Goal: Task Accomplishment & Management: Manage account settings

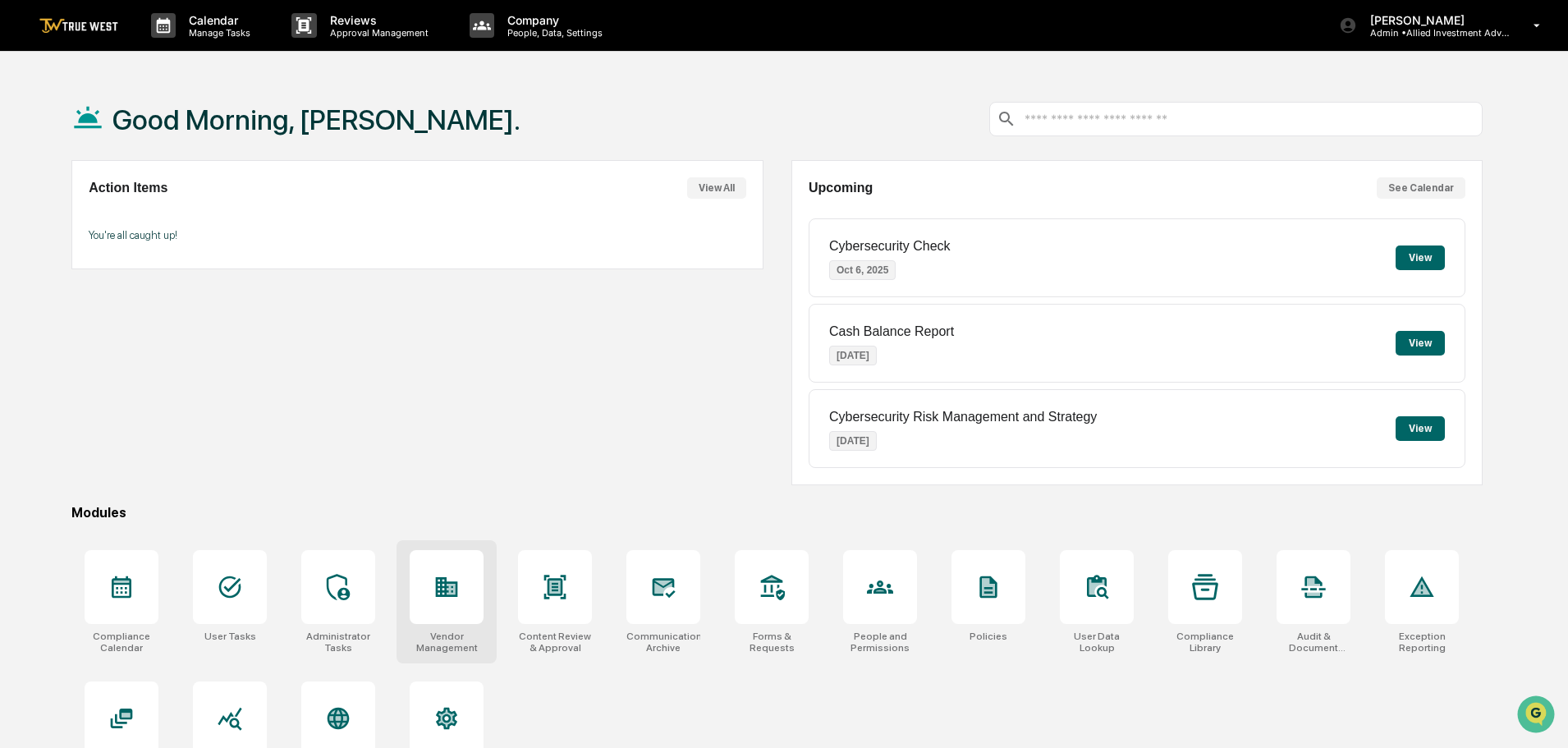
click at [448, 590] on icon at bounding box center [447, 586] width 22 height 20
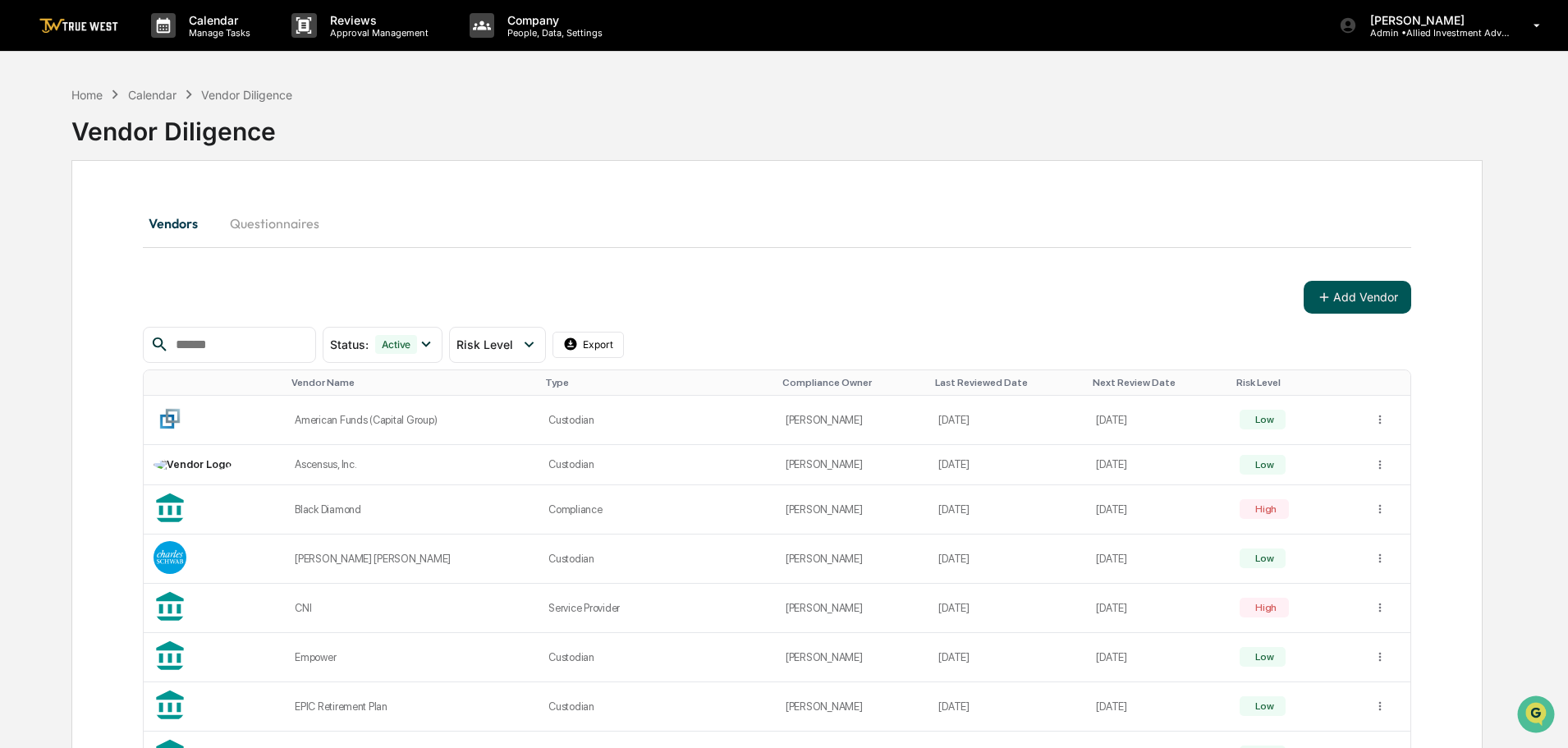
click at [1352, 298] on button "Add Vendor" at bounding box center [1357, 297] width 107 height 33
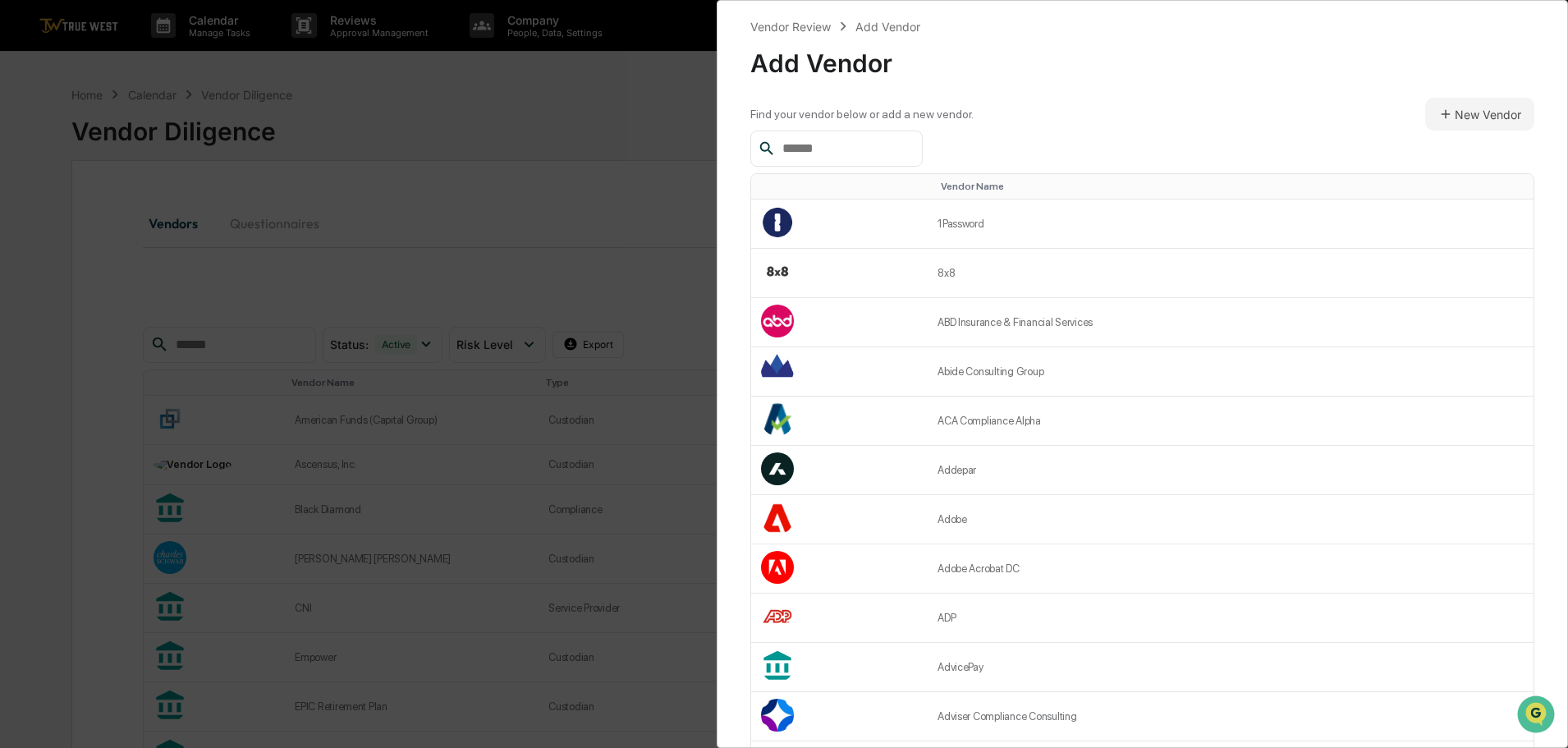
click at [801, 146] on input "text" at bounding box center [846, 149] width 140 height 22
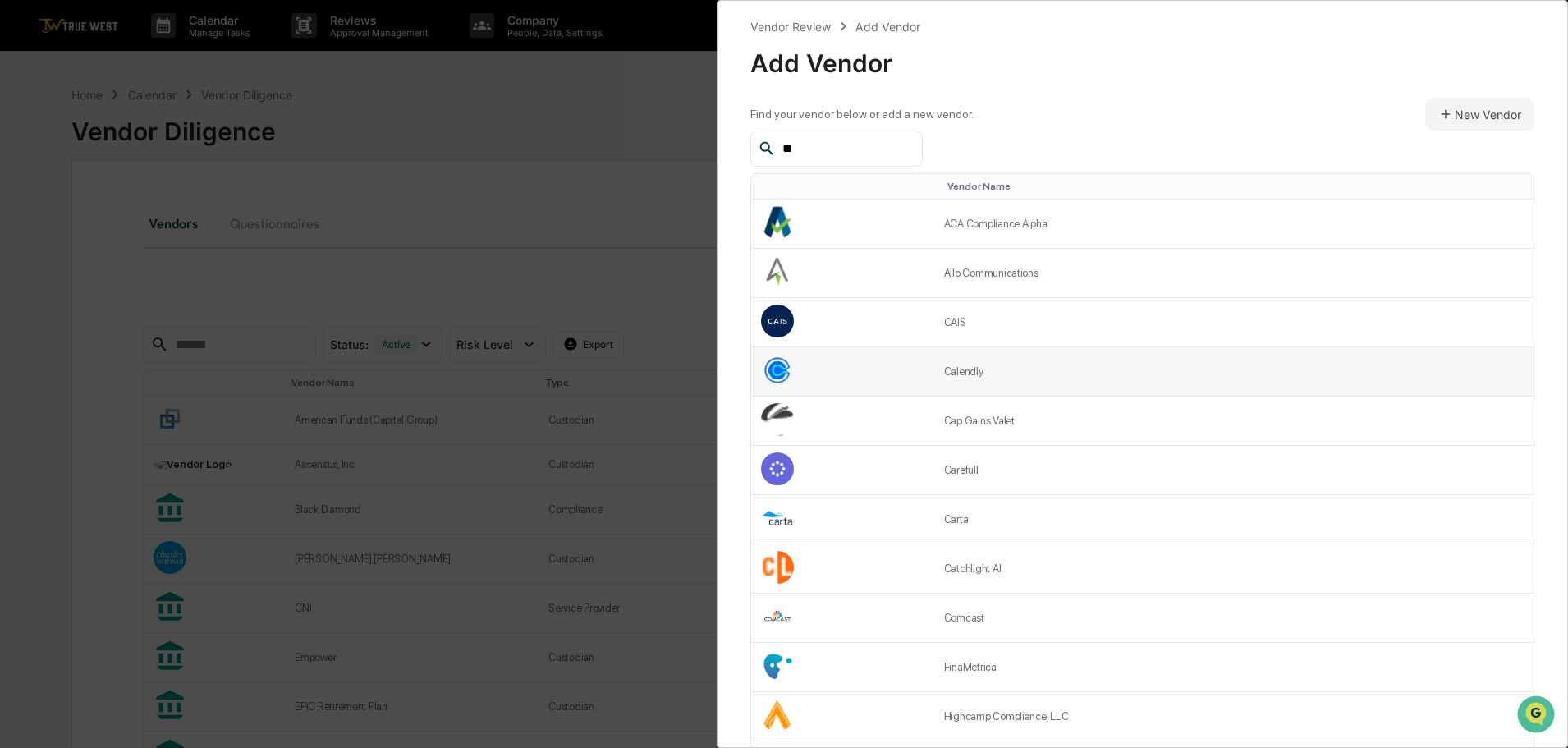
type input "**"
click at [1011, 369] on td "Calendly" at bounding box center [1235, 372] width 600 height 49
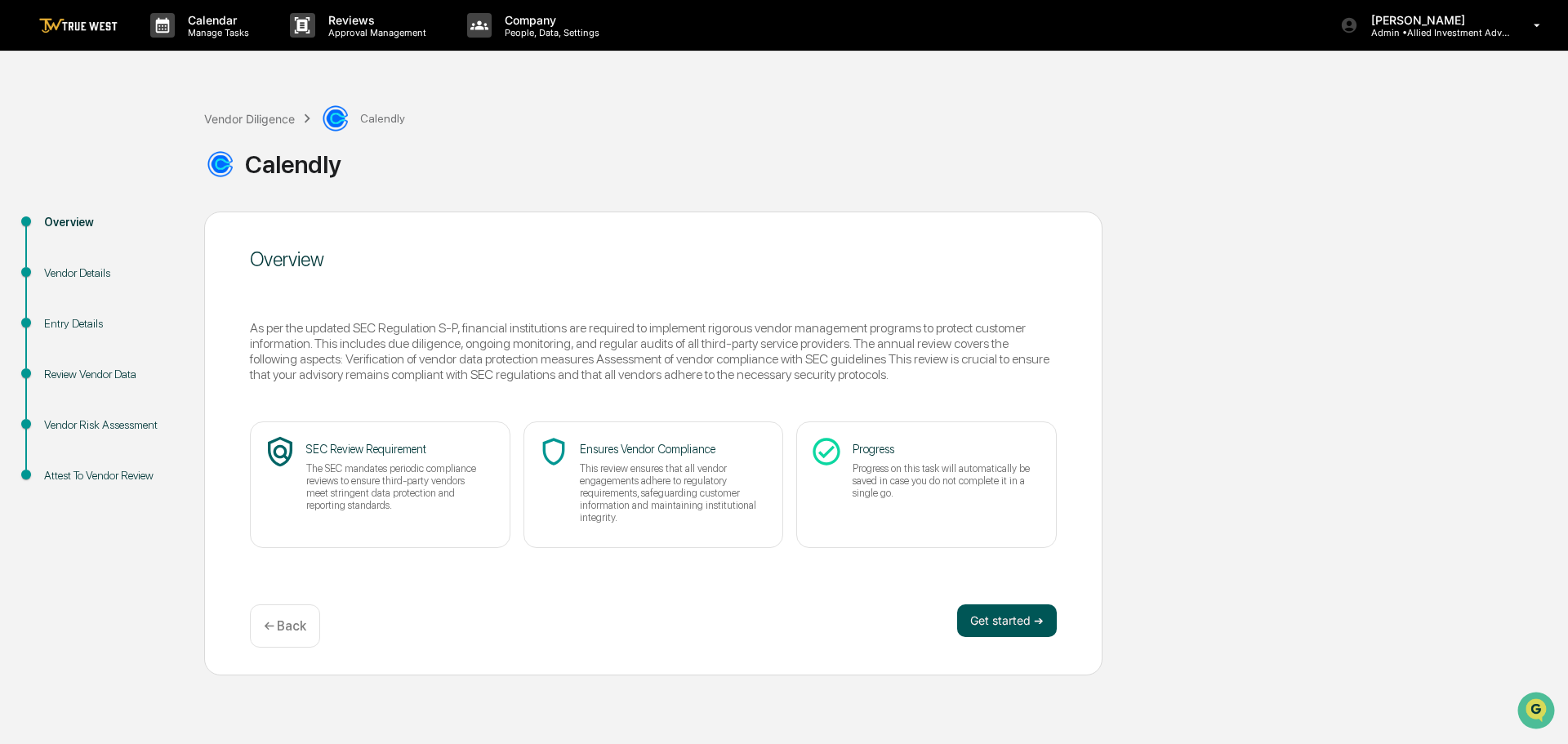
click at [995, 619] on button "Get started ➔" at bounding box center [1007, 620] width 100 height 32
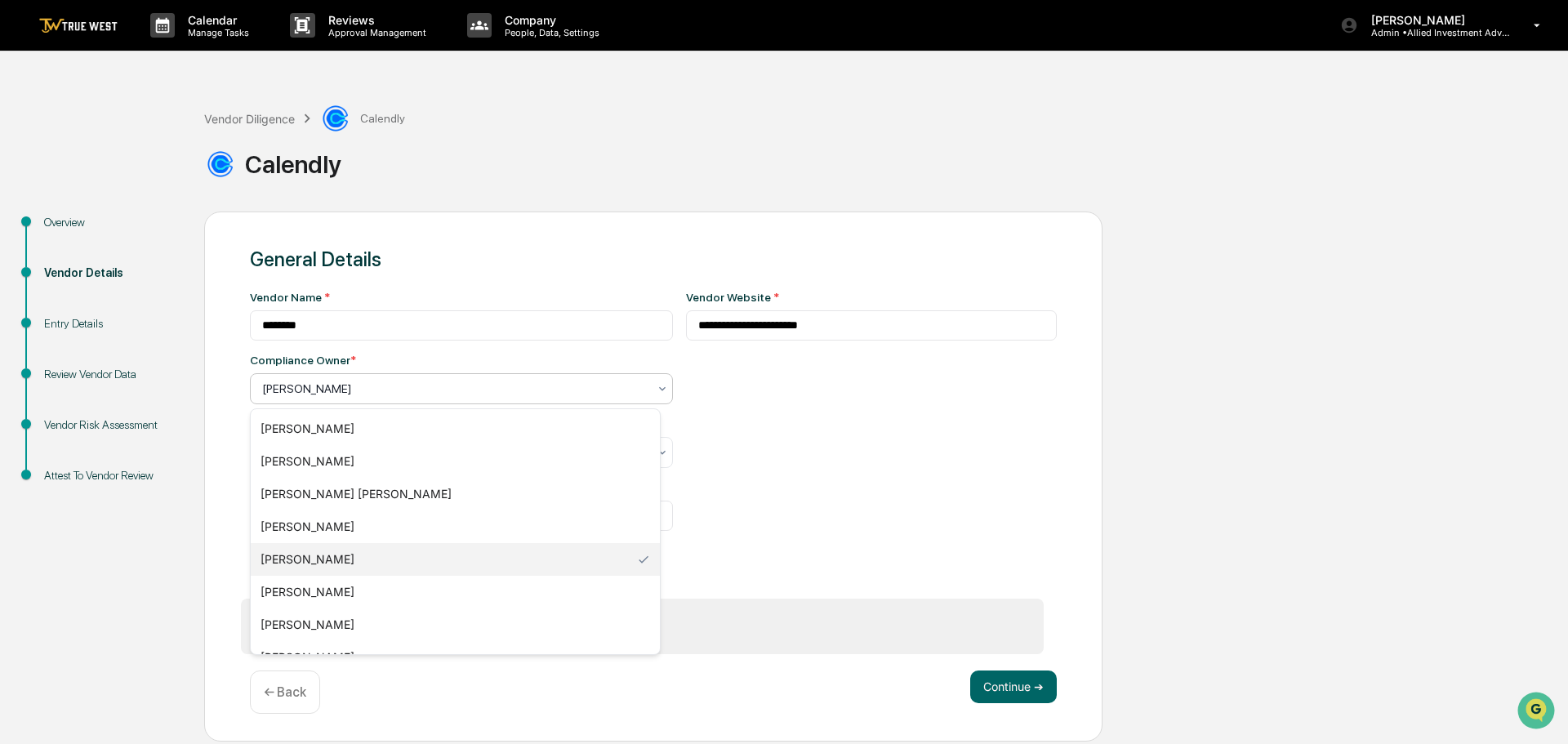
click at [320, 387] on div at bounding box center [454, 388] width 385 height 17
click at [291, 620] on div "Michele White" at bounding box center [455, 623] width 409 height 32
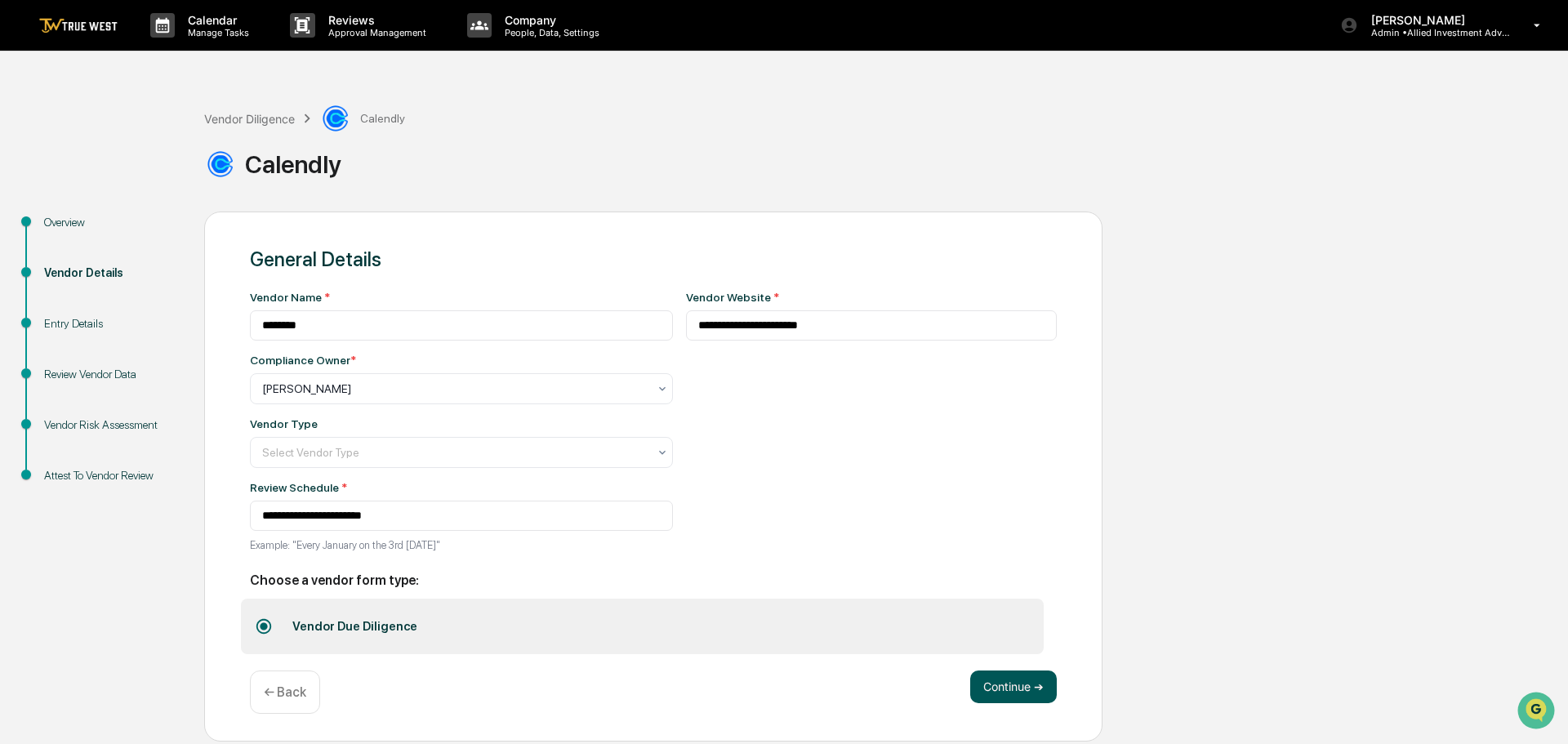
click at [1001, 686] on button "Continue ➔" at bounding box center [1013, 686] width 86 height 32
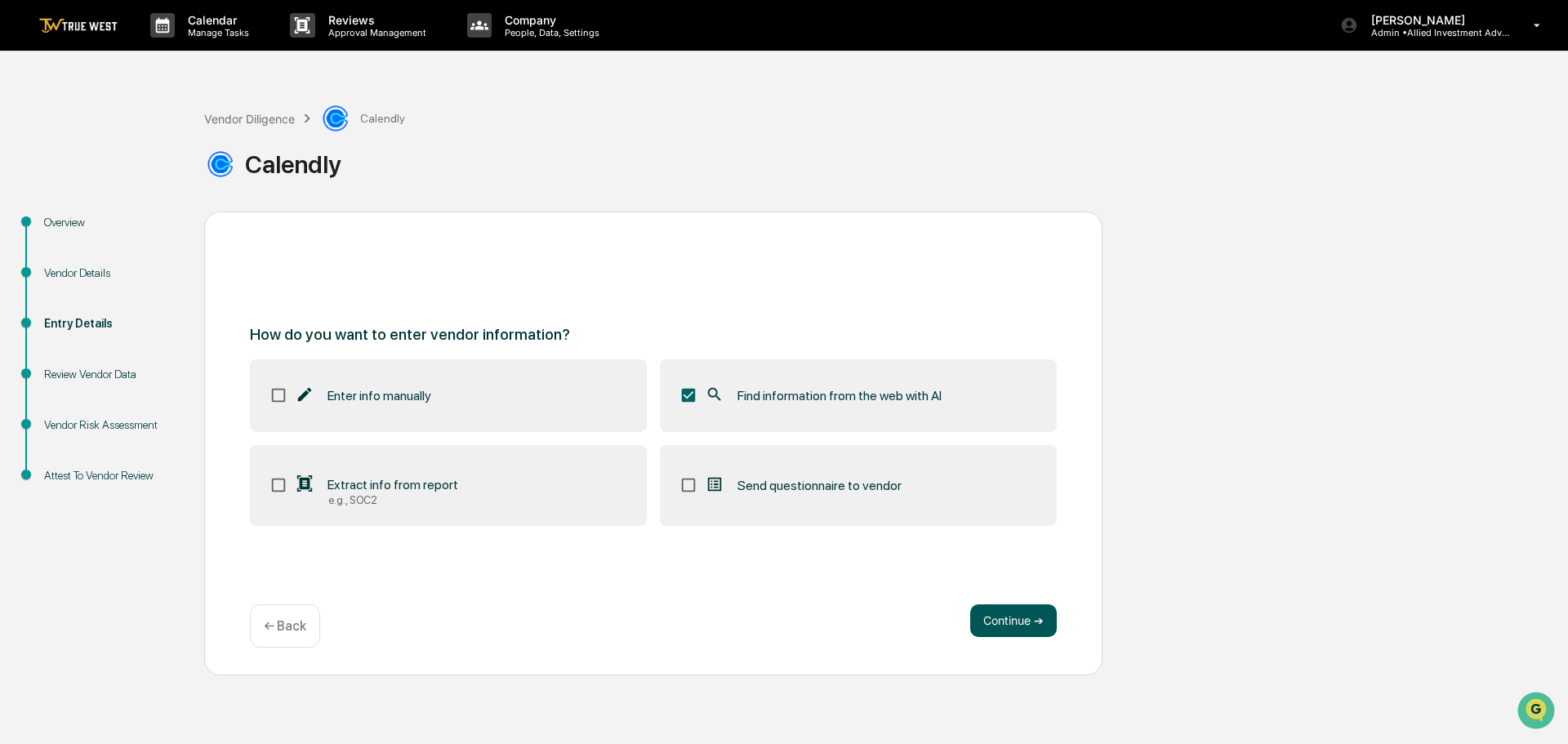
click at [1007, 621] on button "Continue ➔" at bounding box center [1013, 620] width 86 height 32
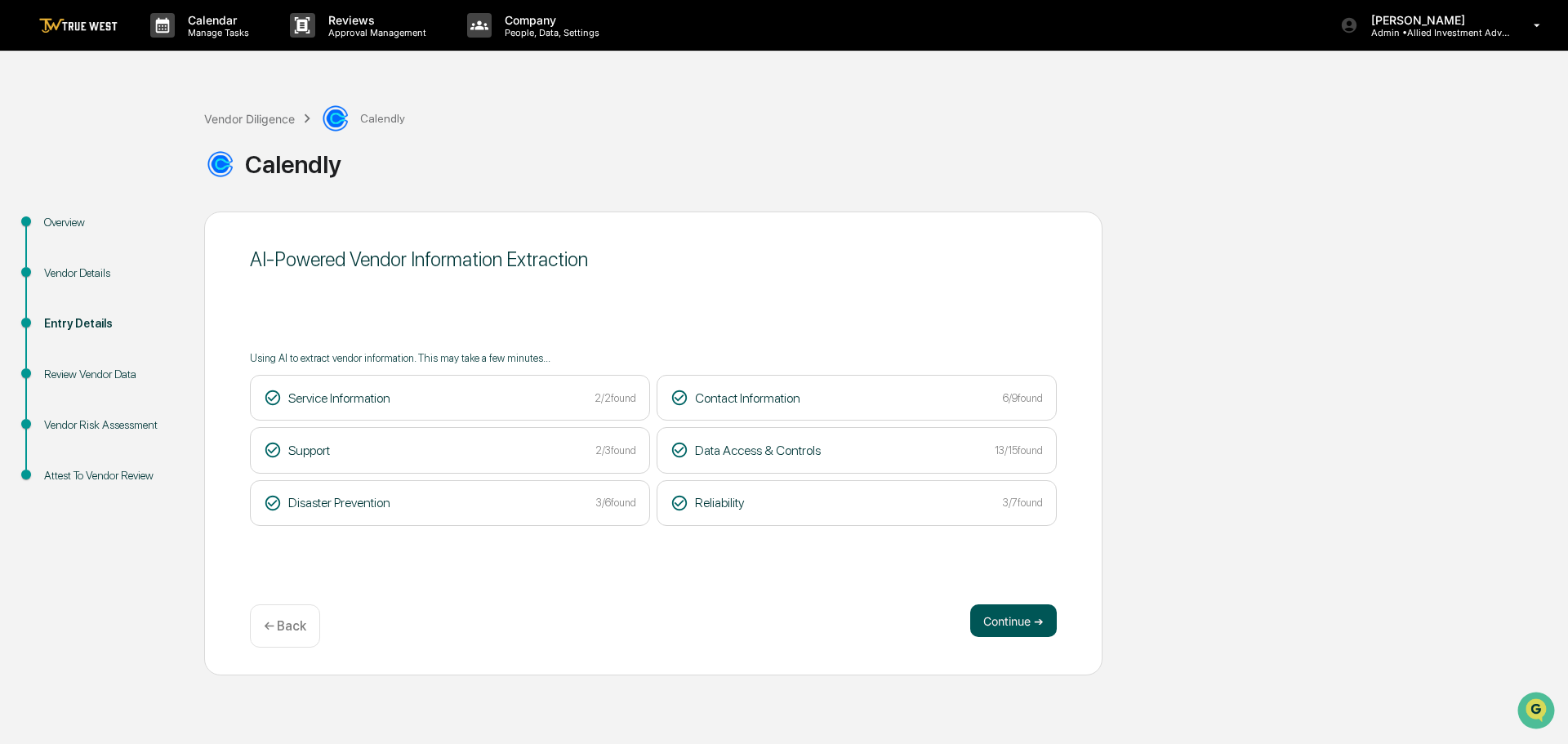
click at [1004, 619] on button "Continue ➔" at bounding box center [1013, 620] width 86 height 32
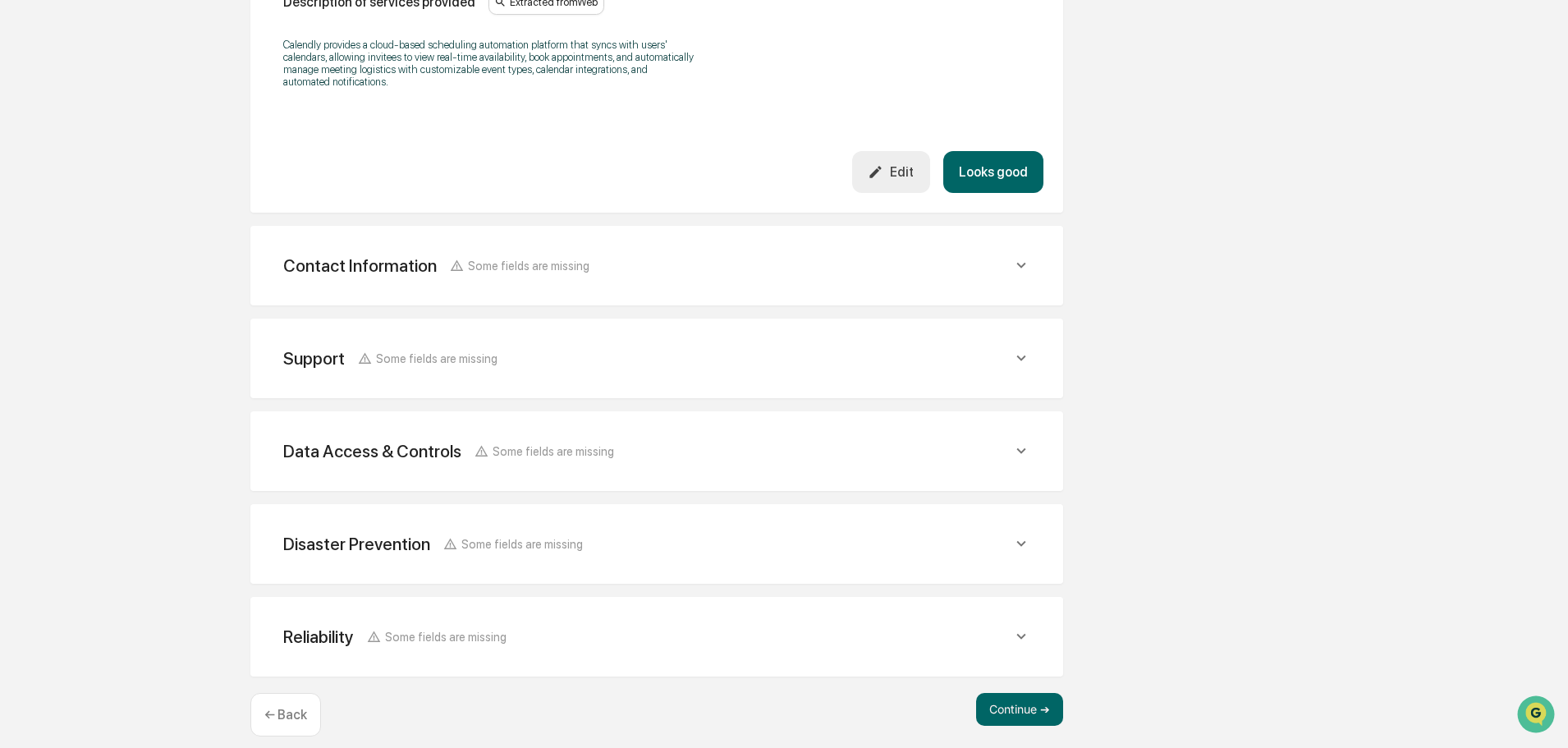
scroll to position [578, 0]
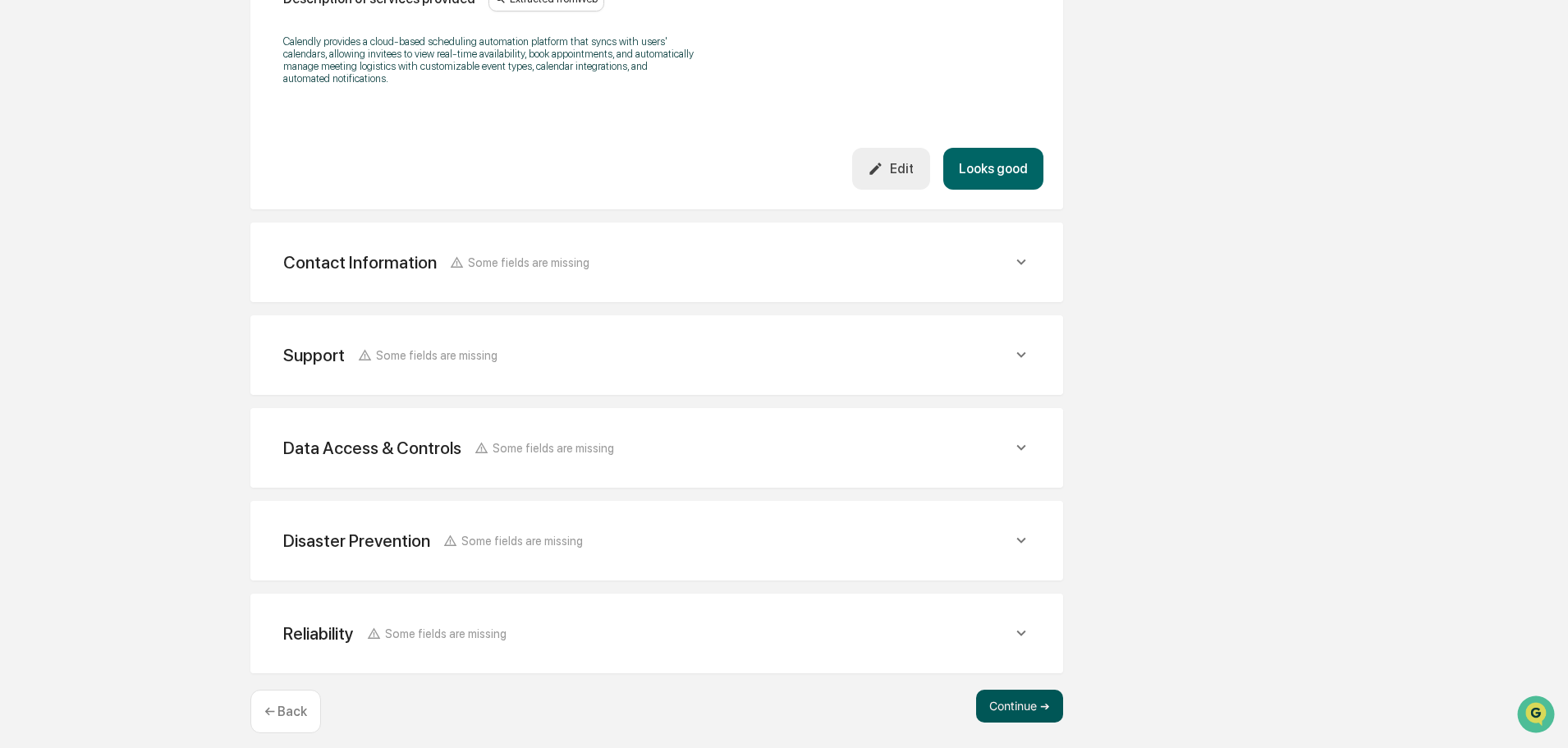
click at [1013, 689] on button "Continue ➔" at bounding box center [1020, 705] width 87 height 33
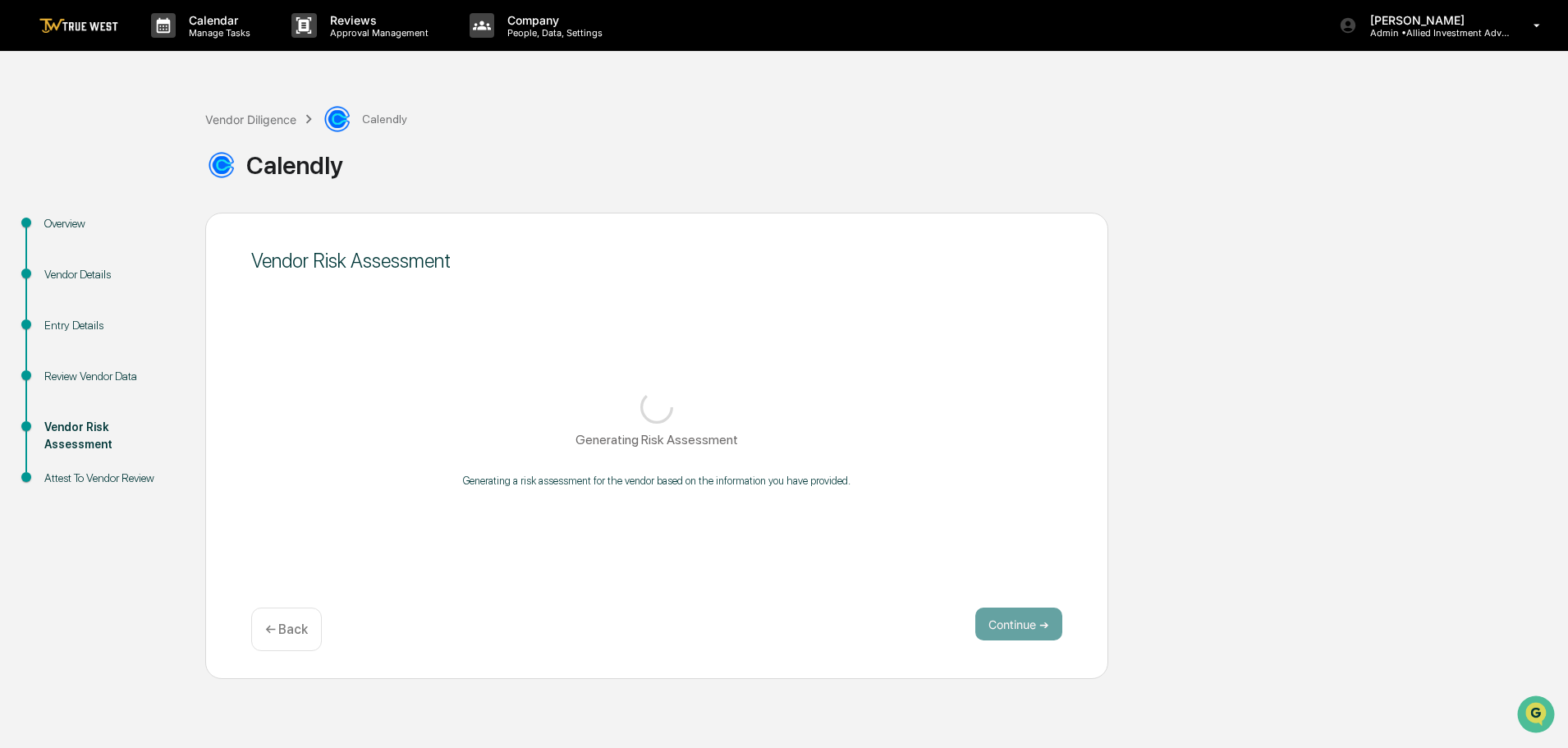
scroll to position [0, 0]
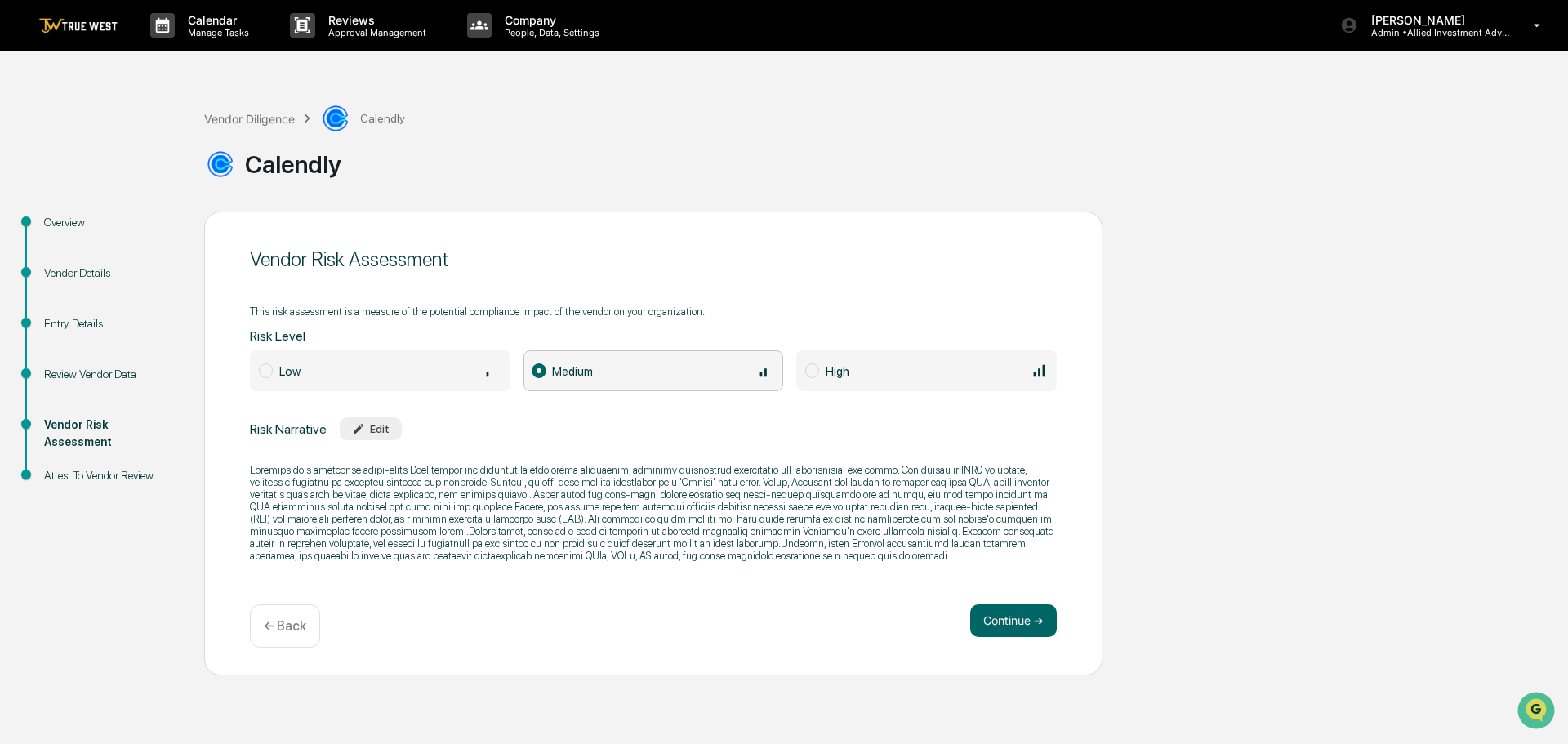
click at [264, 367] on span at bounding box center [266, 371] width 14 height 15
click at [1002, 615] on button "Continue ➔" at bounding box center [1013, 620] width 86 height 32
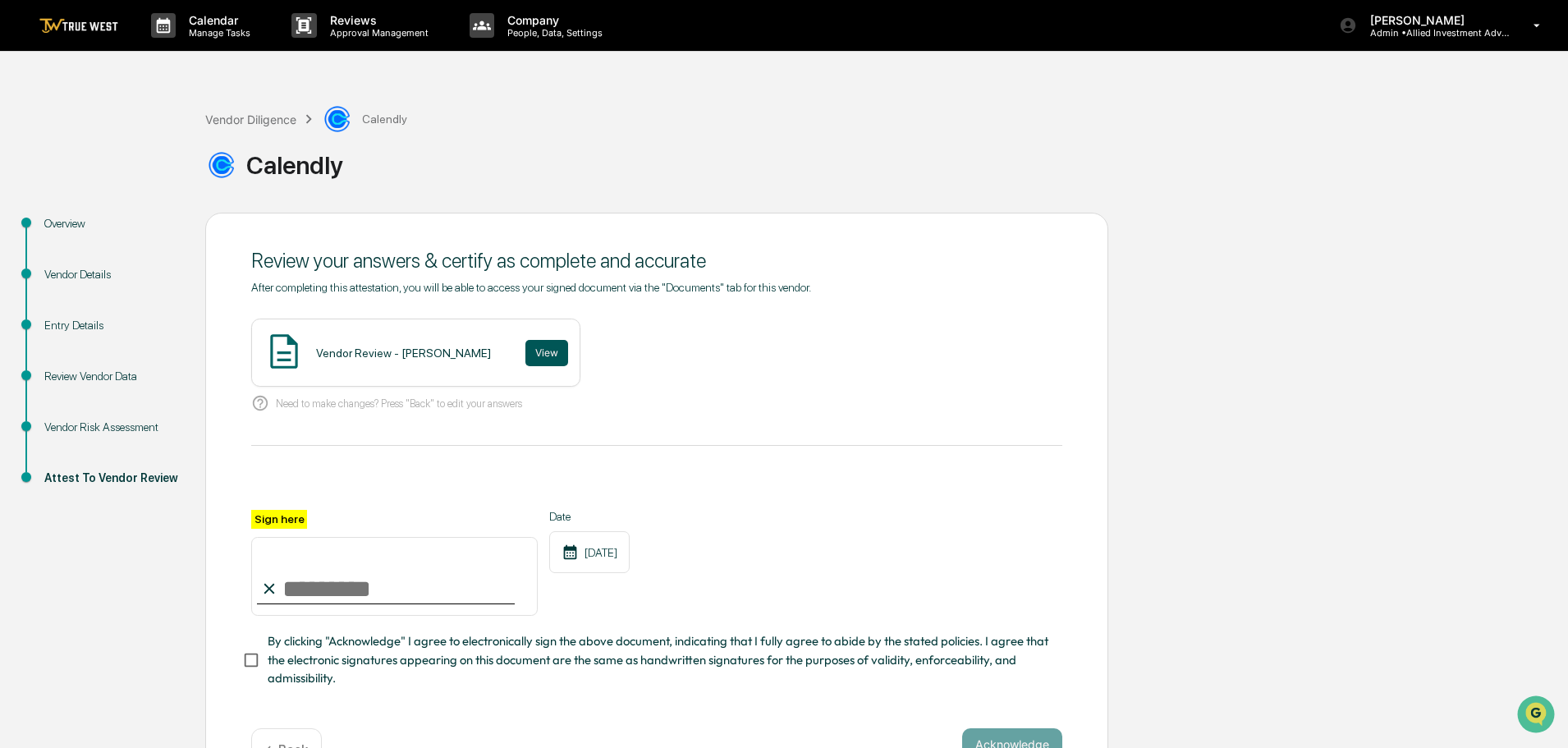
click at [531, 340] on button "View" at bounding box center [546, 353] width 42 height 27
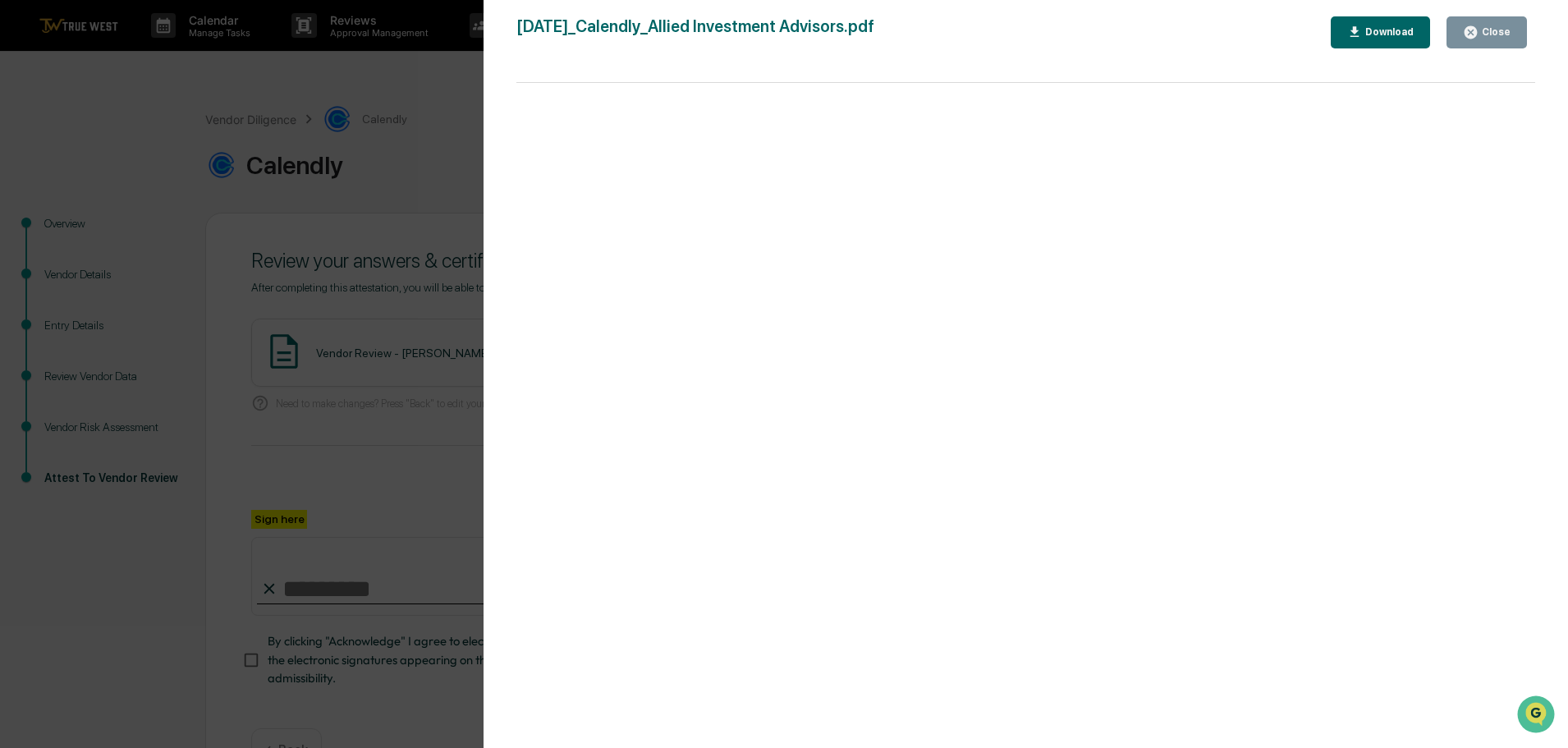
click at [445, 100] on div "Version History 10/03/2025, 05:12 PM Tammy Steffen 2025-10-03_Calendly_Allied I…" at bounding box center [784, 374] width 1568 height 748
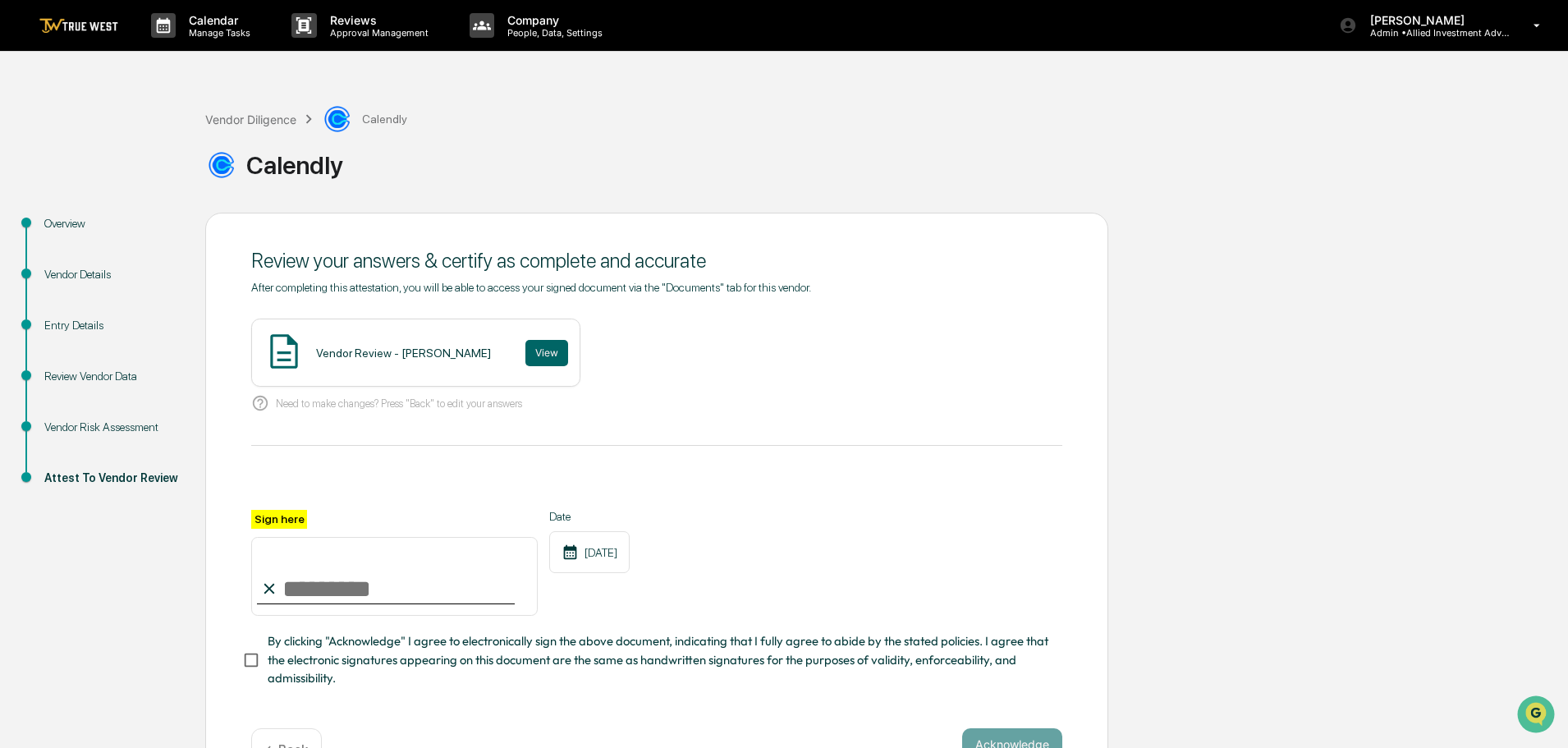
click at [413, 582] on input "Sign here" at bounding box center [394, 577] width 287 height 79
type input "**********"
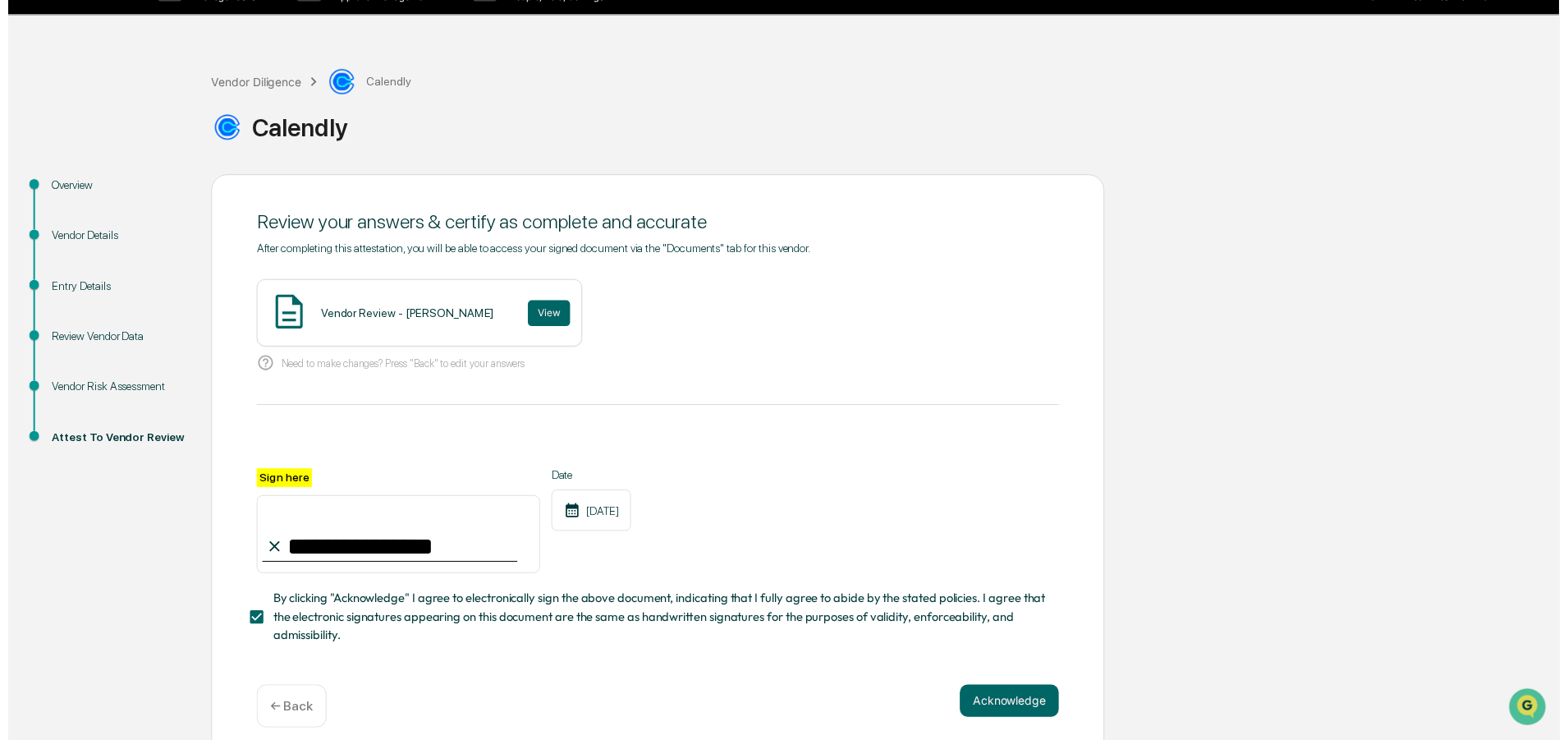
scroll to position [56, 0]
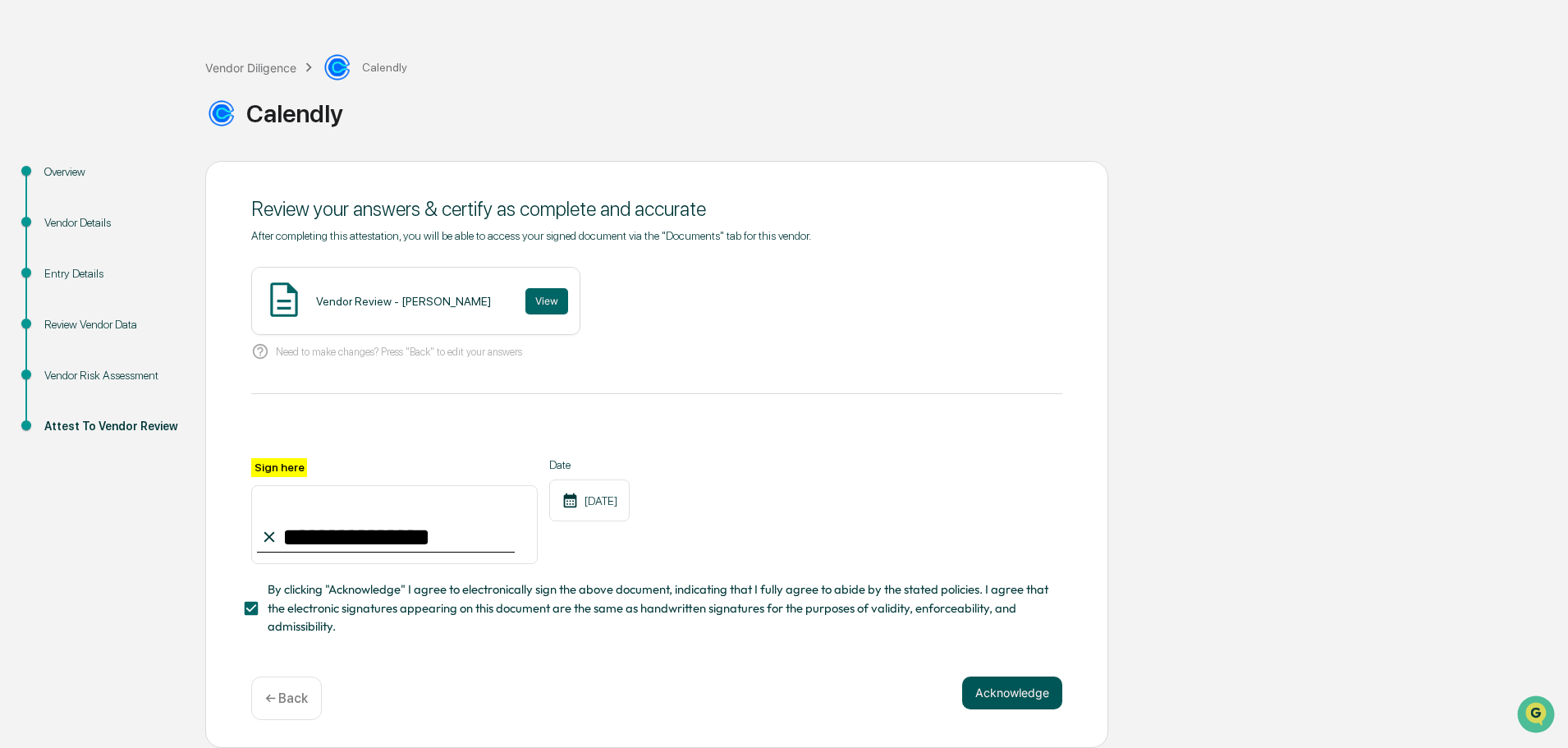
click at [988, 684] on button "Acknowledge" at bounding box center [1013, 692] width 101 height 33
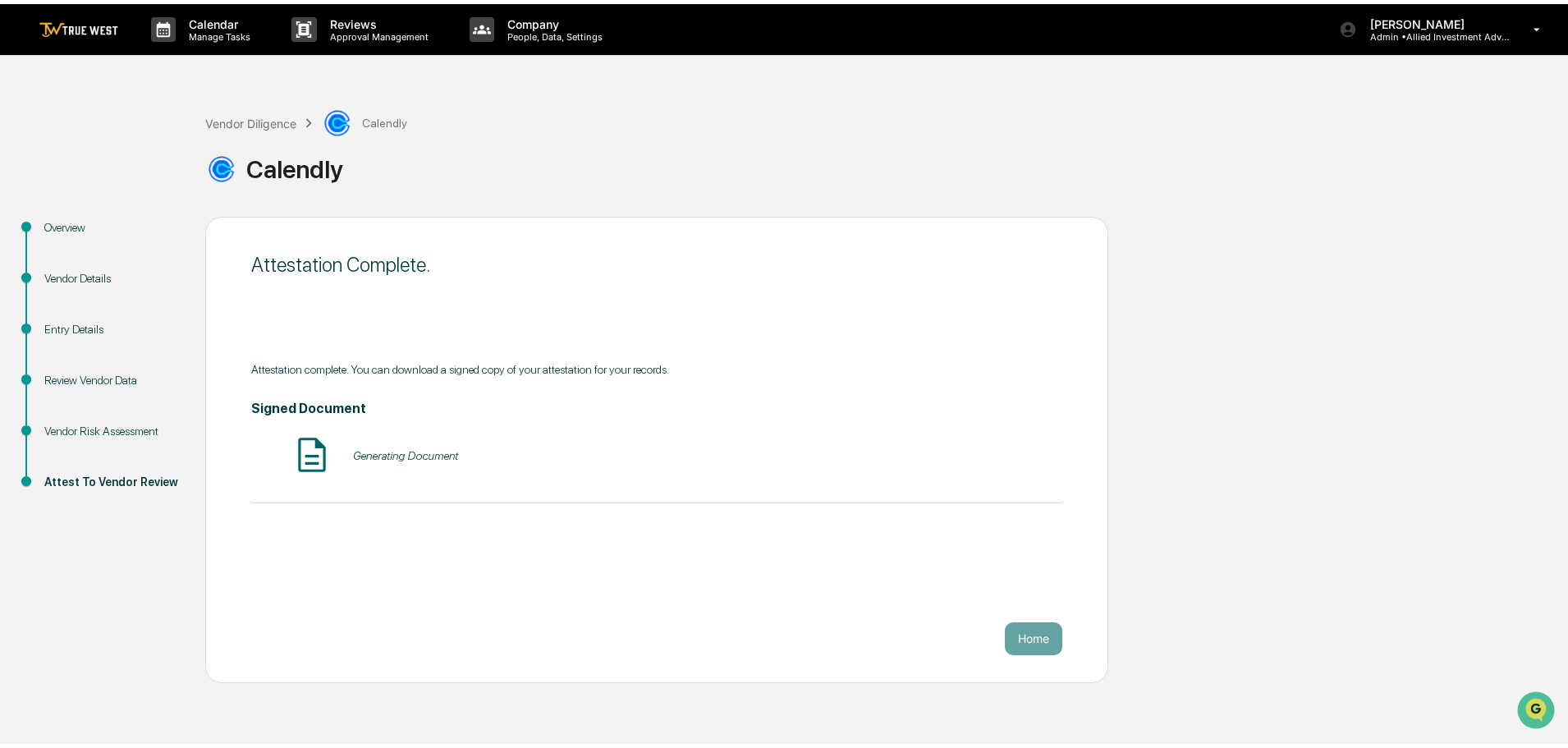
scroll to position [0, 0]
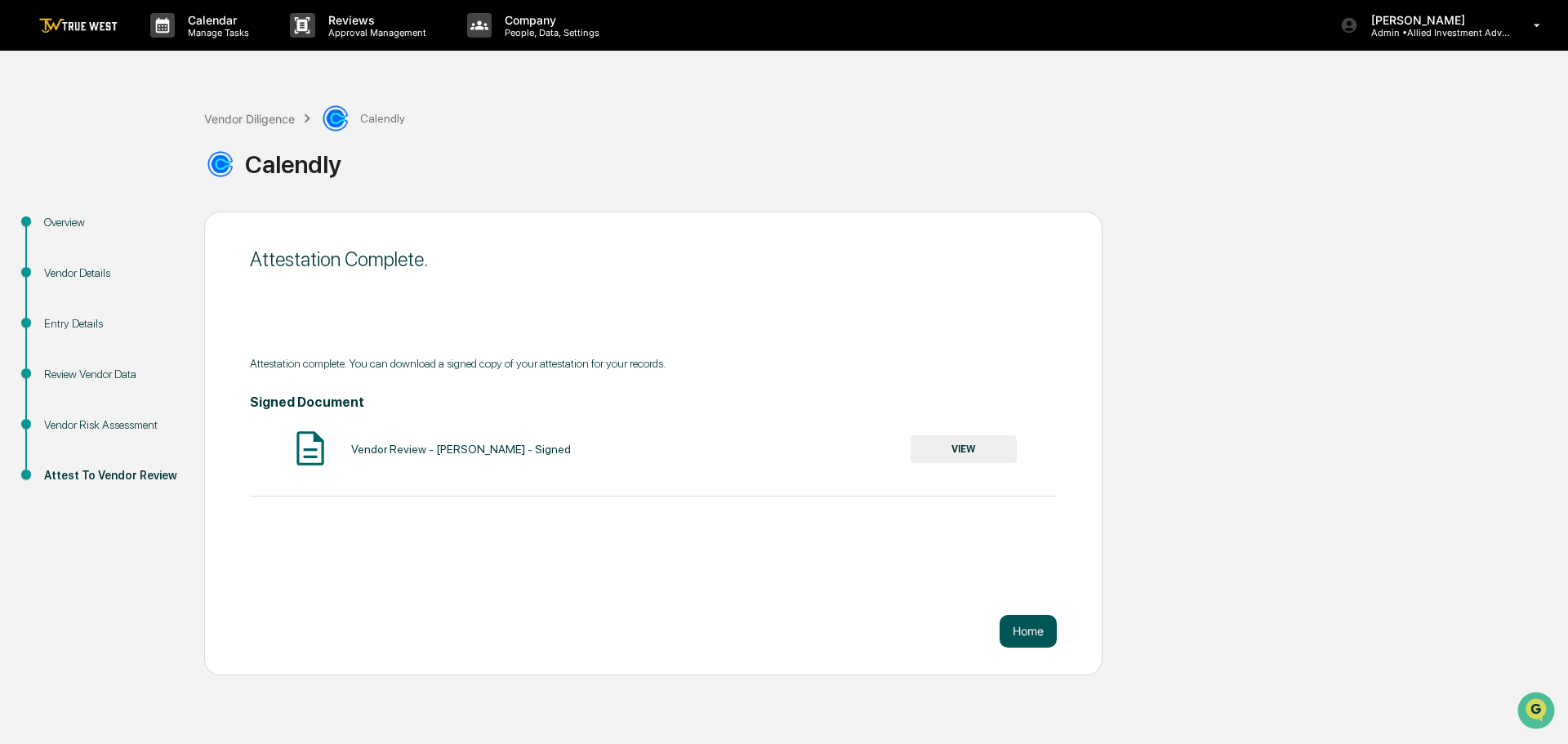
click at [1031, 627] on button "Home" at bounding box center [1028, 630] width 57 height 32
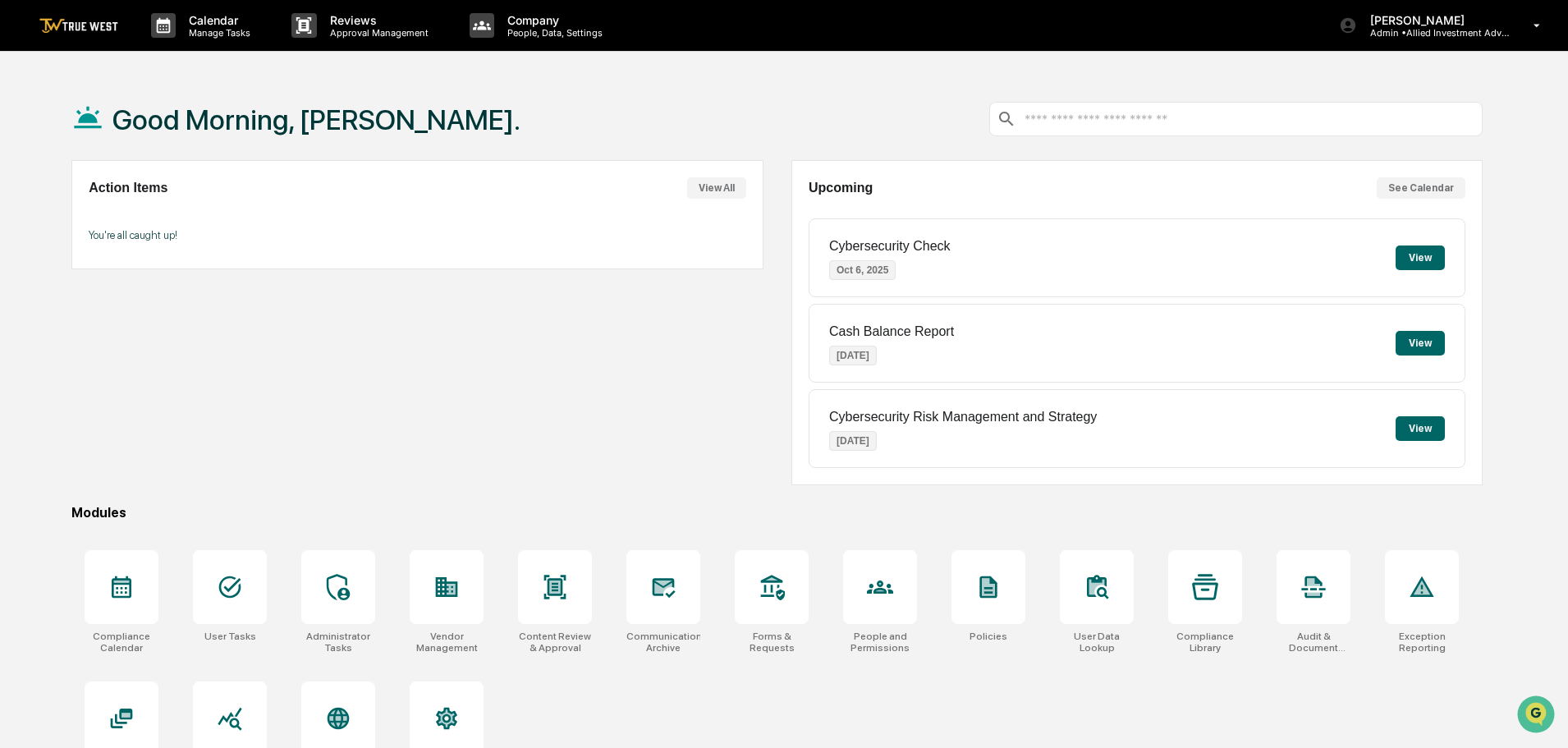
scroll to position [78, 0]
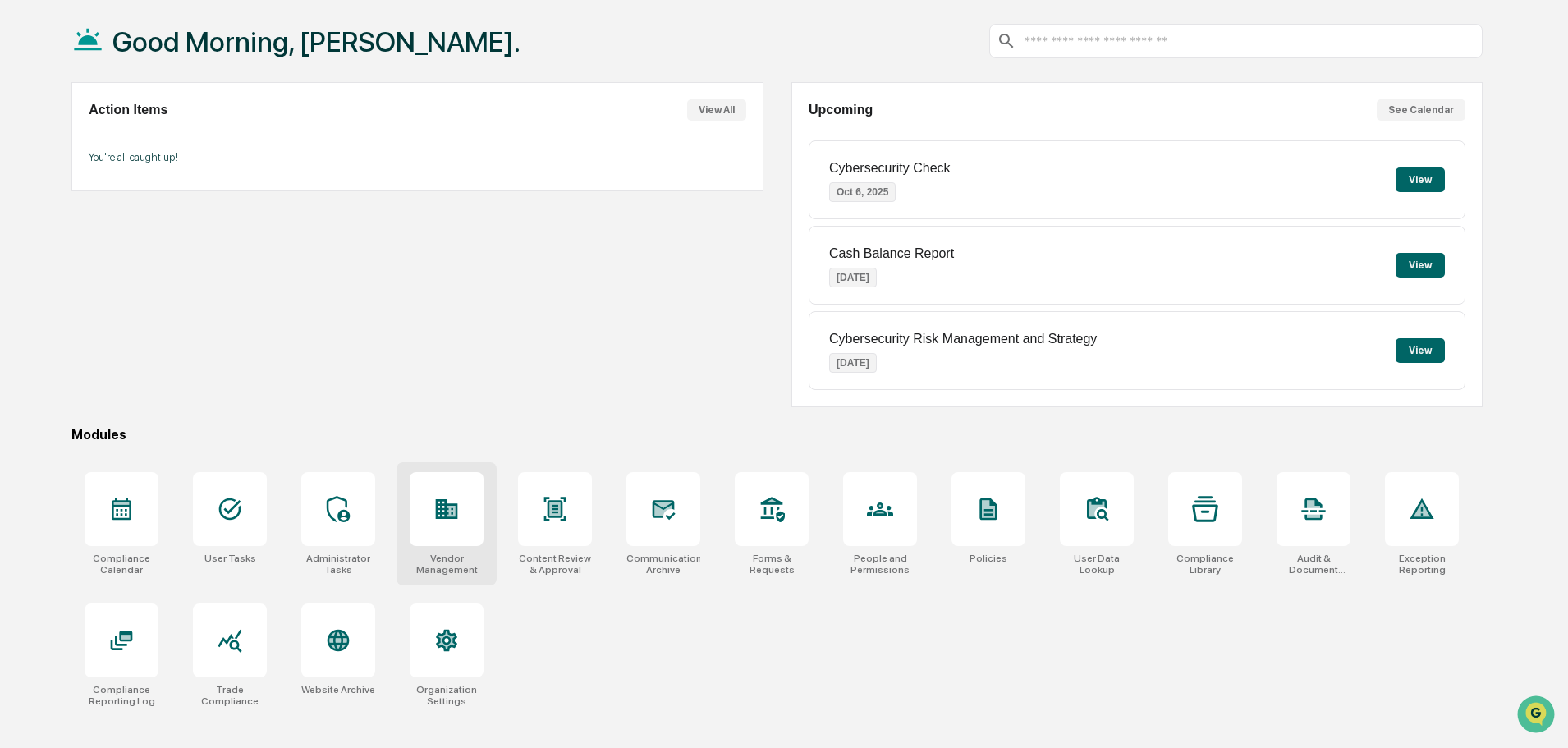
click at [459, 520] on icon at bounding box center [447, 509] width 27 height 27
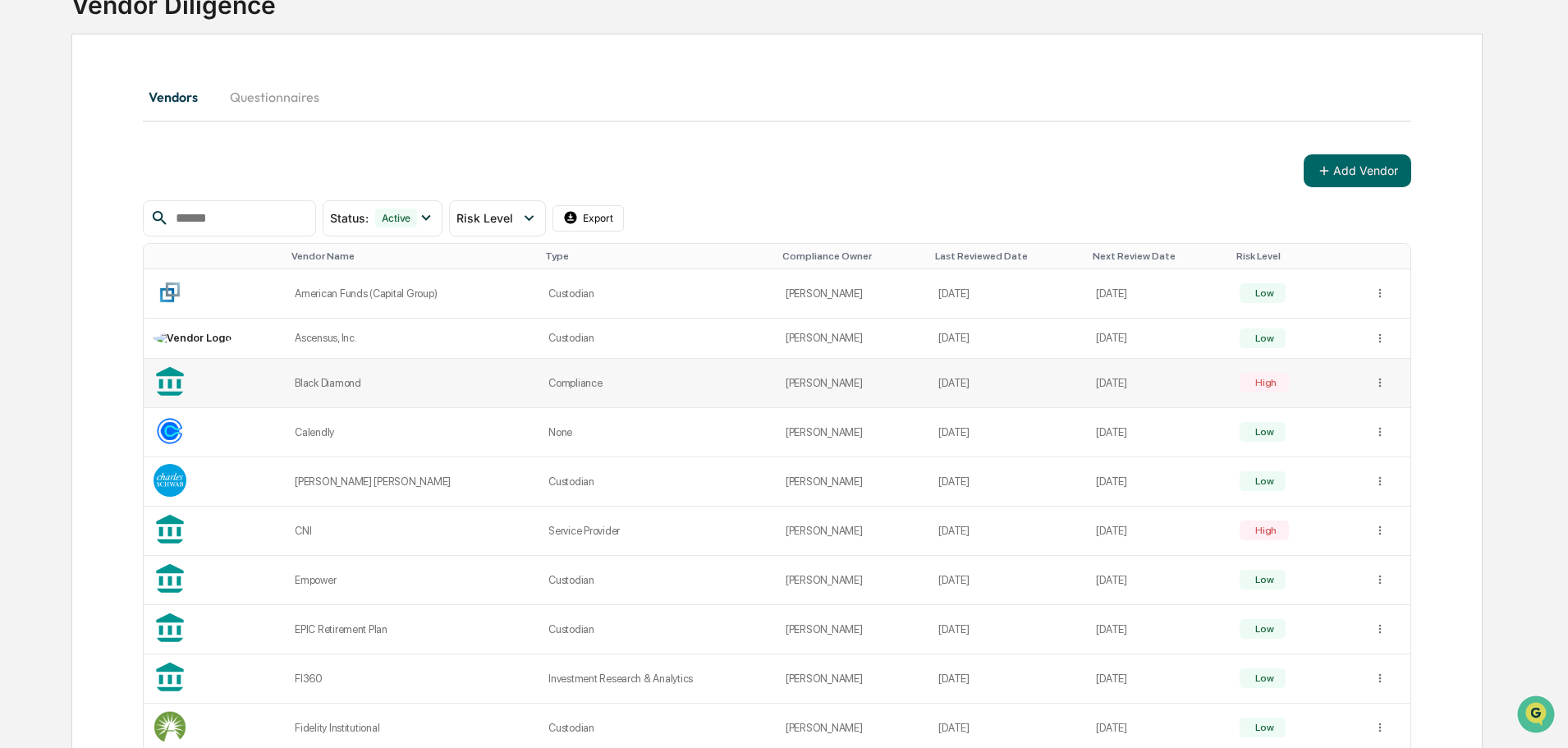
scroll to position [165, 0]
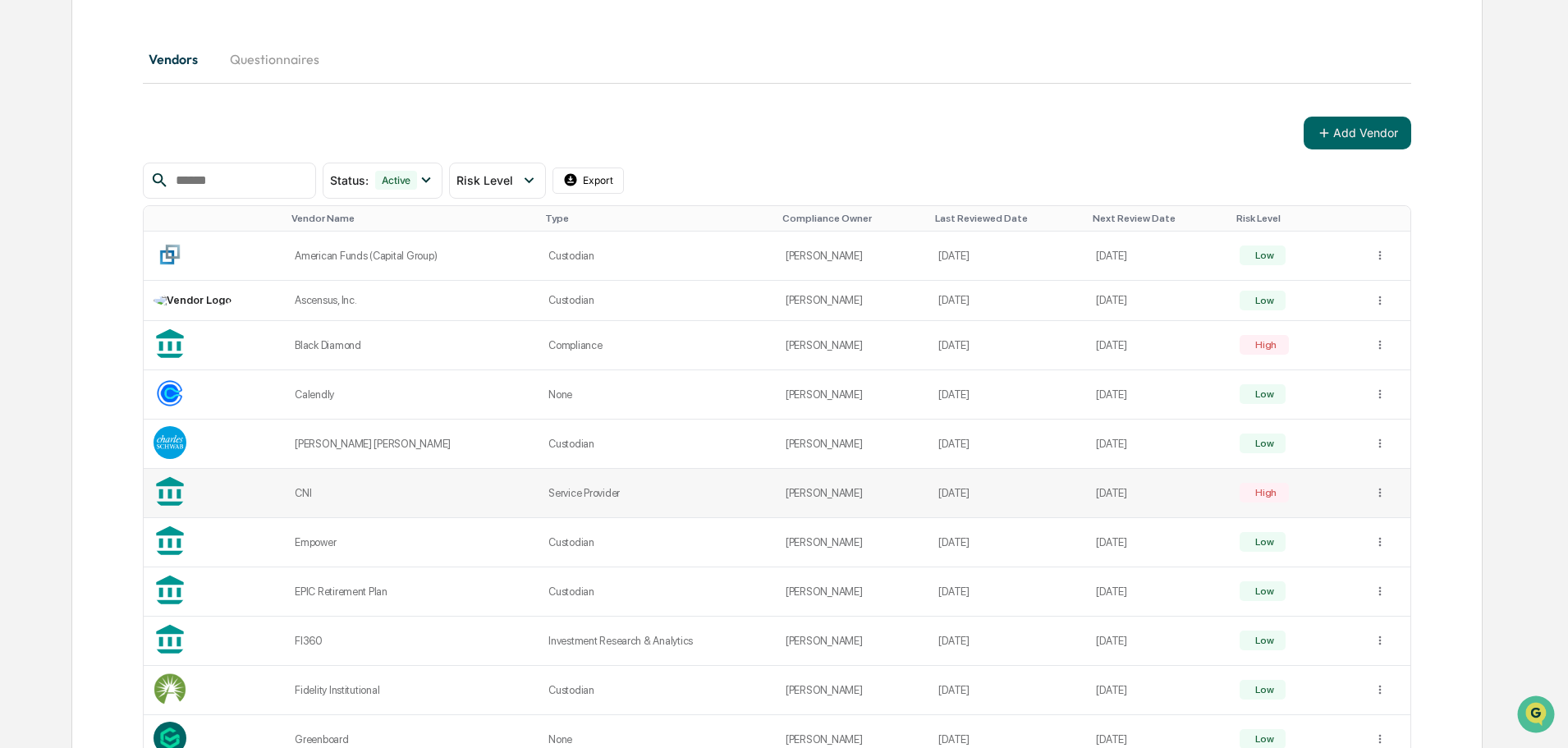
click at [1256, 493] on div "High" at bounding box center [1264, 493] width 25 height 12
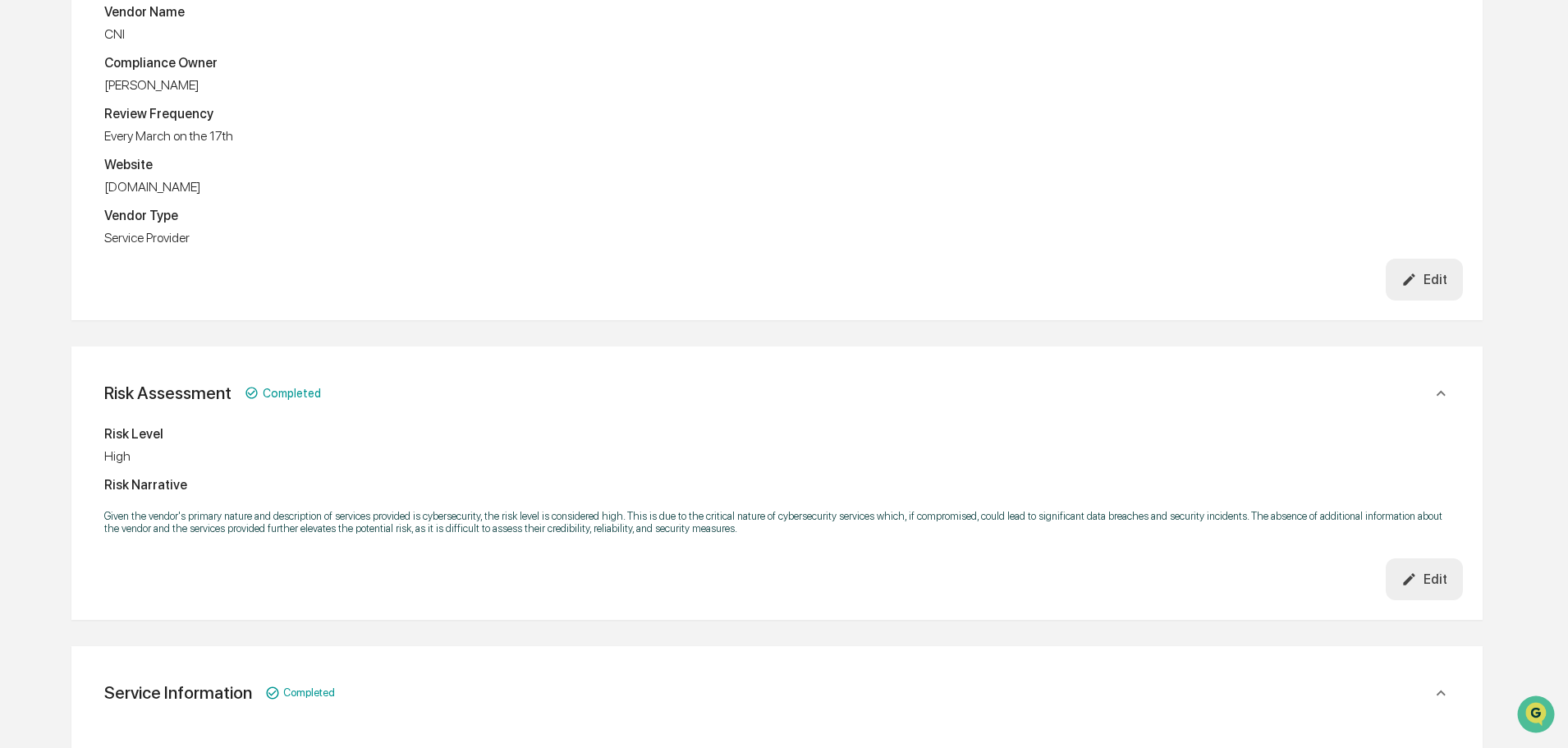
scroll to position [328, 0]
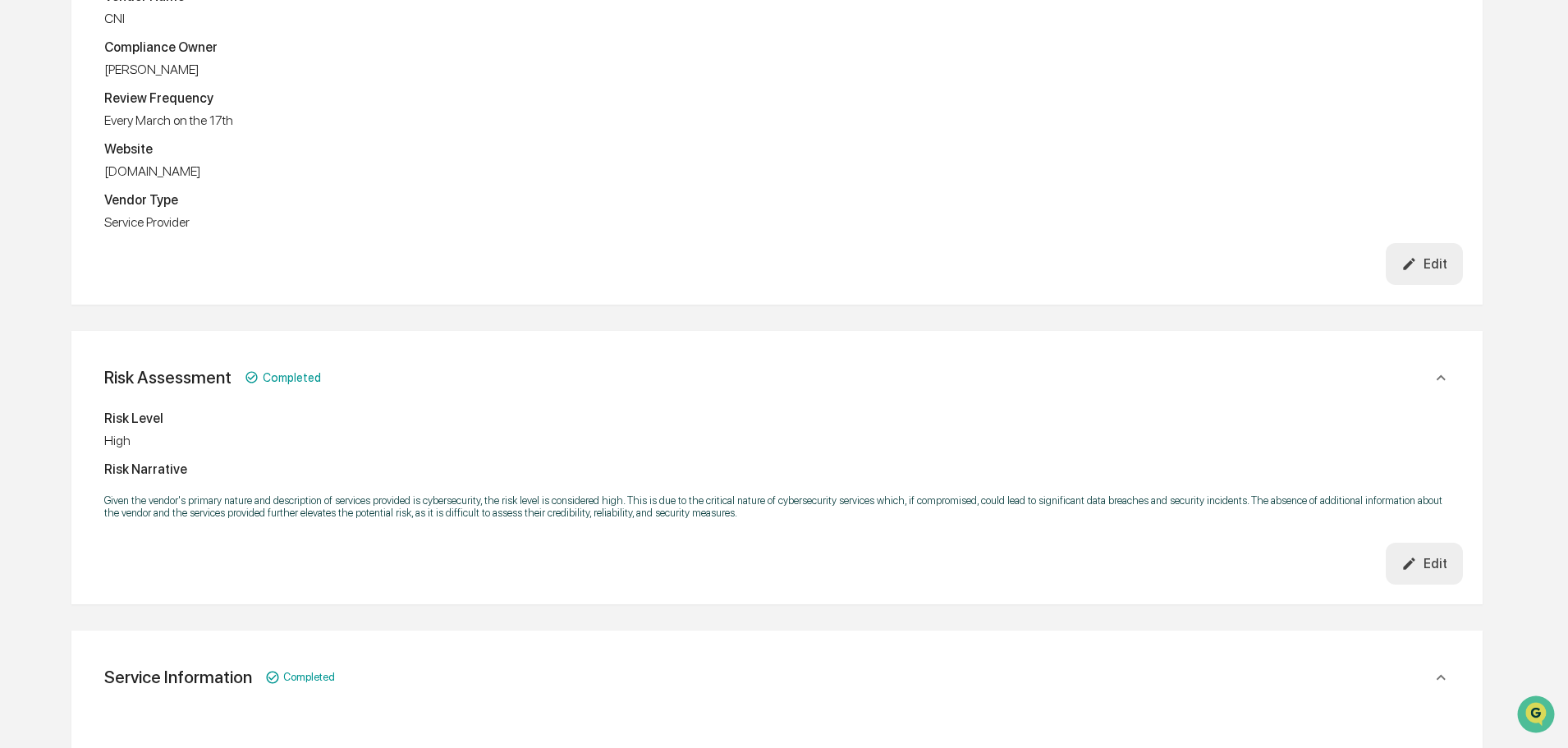
click at [1417, 565] on icon "button" at bounding box center [1409, 564] width 16 height 16
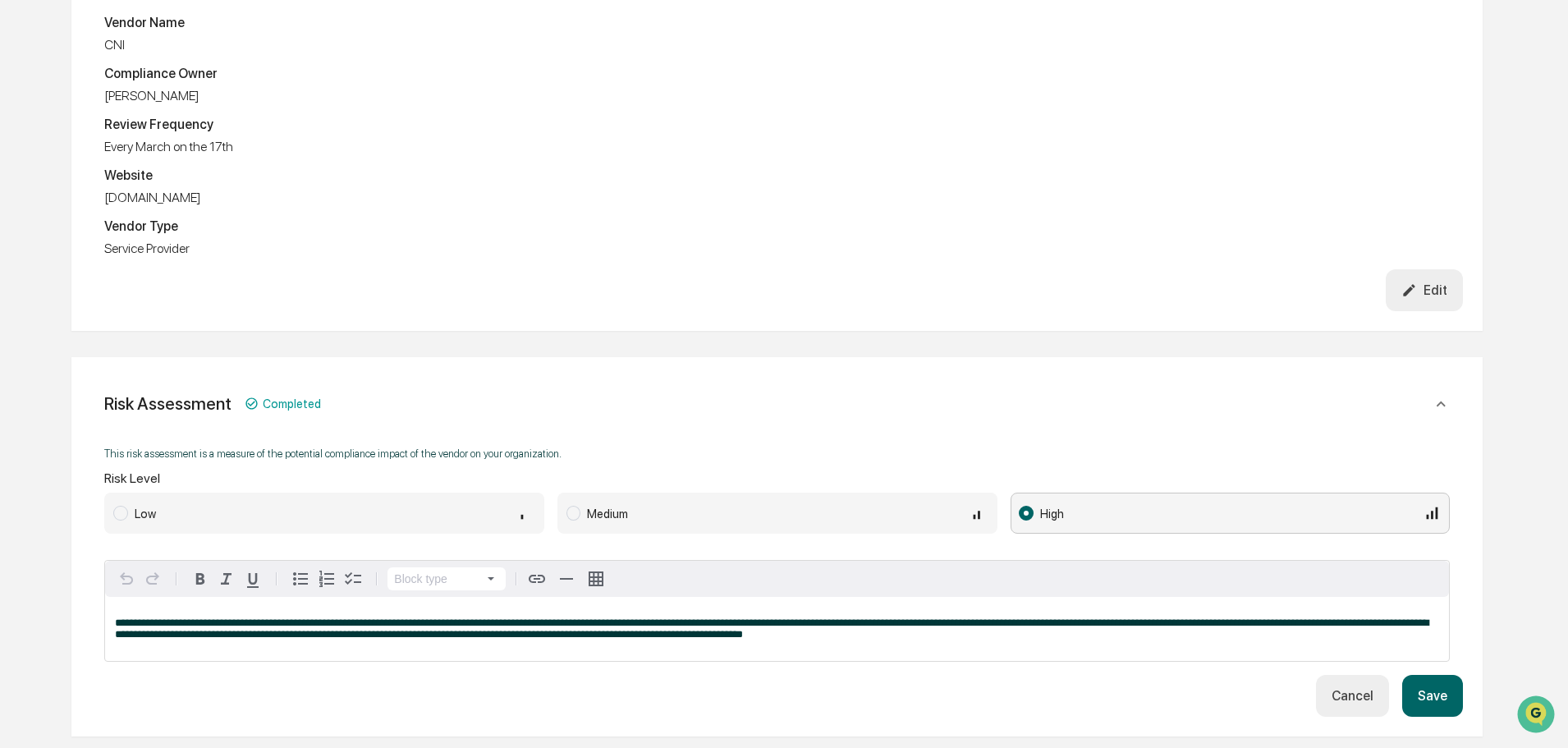
scroll to position [493, 0]
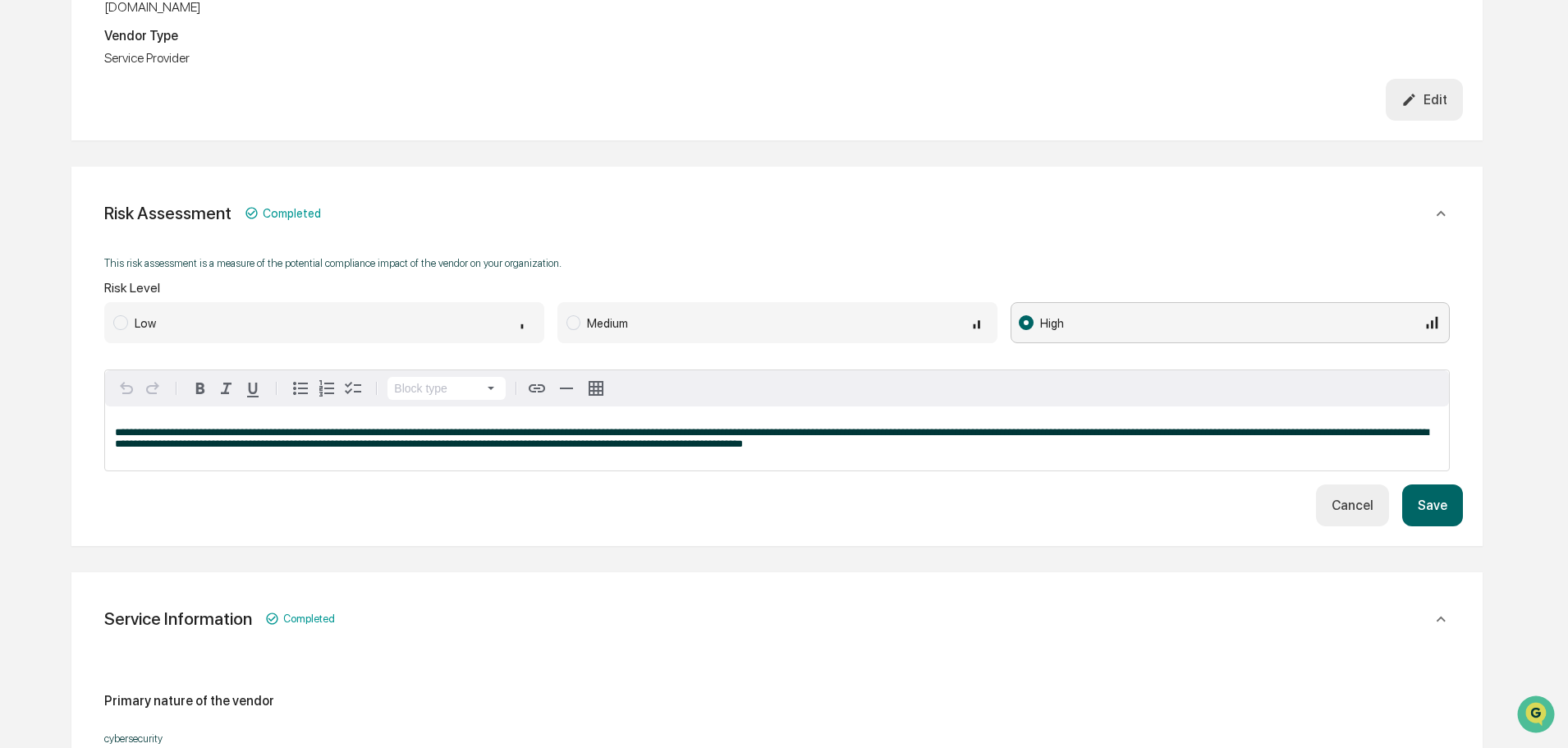
click at [1348, 508] on button "Cancel" at bounding box center [1353, 505] width 73 height 41
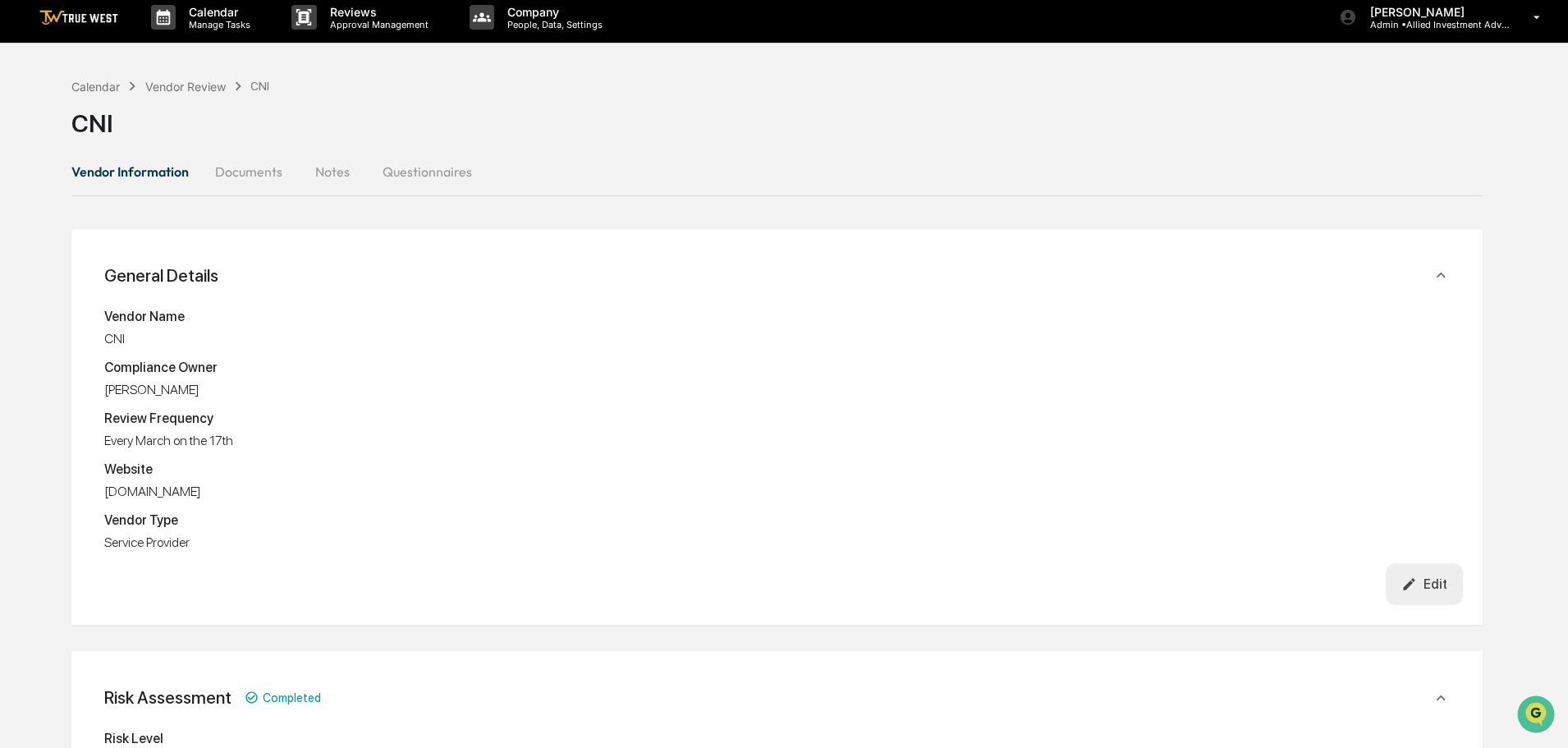
scroll to position [0, 0]
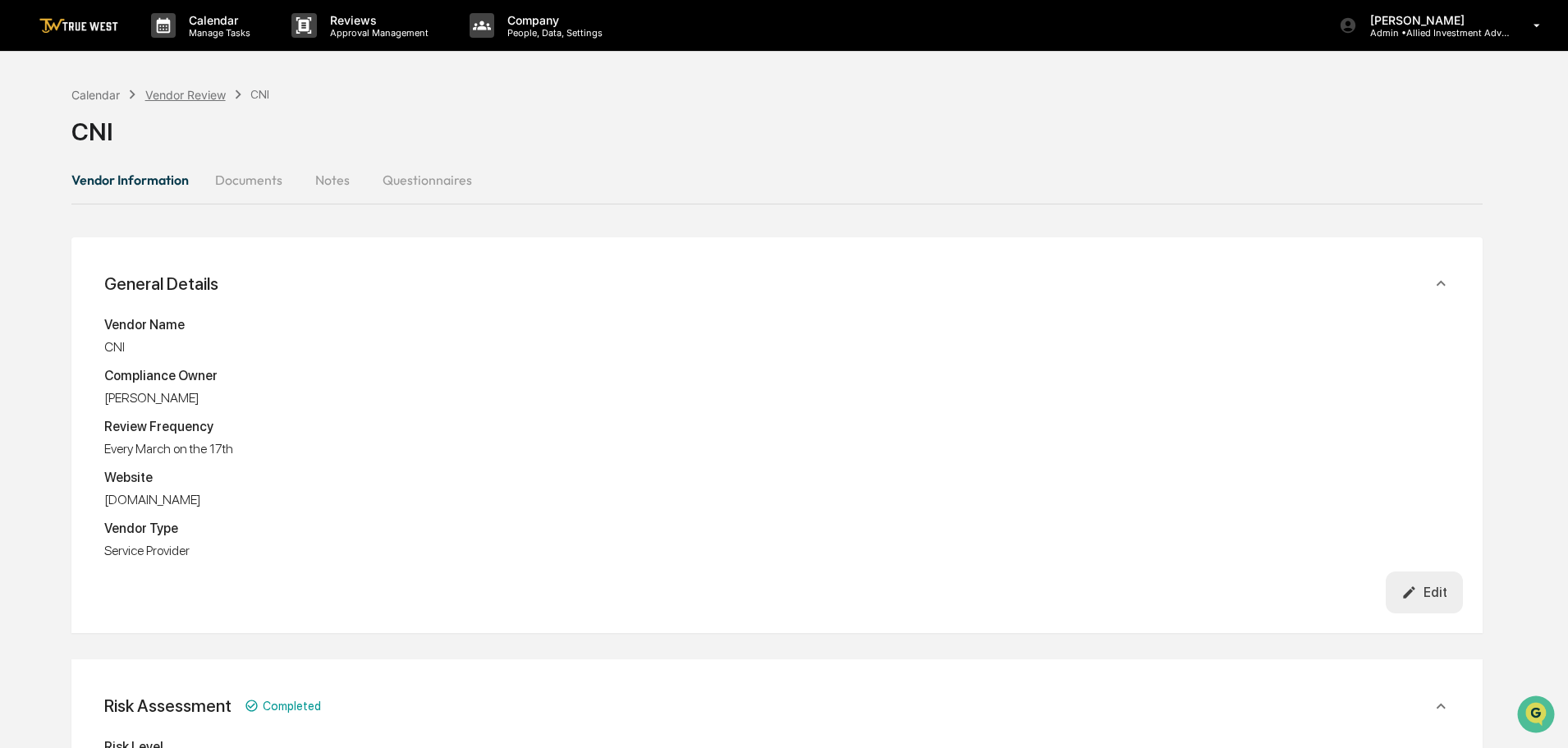
click at [164, 96] on div "Vendor Review" at bounding box center [185, 95] width 81 height 14
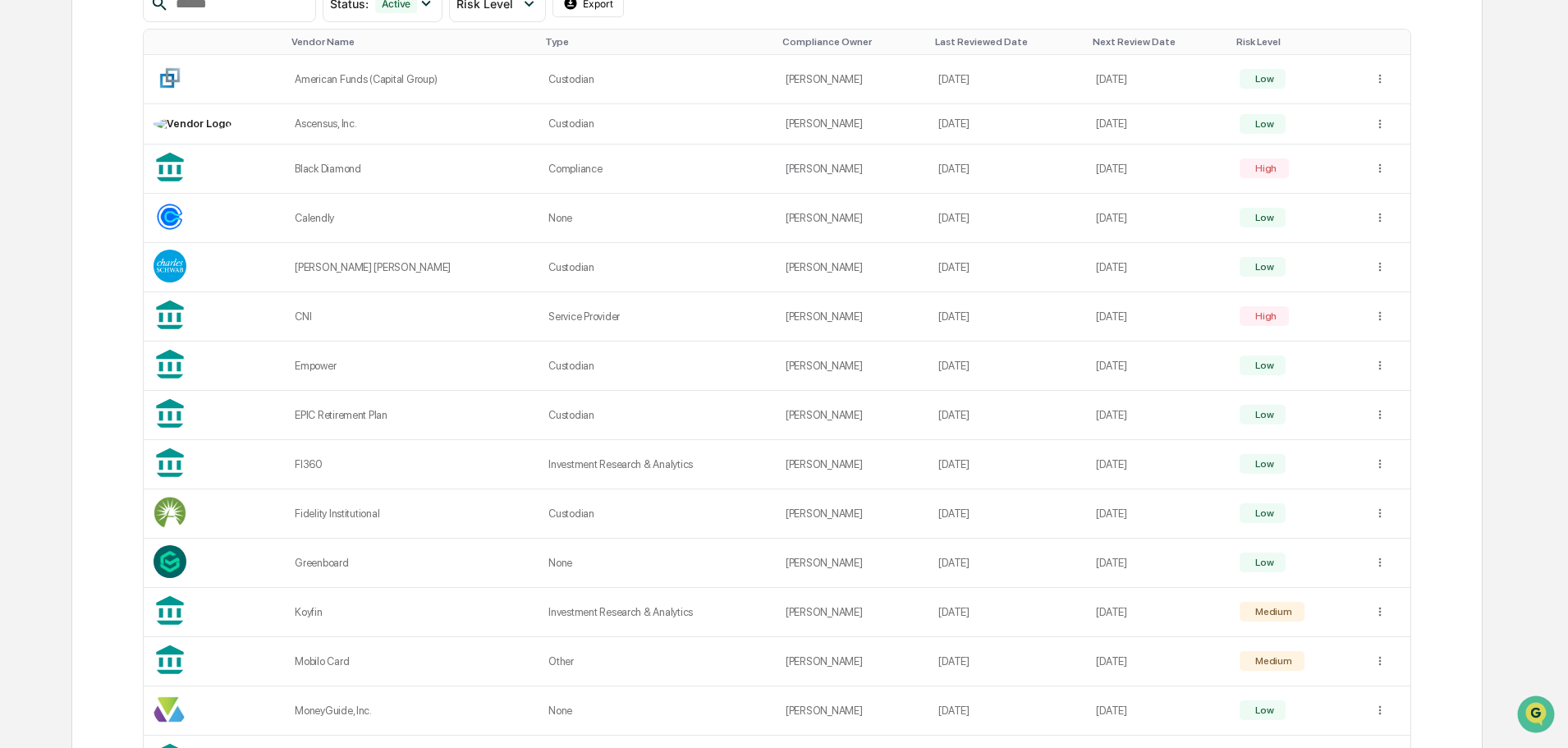
scroll to position [197, 0]
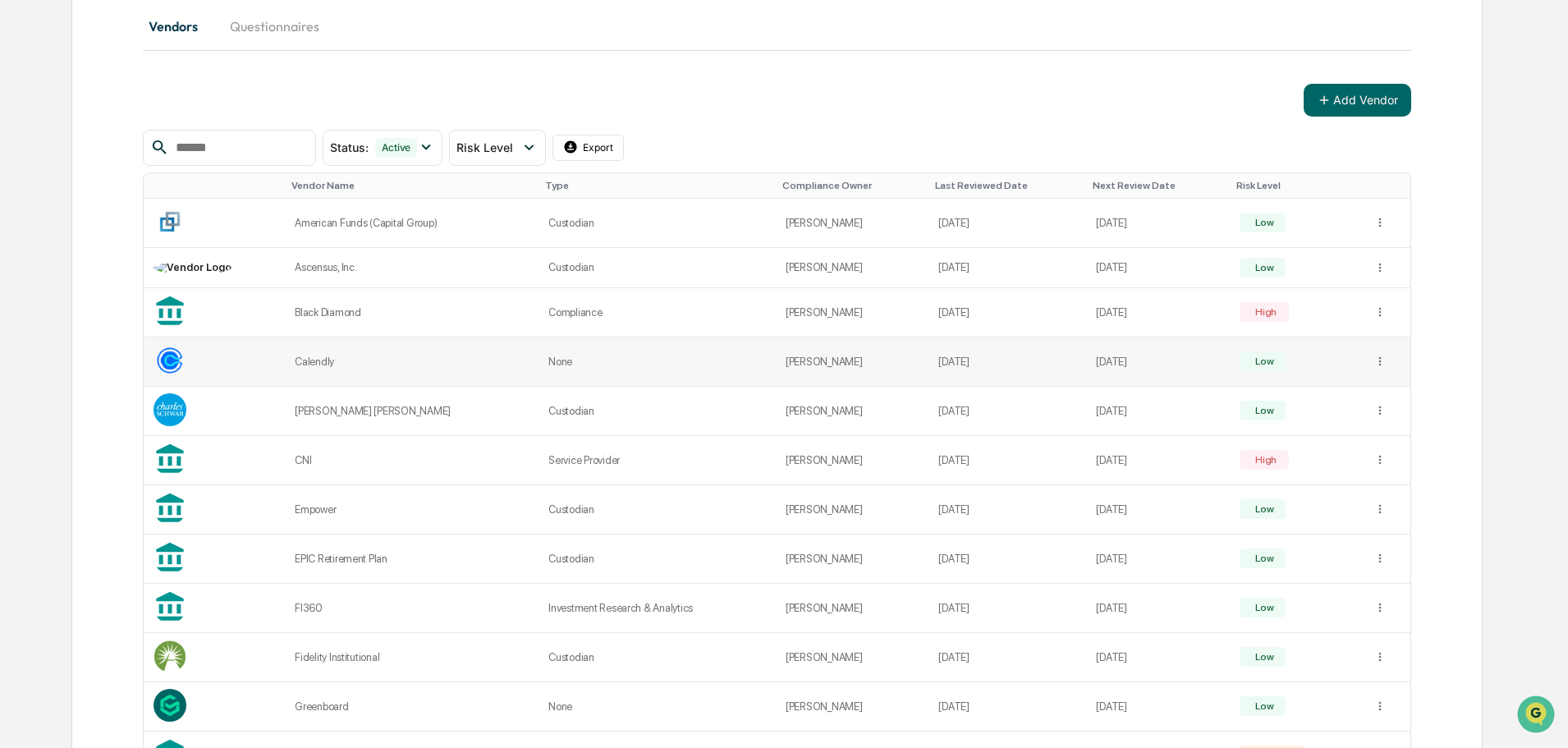
click at [812, 361] on td "[PERSON_NAME]" at bounding box center [852, 362] width 153 height 49
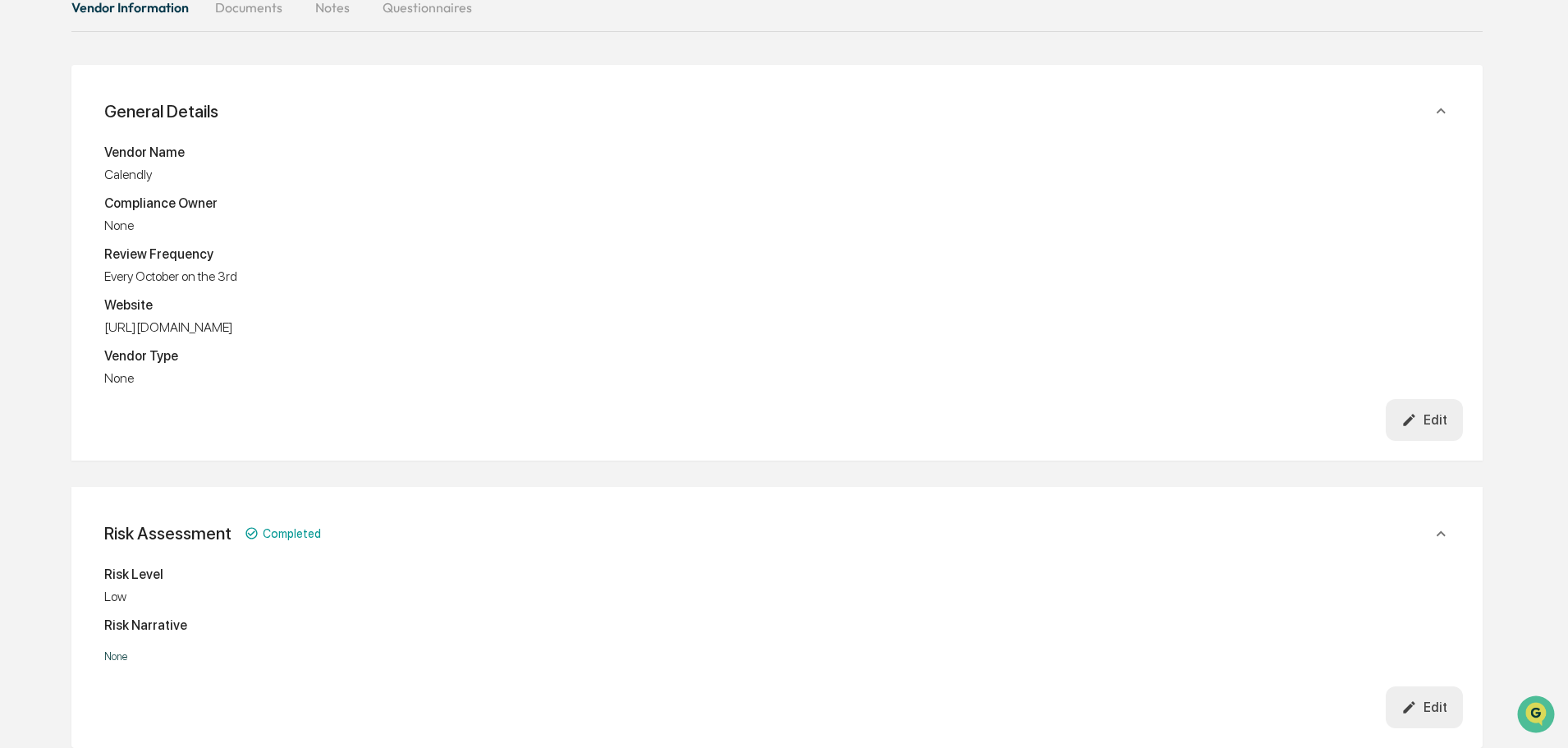
scroll to position [197, 0]
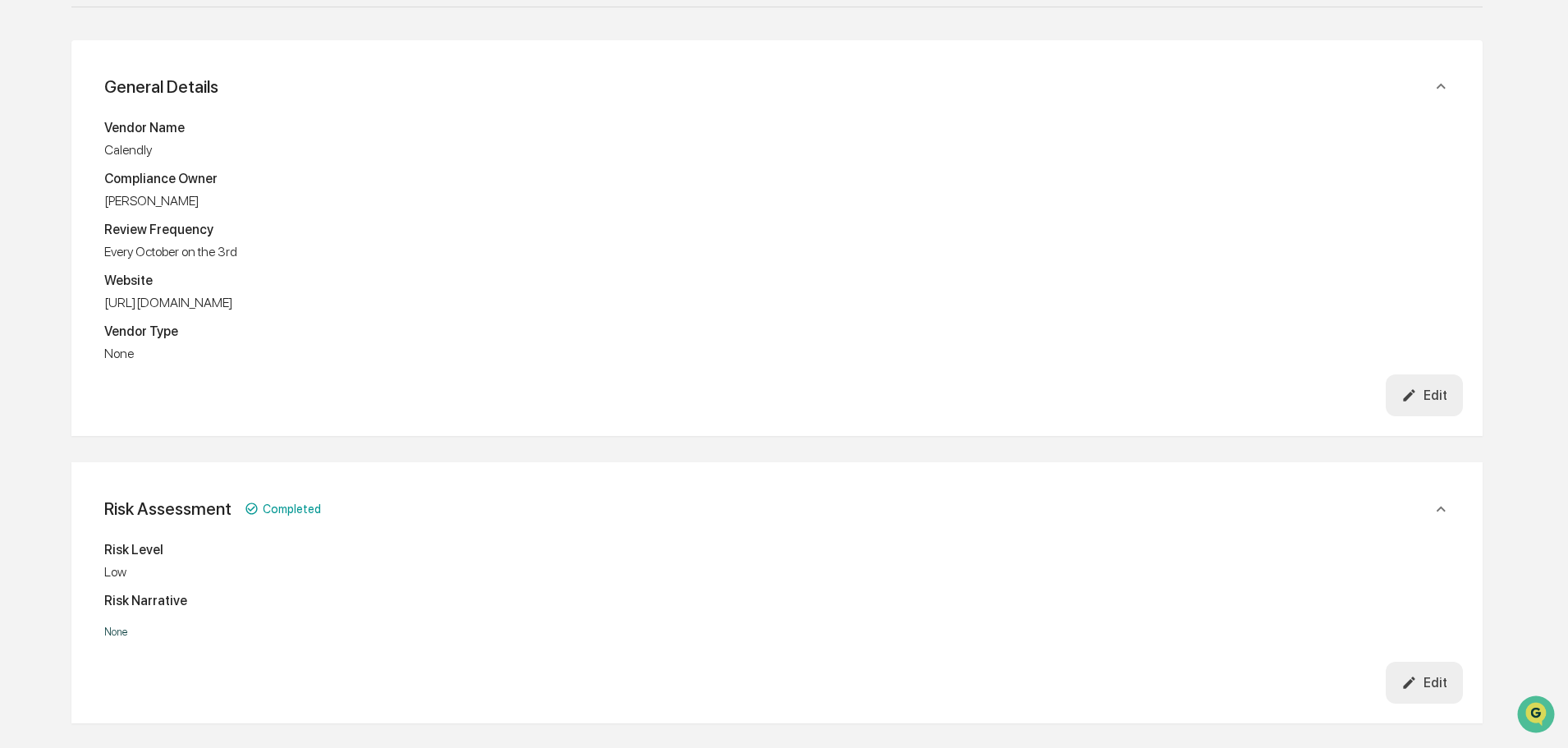
click at [1427, 393] on div "Edit" at bounding box center [1424, 395] width 46 height 16
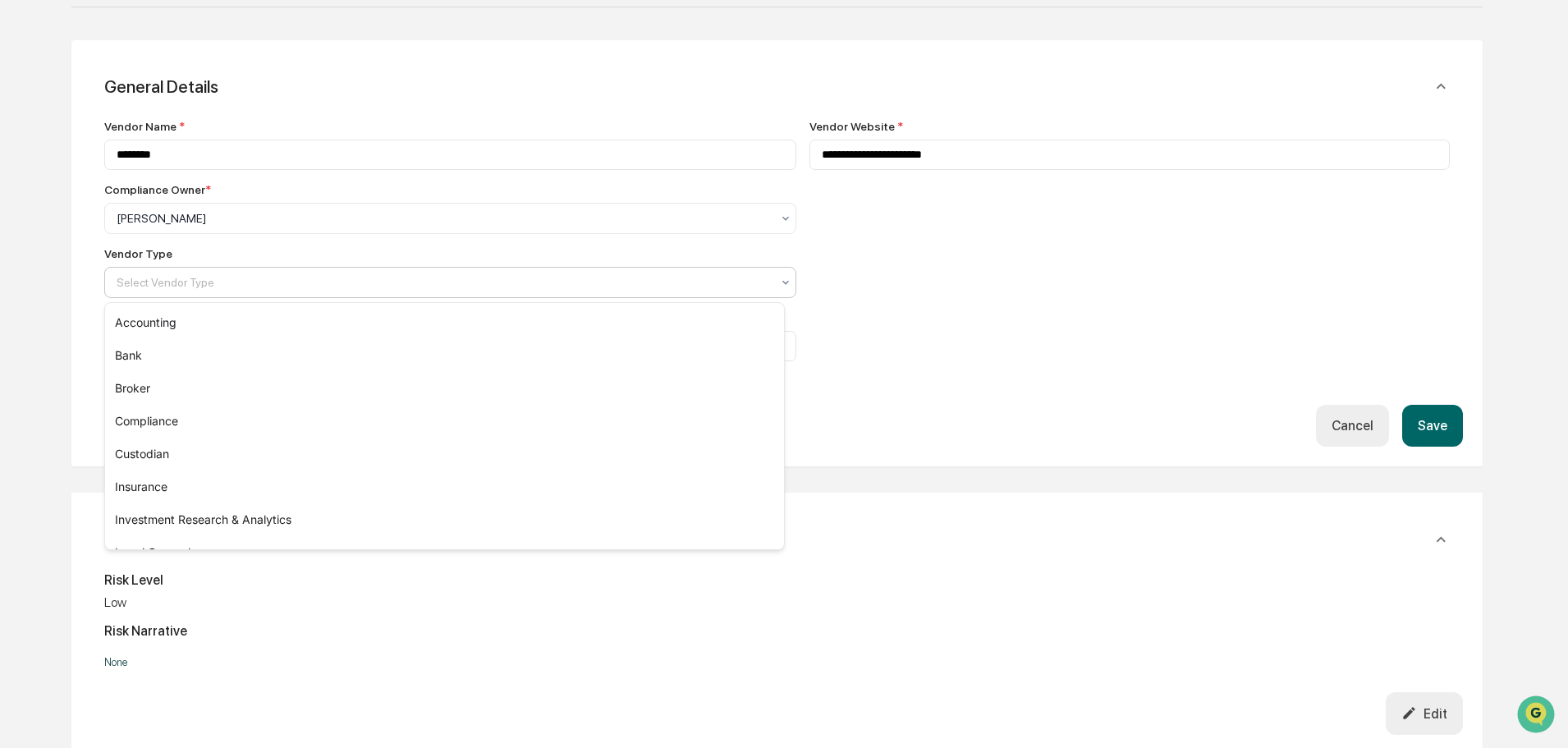
click at [301, 288] on div at bounding box center [444, 282] width 655 height 17
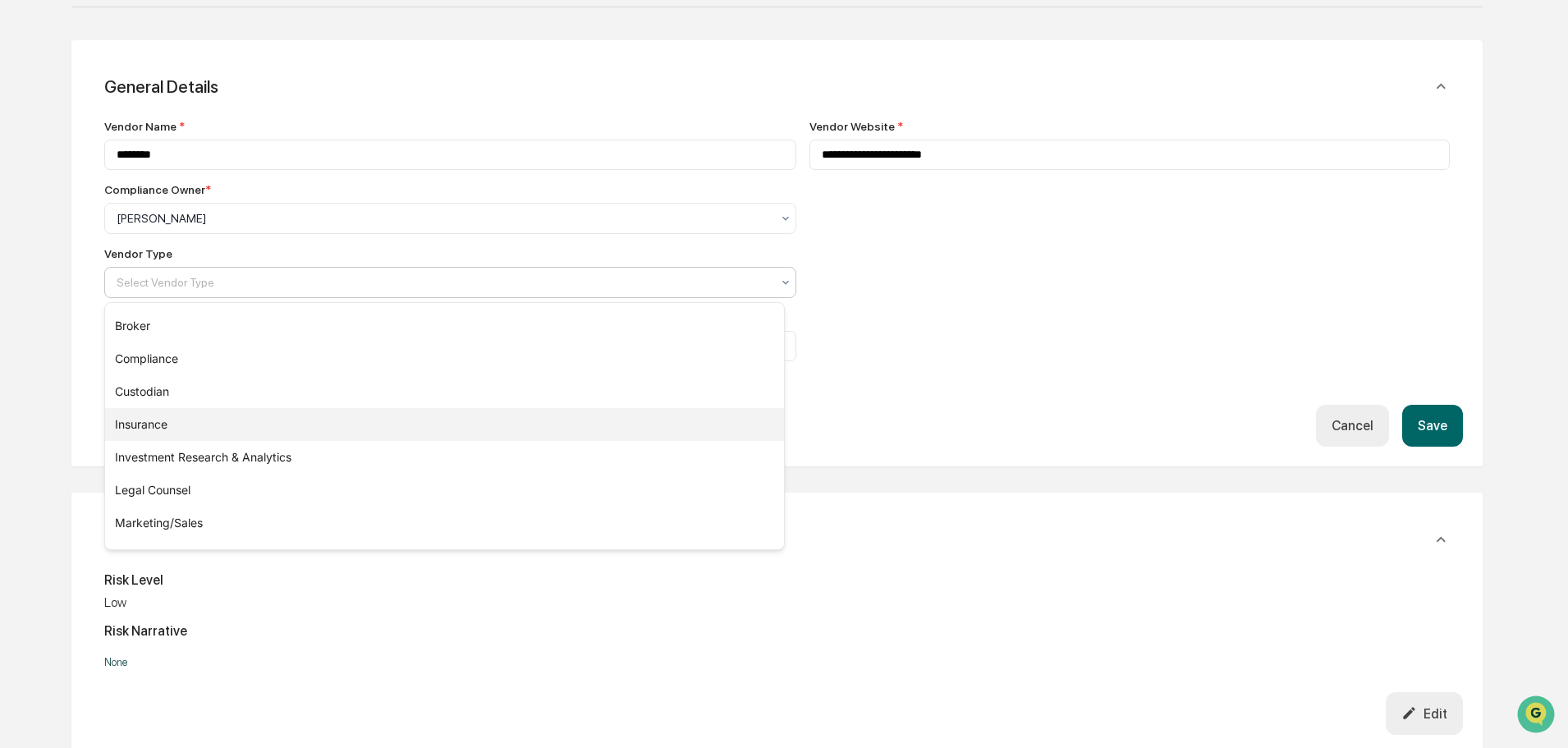
scroll to position [187, 0]
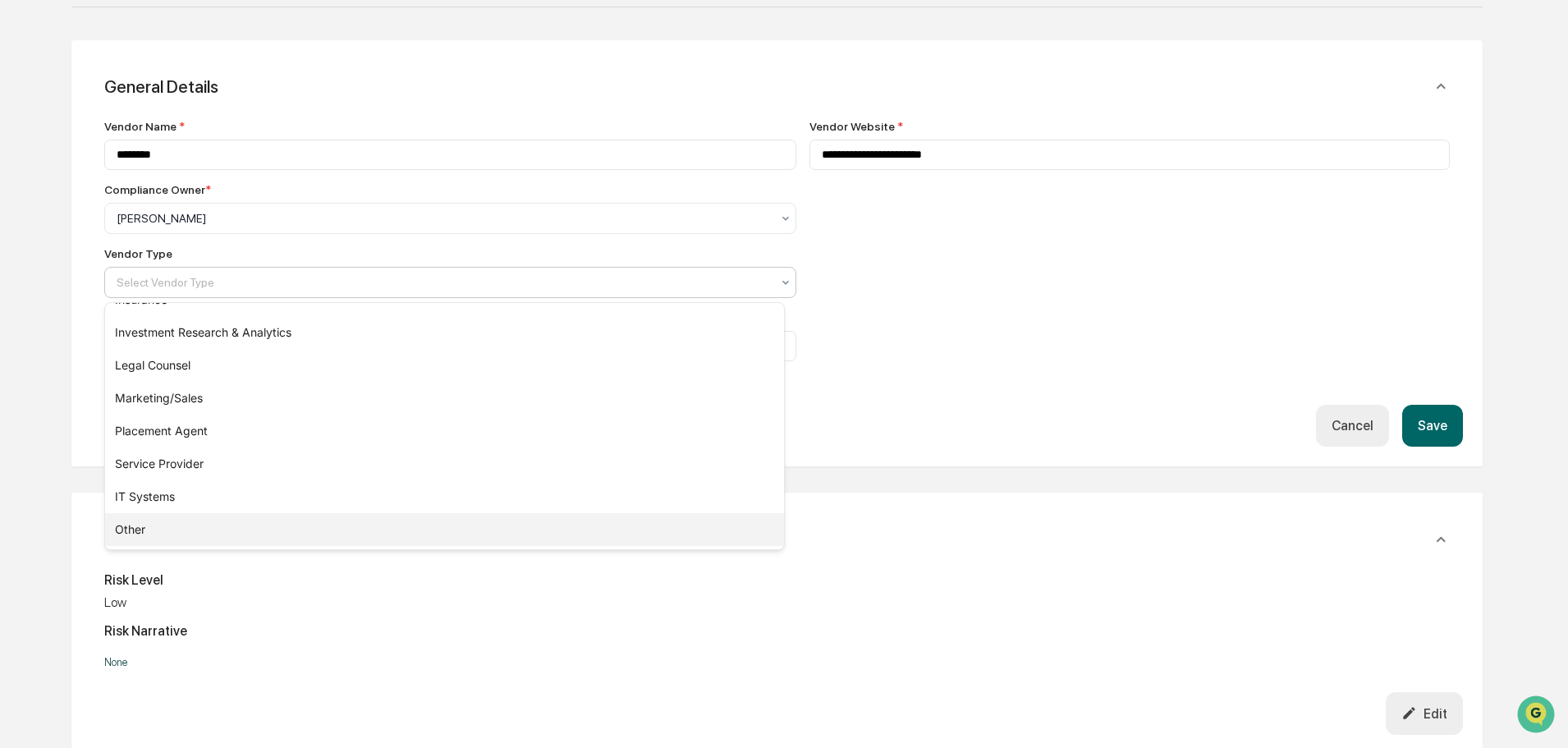
click at [130, 527] on div "Other" at bounding box center [445, 528] width 679 height 33
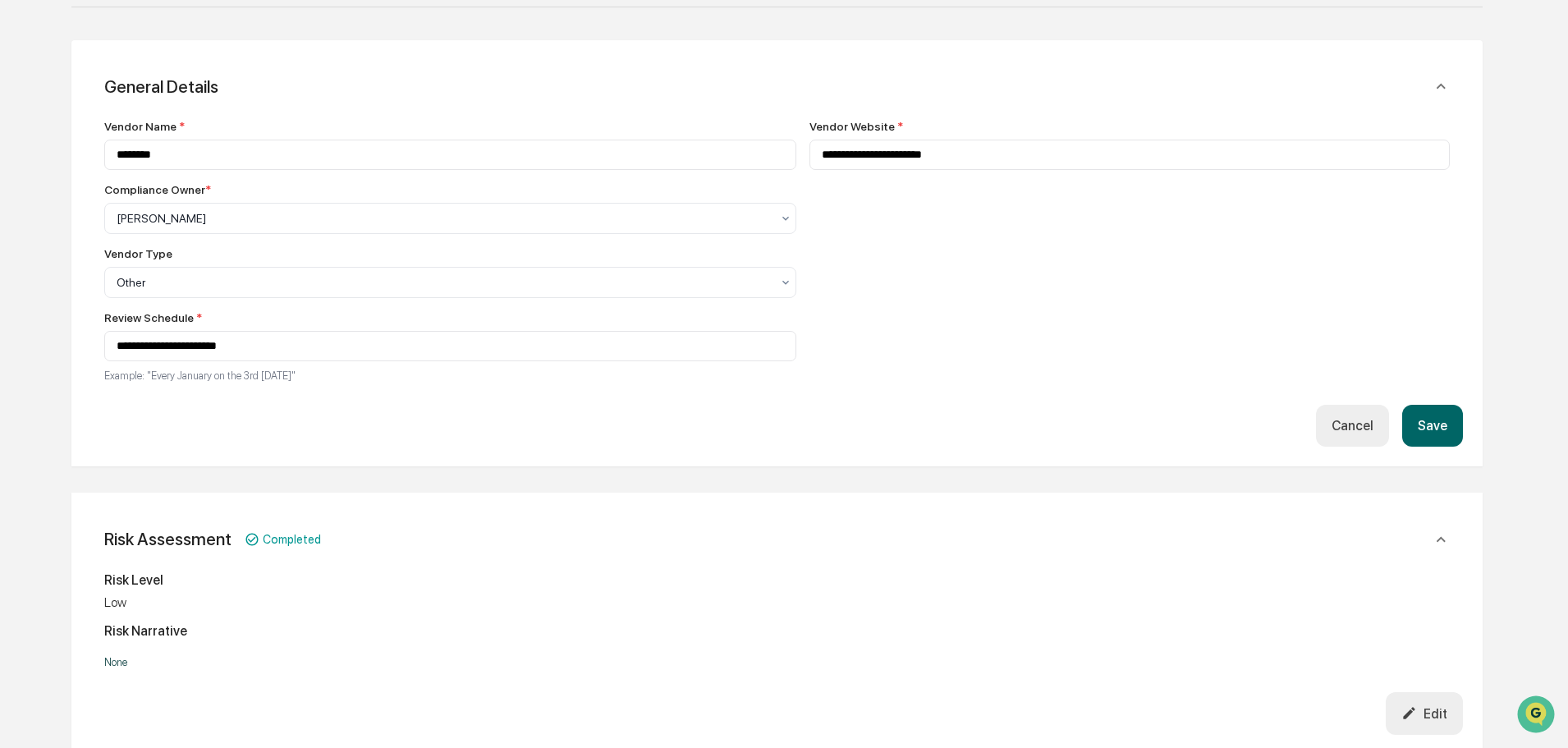
click at [1436, 425] on button "Save" at bounding box center [1433, 425] width 61 height 41
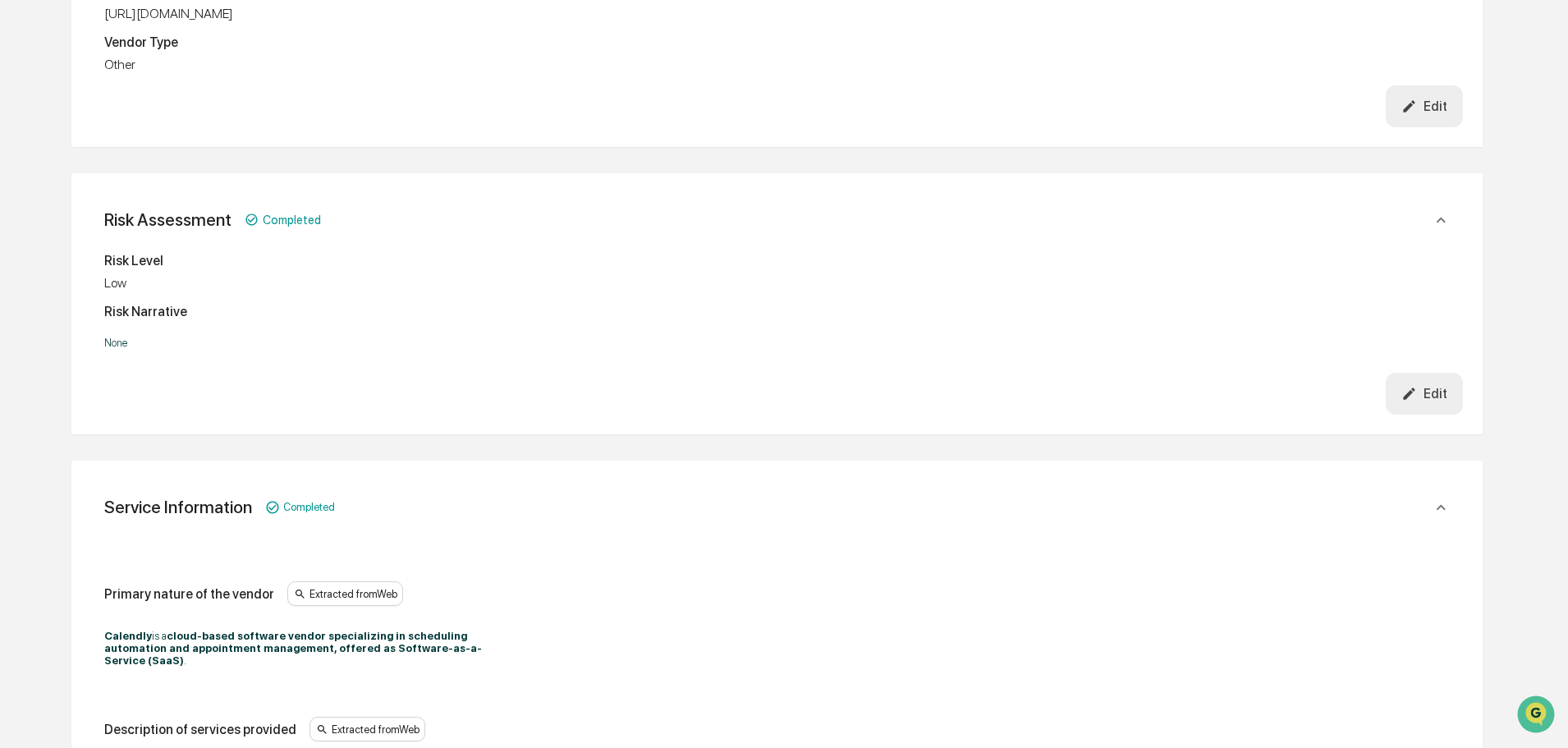
scroll to position [0, 0]
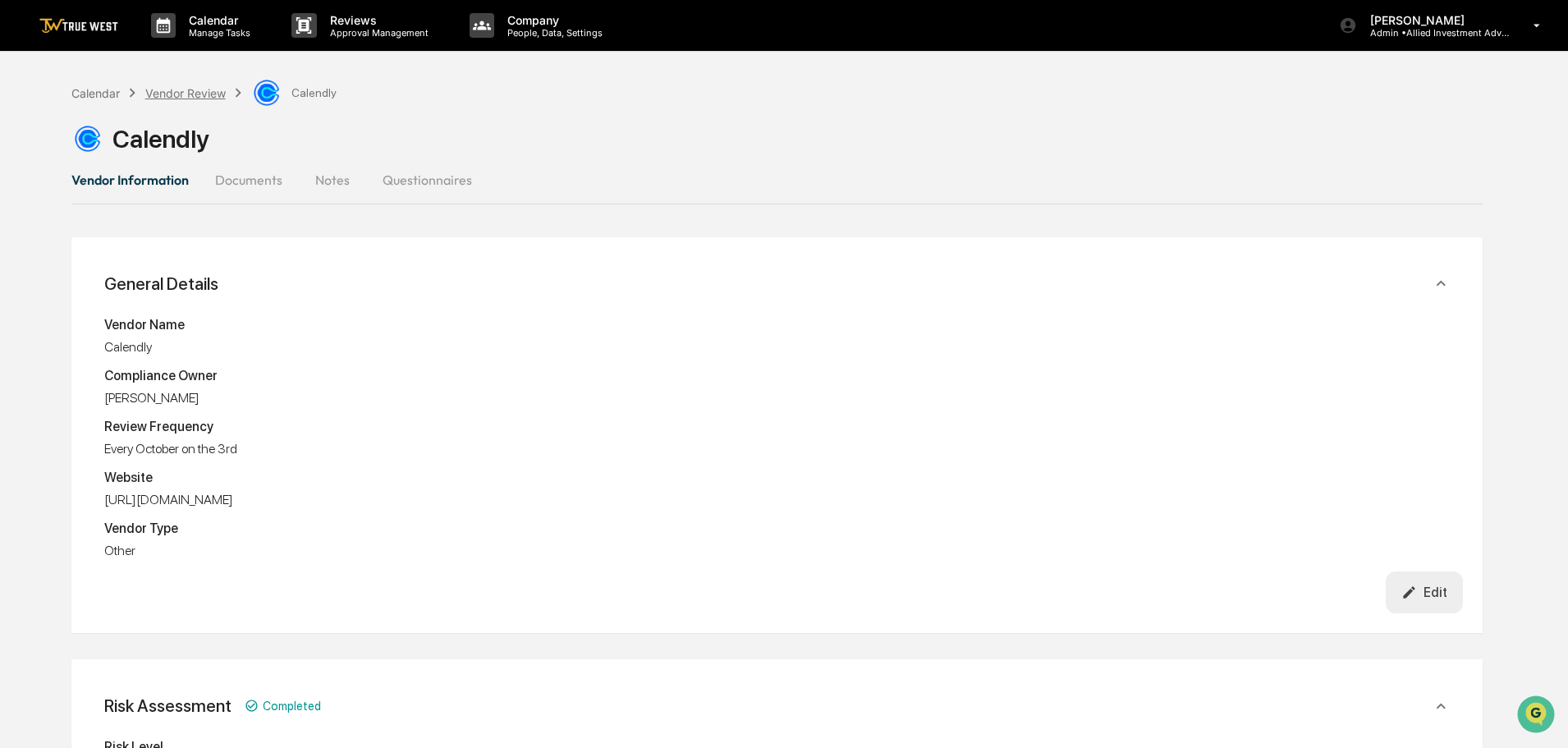
click at [180, 92] on div "Vendor Review" at bounding box center [185, 93] width 81 height 14
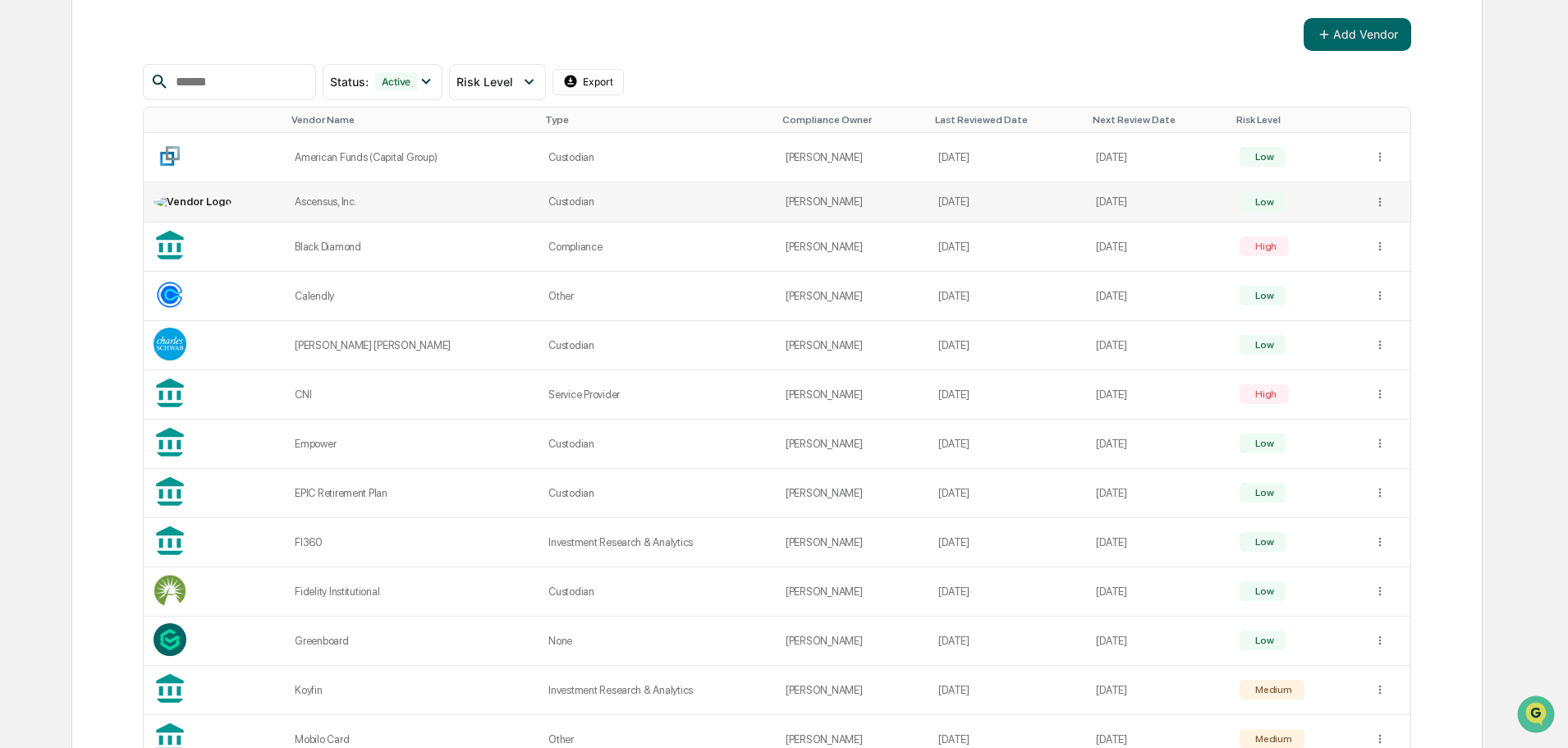
scroll to position [328, 0]
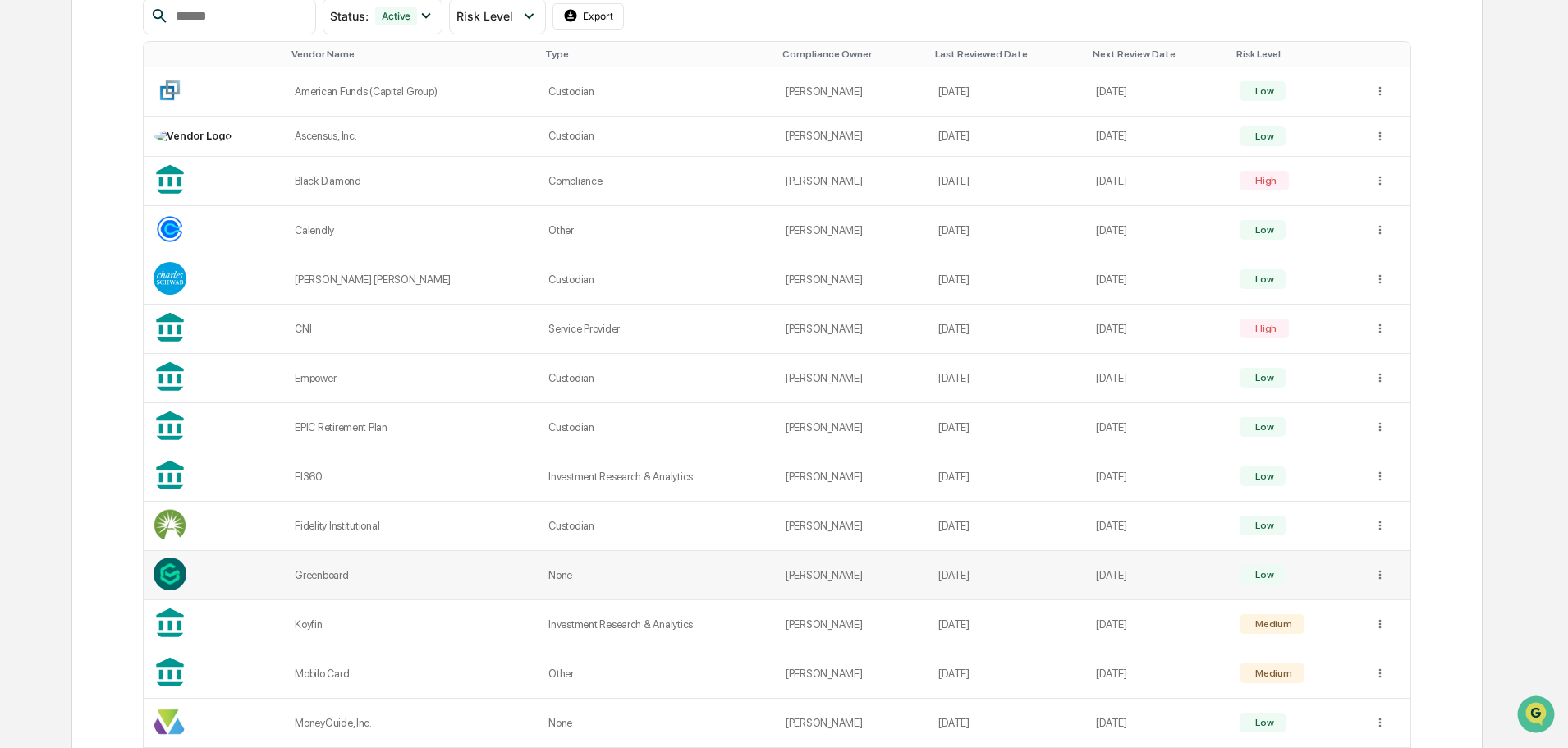
click at [1127, 575] on td "Mar 17, 2026" at bounding box center [1159, 576] width 144 height 49
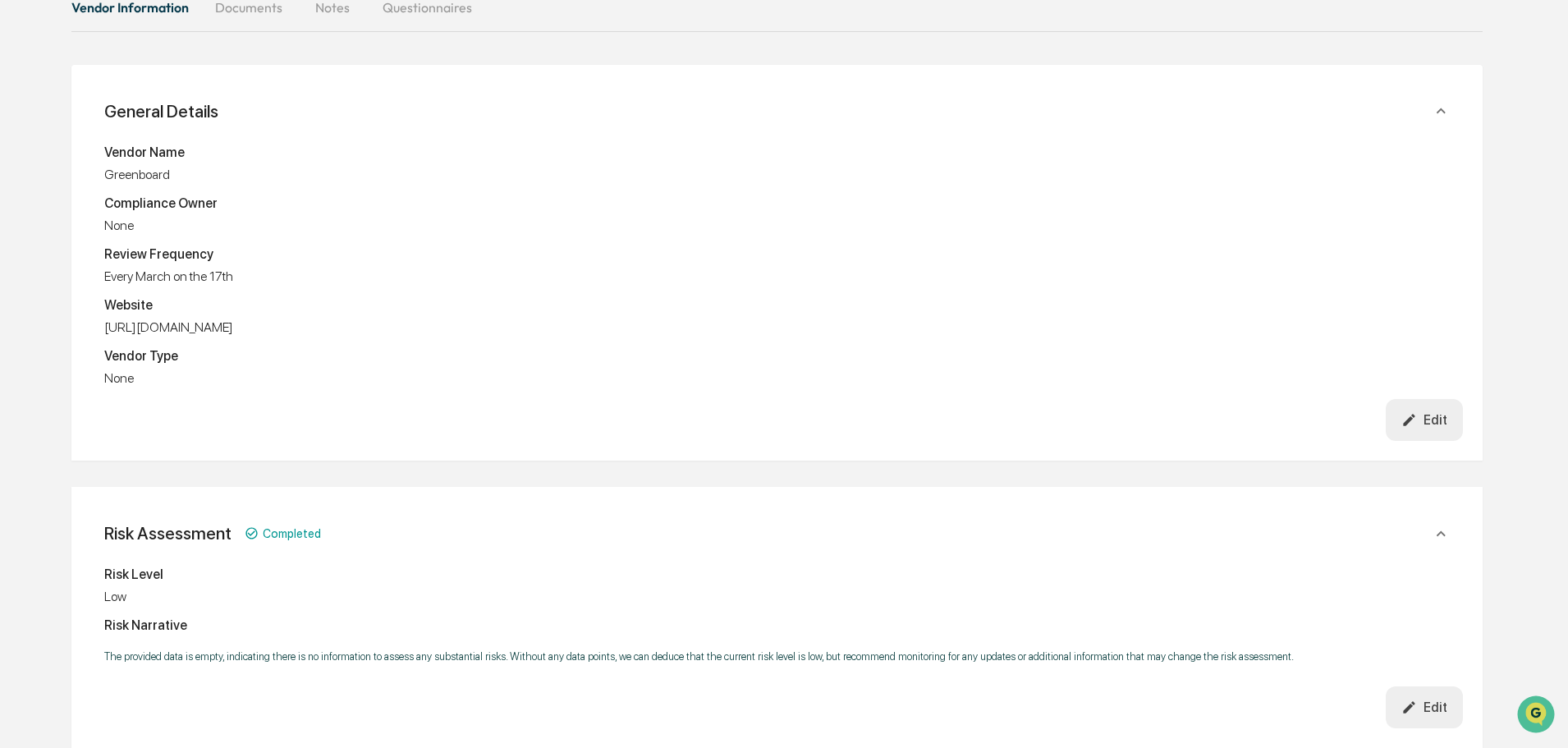
scroll to position [328, 0]
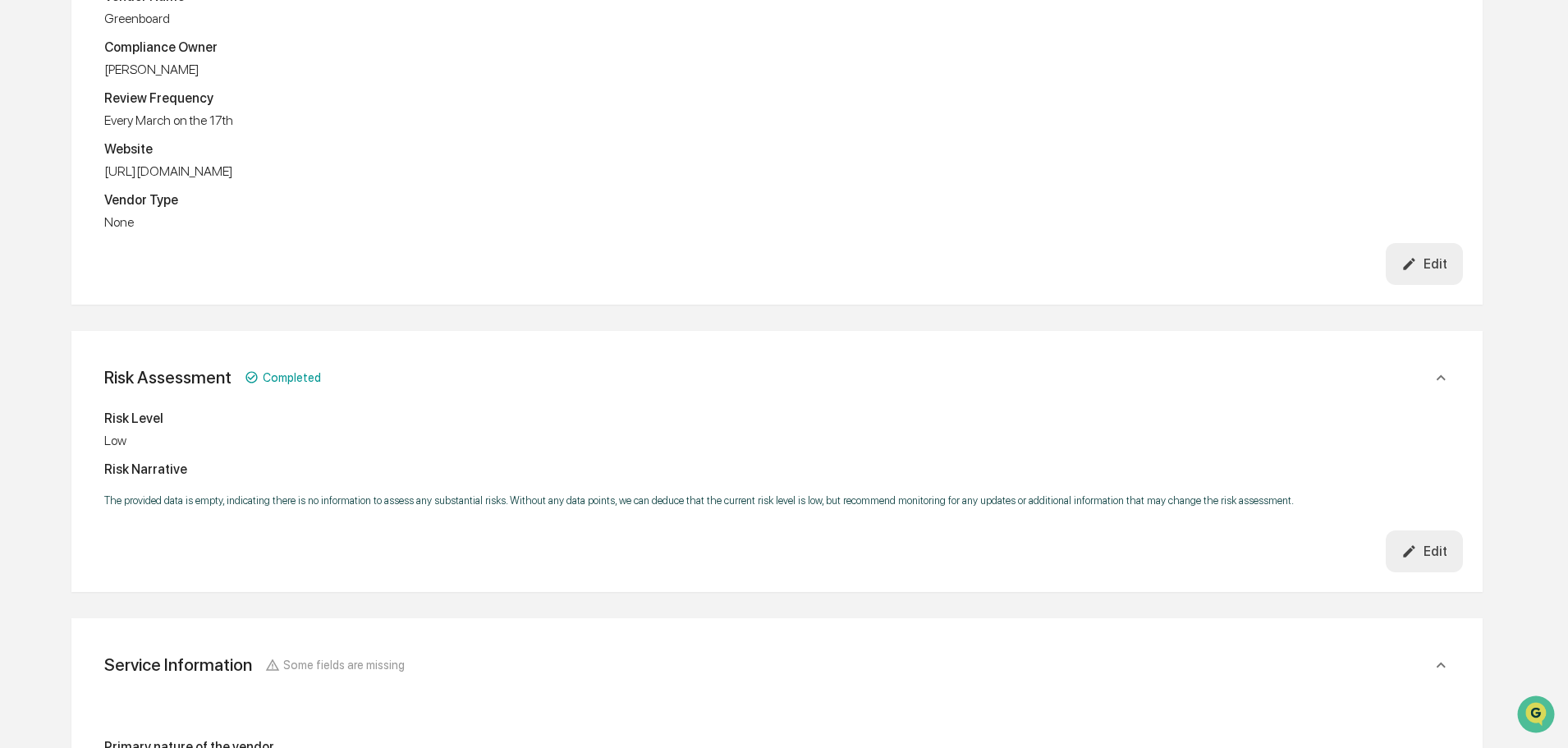
click at [1435, 258] on div "Edit" at bounding box center [1424, 264] width 46 height 16
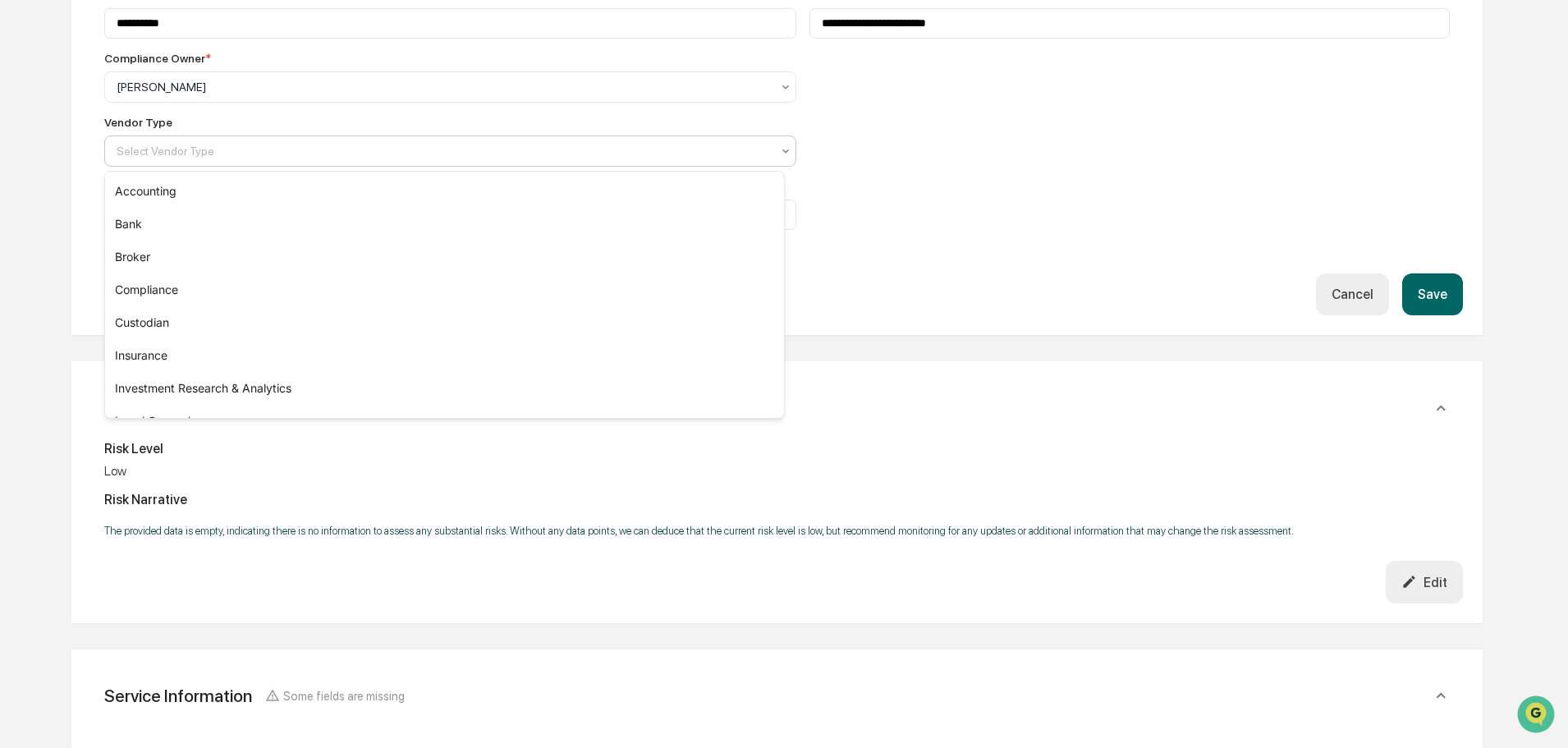
click at [779, 153] on icon at bounding box center [785, 151] width 13 height 13
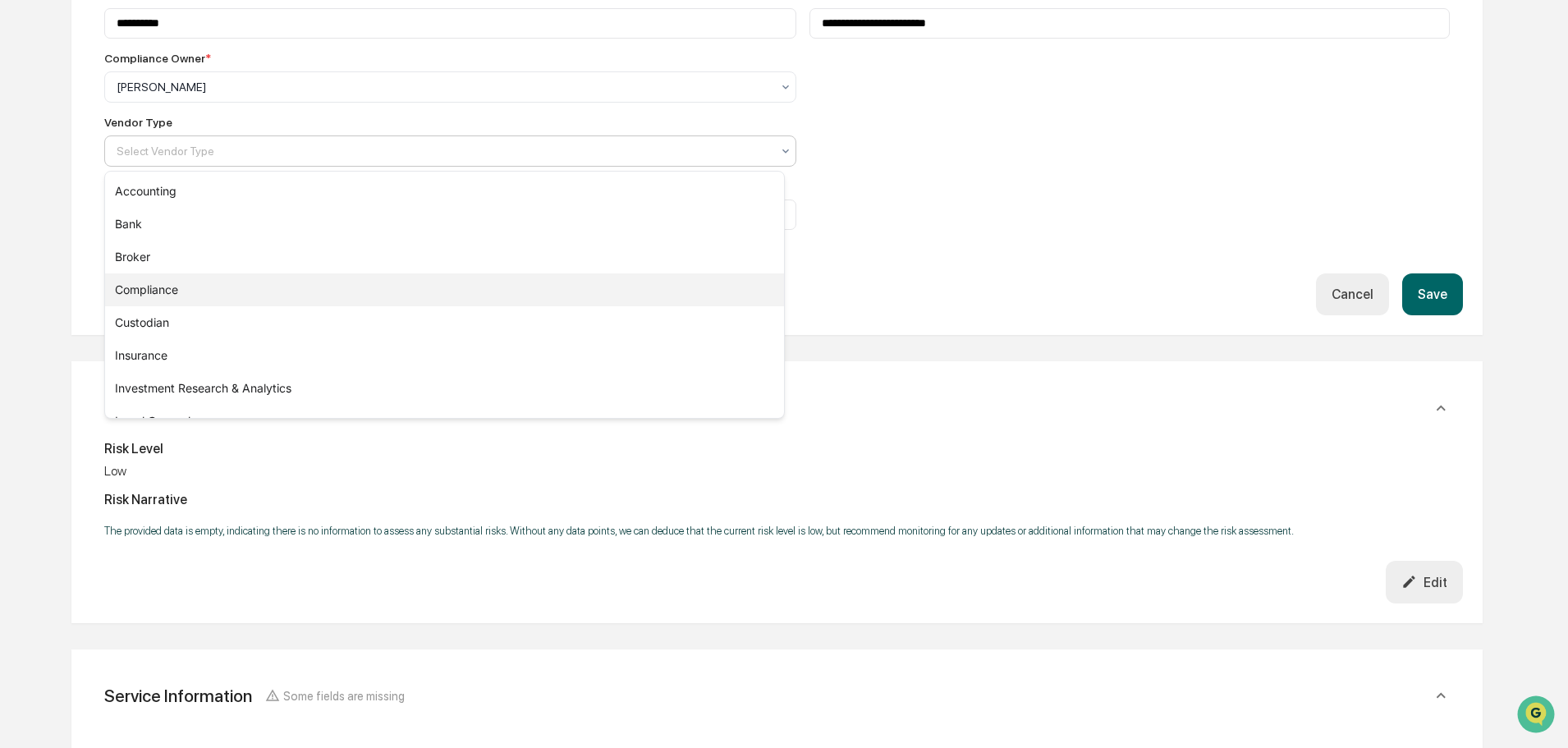
click at [143, 287] on div "Compliance" at bounding box center [445, 289] width 679 height 33
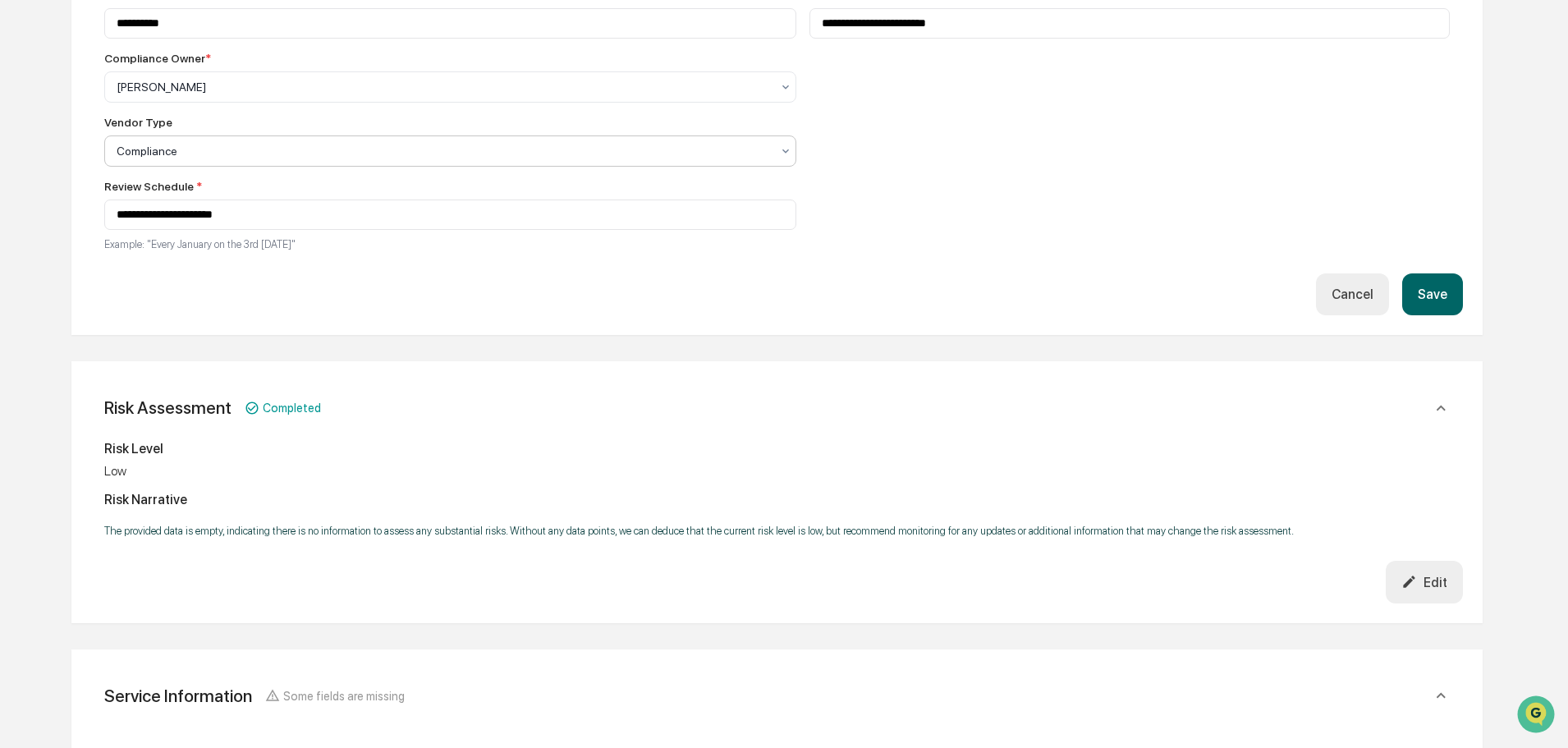
click at [1444, 296] on button "Save" at bounding box center [1433, 294] width 61 height 41
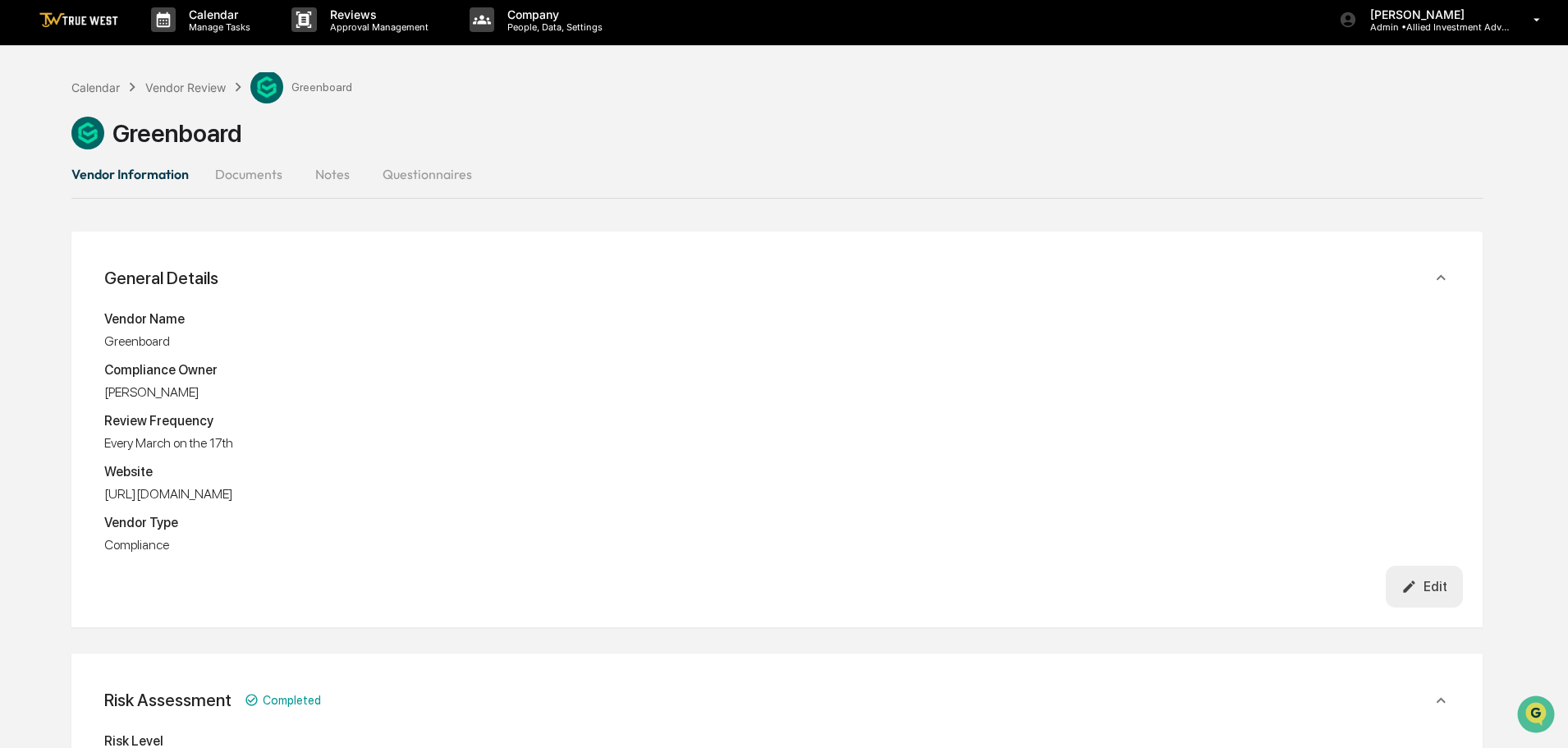
scroll to position [0, 0]
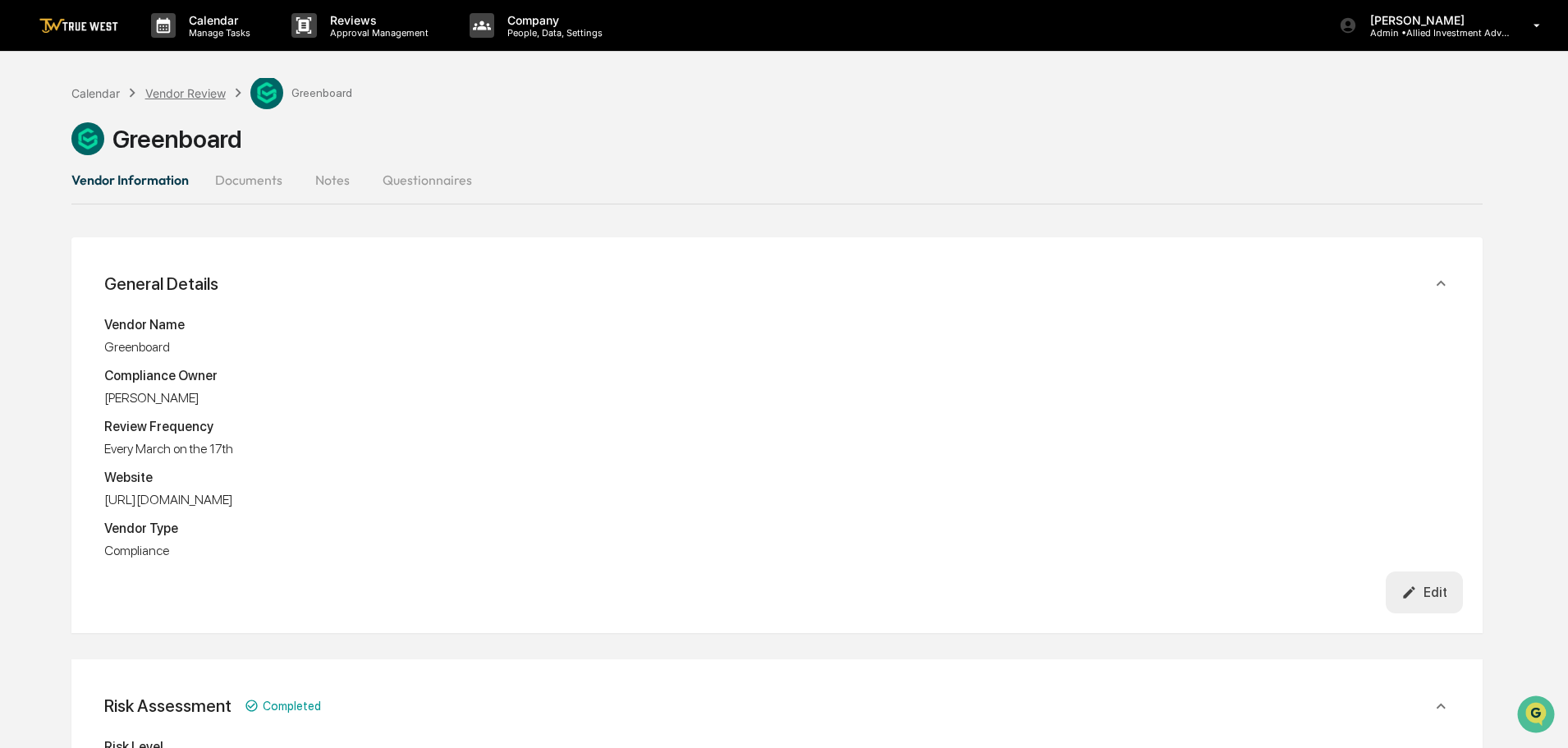
click at [176, 97] on div "Vendor Review" at bounding box center [185, 93] width 81 height 14
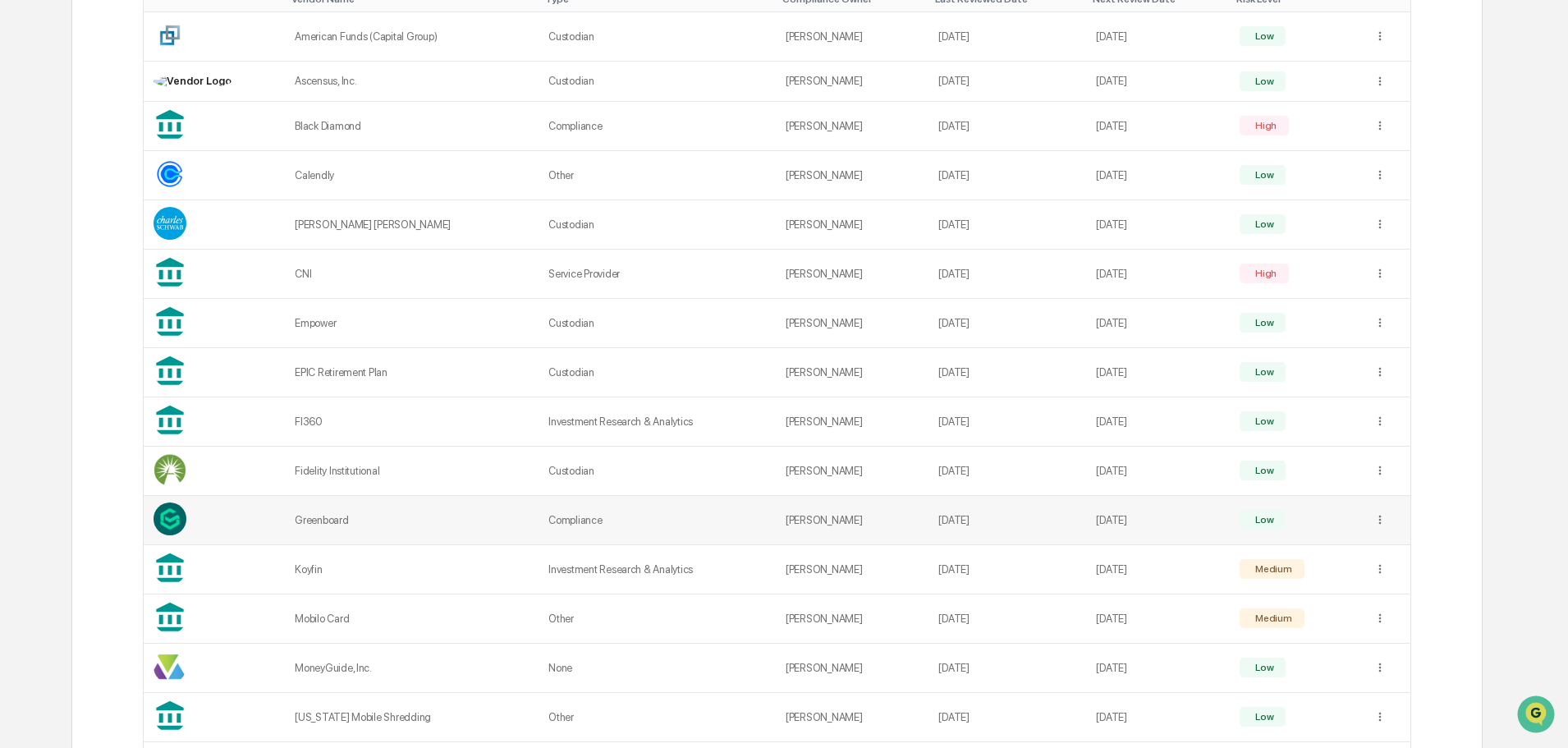
scroll to position [410, 0]
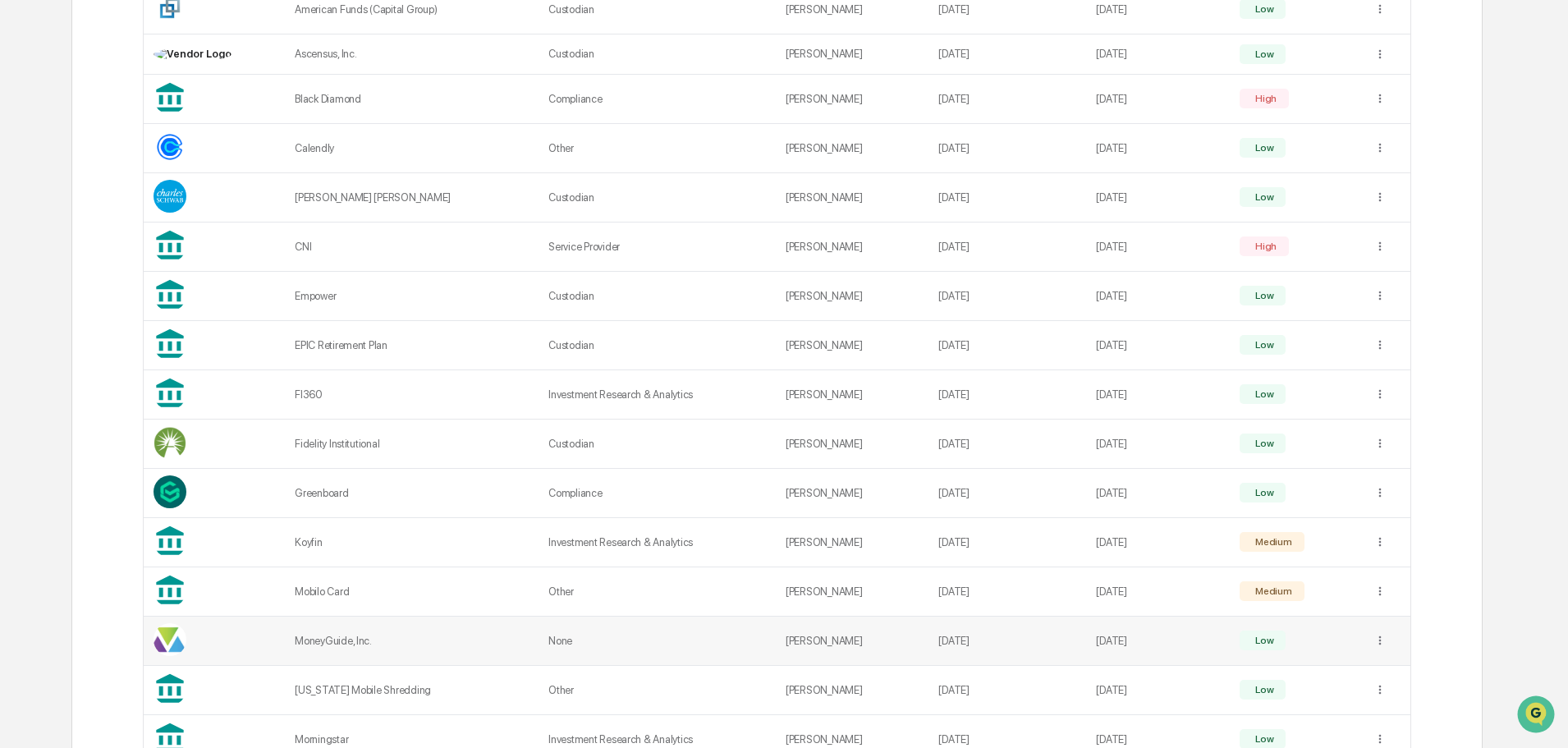
click at [798, 640] on td "Michele White" at bounding box center [852, 641] width 153 height 49
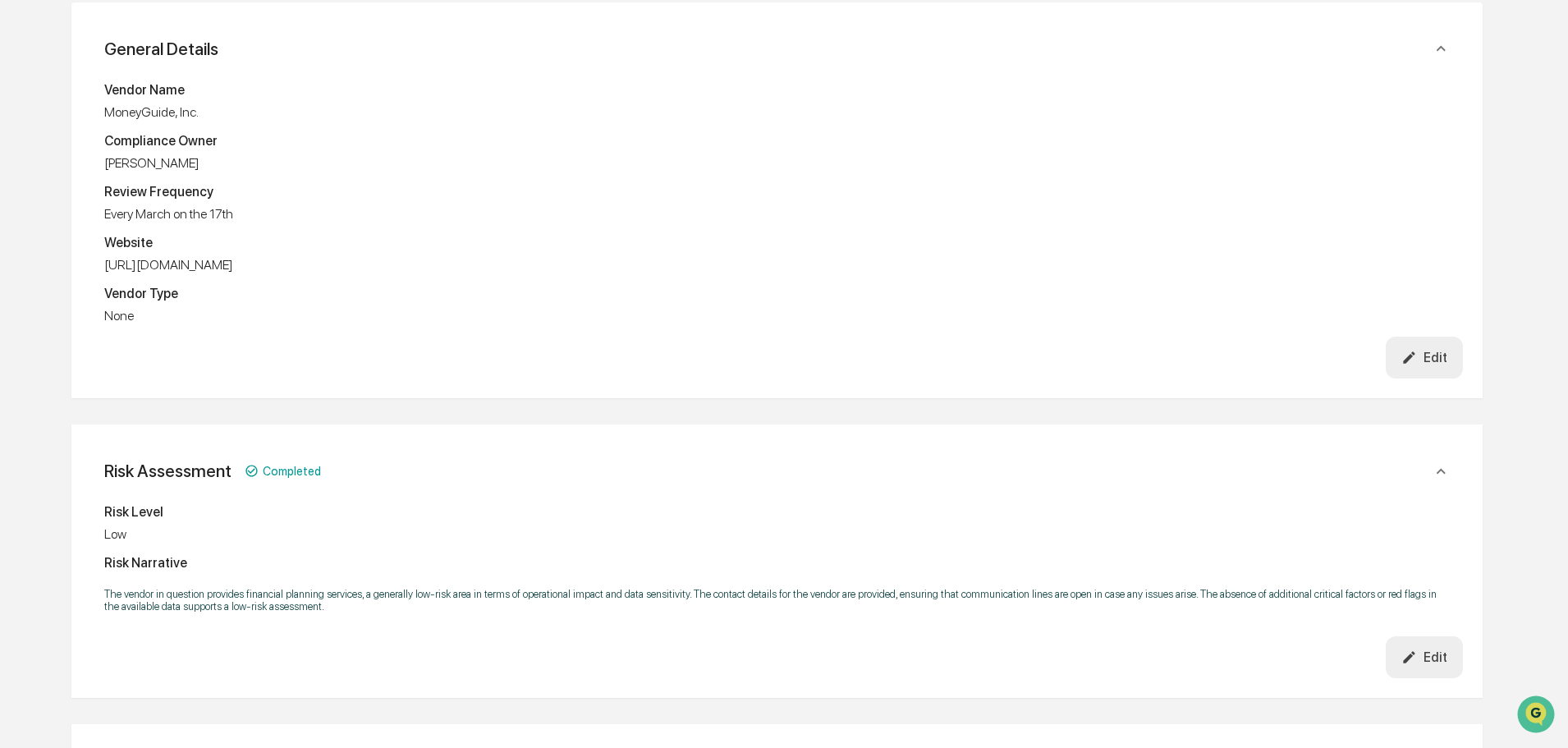
scroll to position [165, 0]
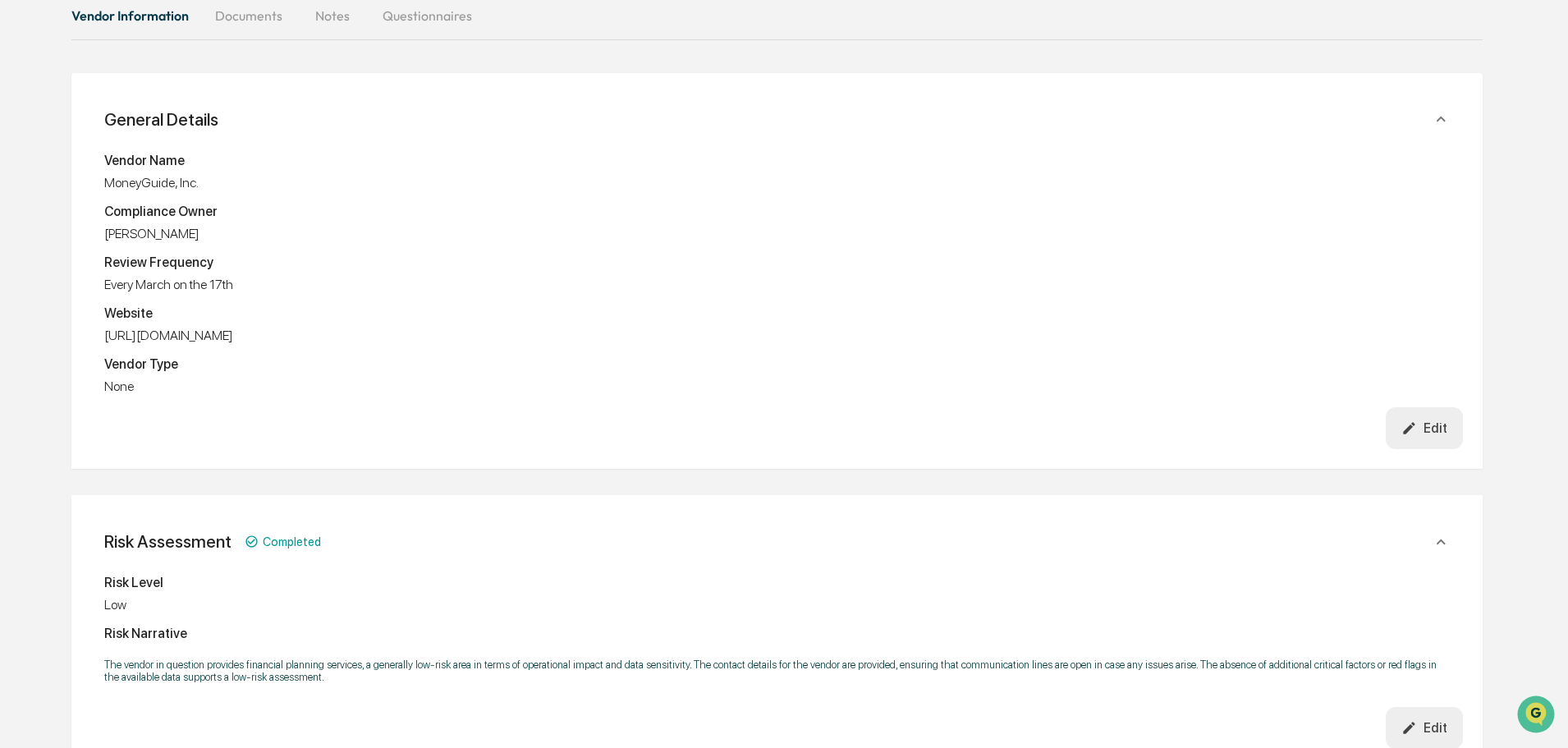
click at [1430, 421] on div "Edit" at bounding box center [1424, 428] width 46 height 16
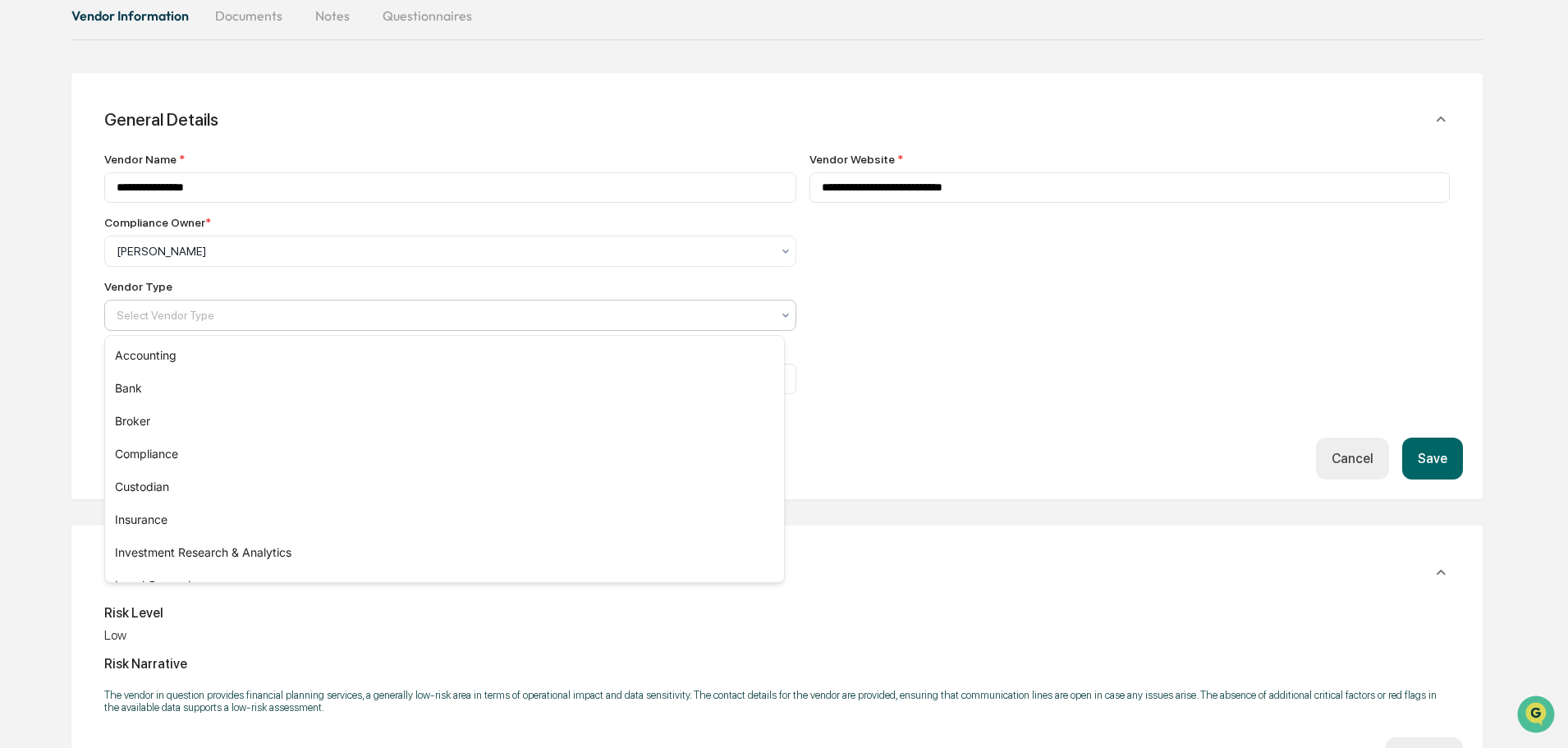
click at [609, 313] on div at bounding box center [444, 314] width 655 height 17
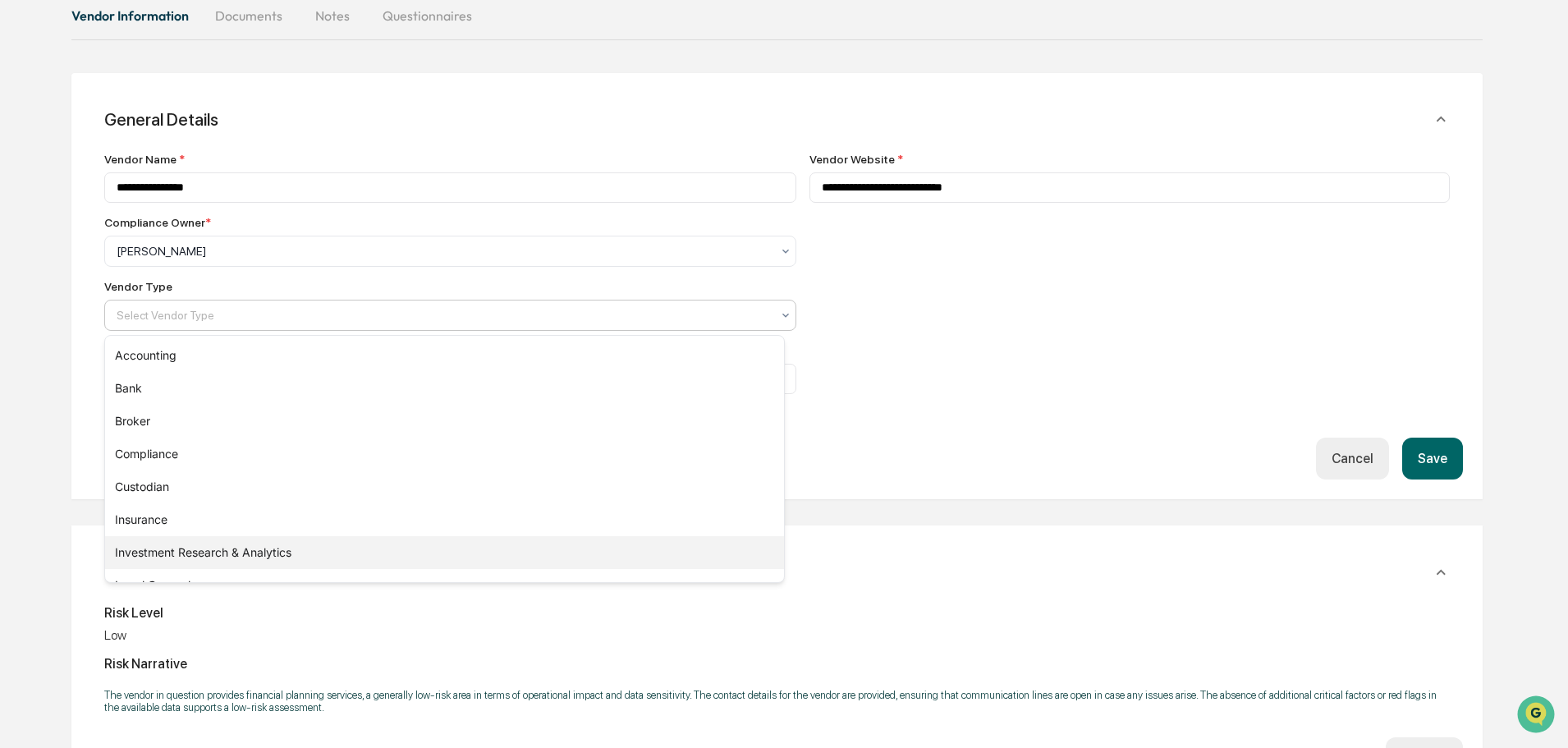
click at [234, 550] on div "Investment Research & Analytics" at bounding box center [445, 552] width 679 height 33
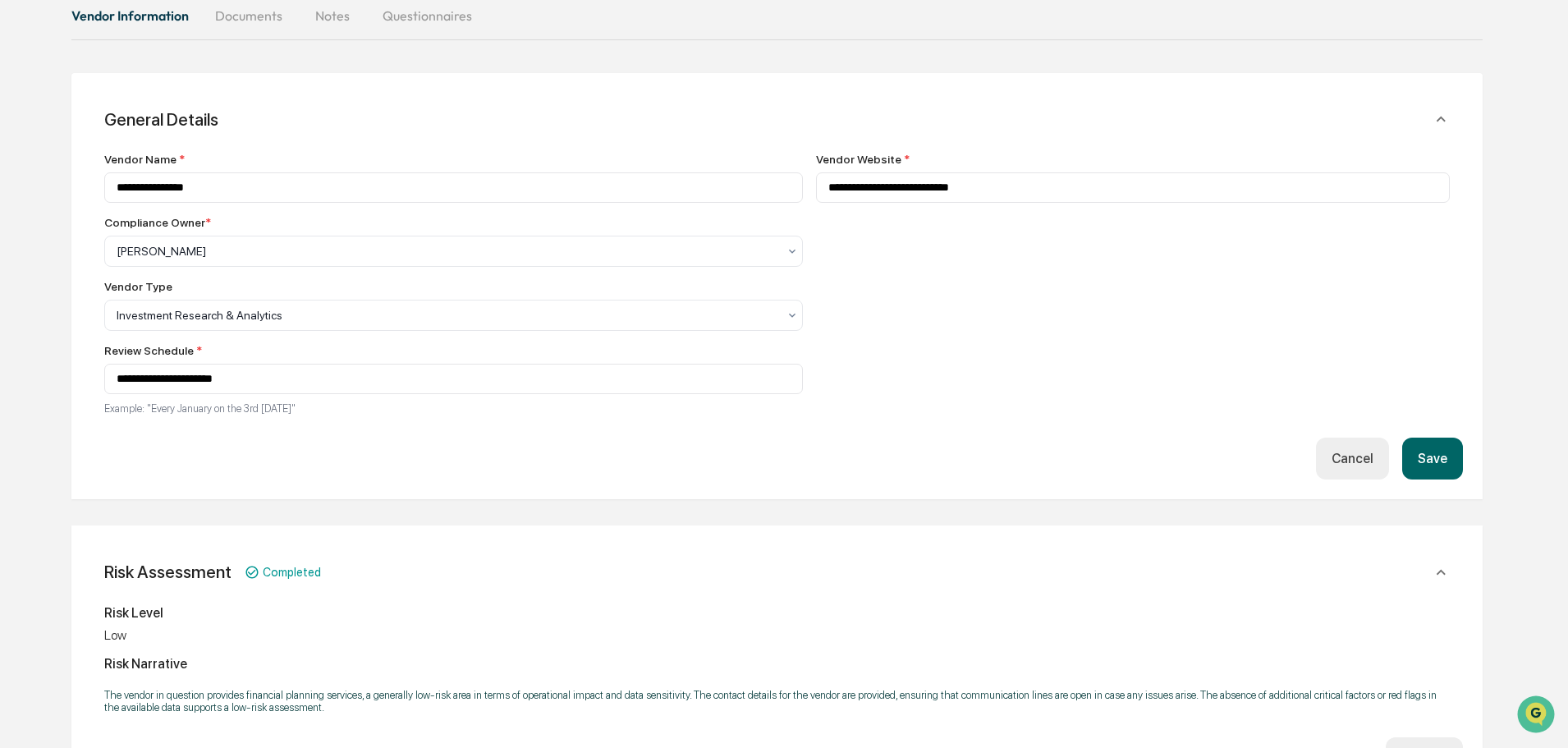
click at [1428, 457] on button "Save" at bounding box center [1433, 458] width 61 height 41
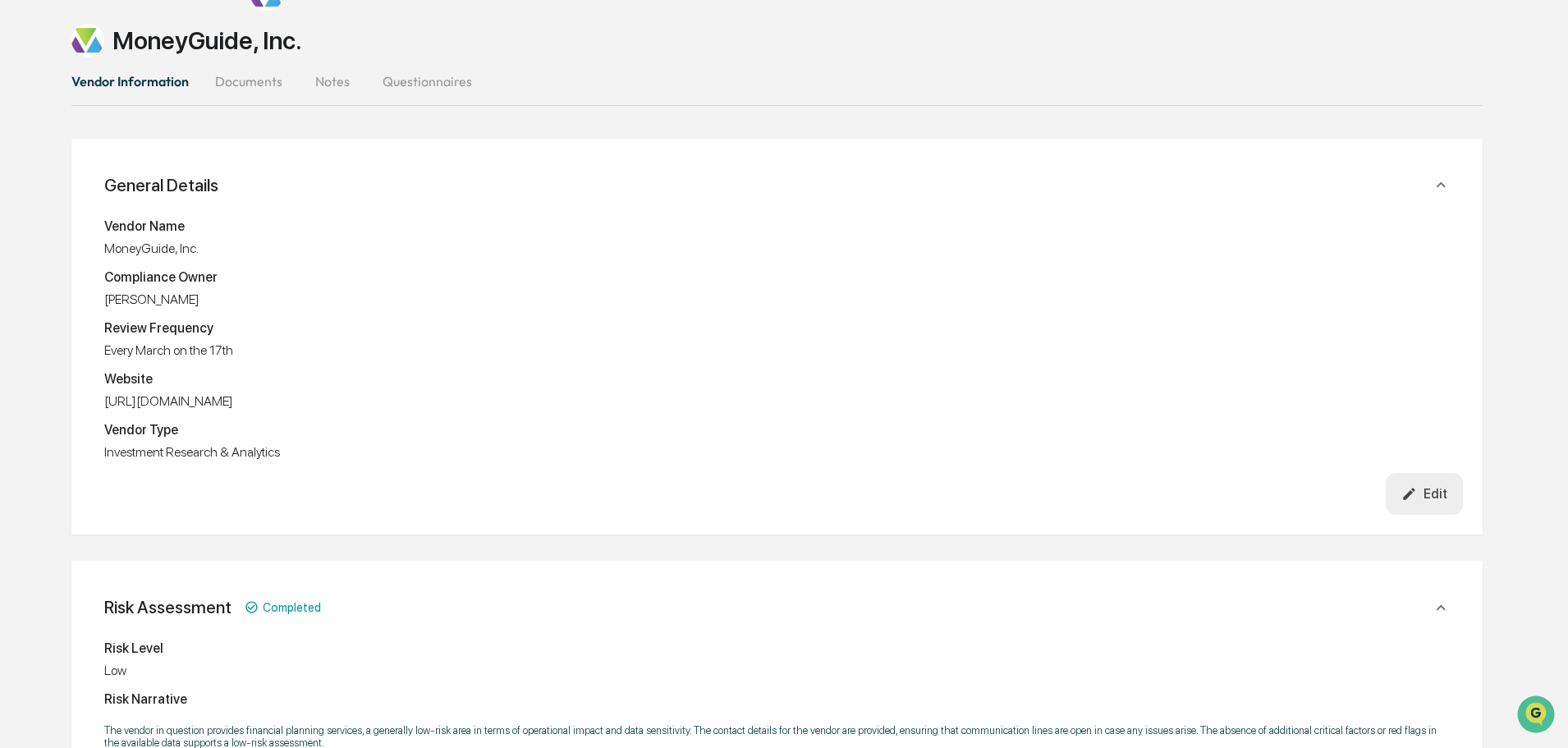
scroll to position [0, 0]
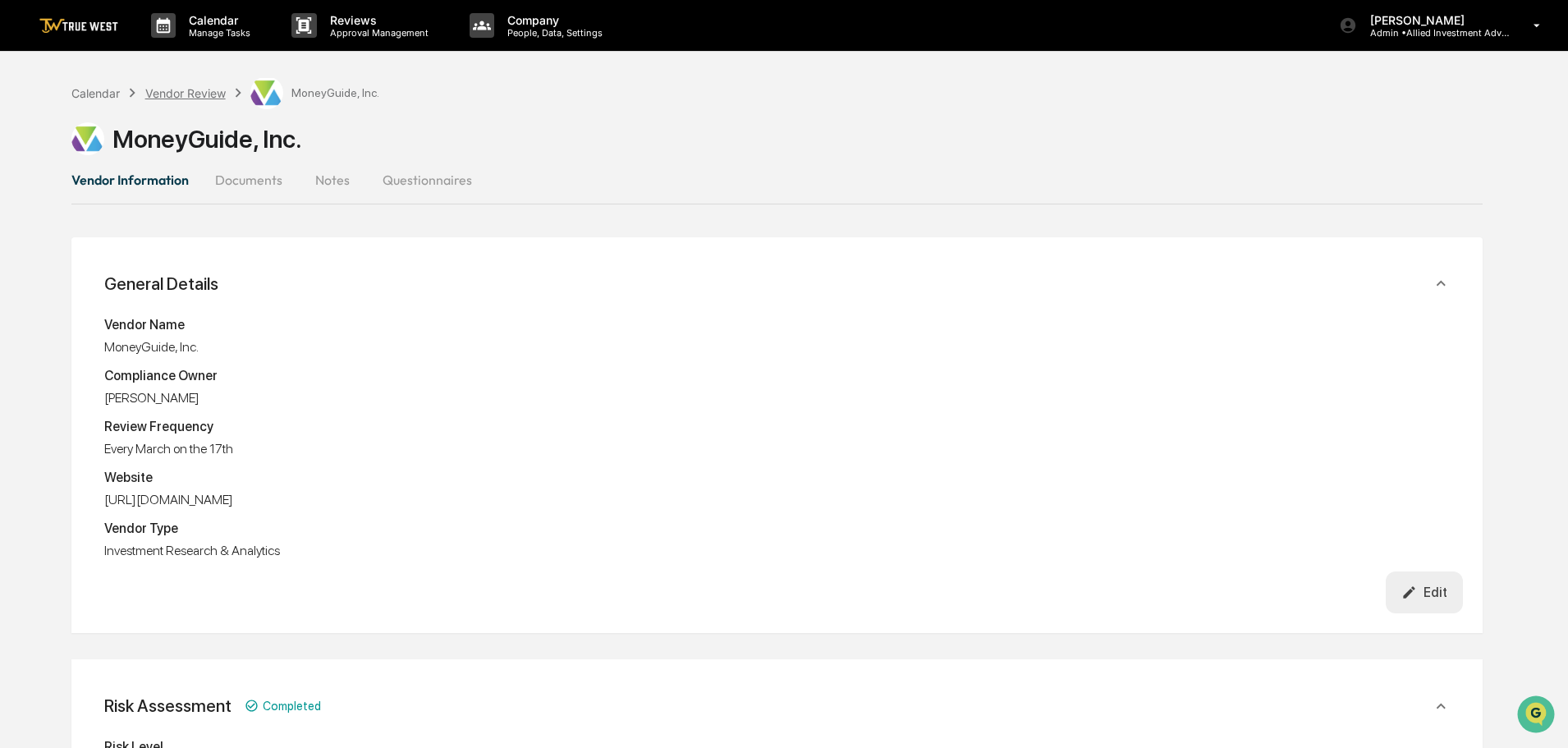
click at [169, 88] on div "Vendor Review" at bounding box center [185, 93] width 81 height 14
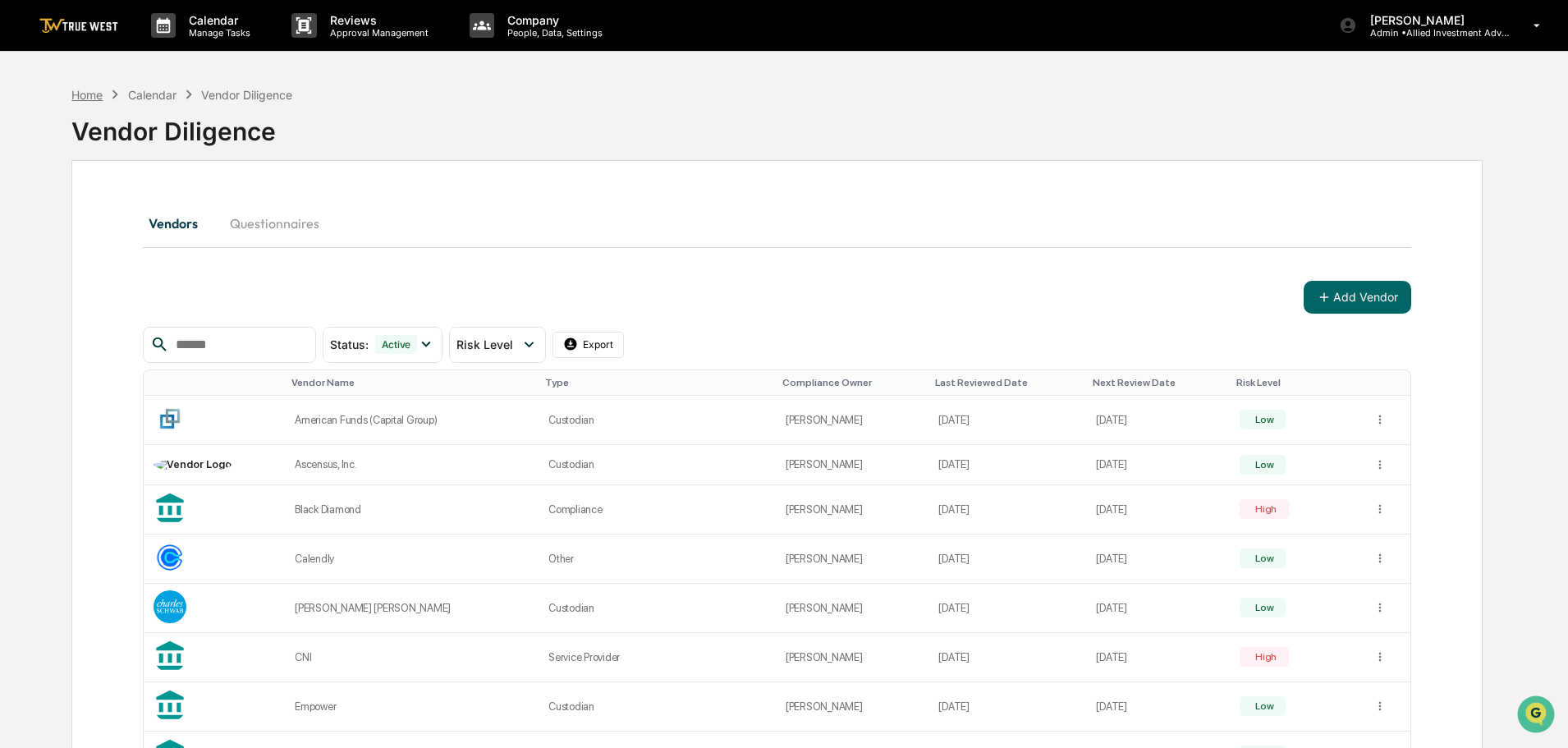
click at [86, 94] on div "Home" at bounding box center [87, 95] width 32 height 14
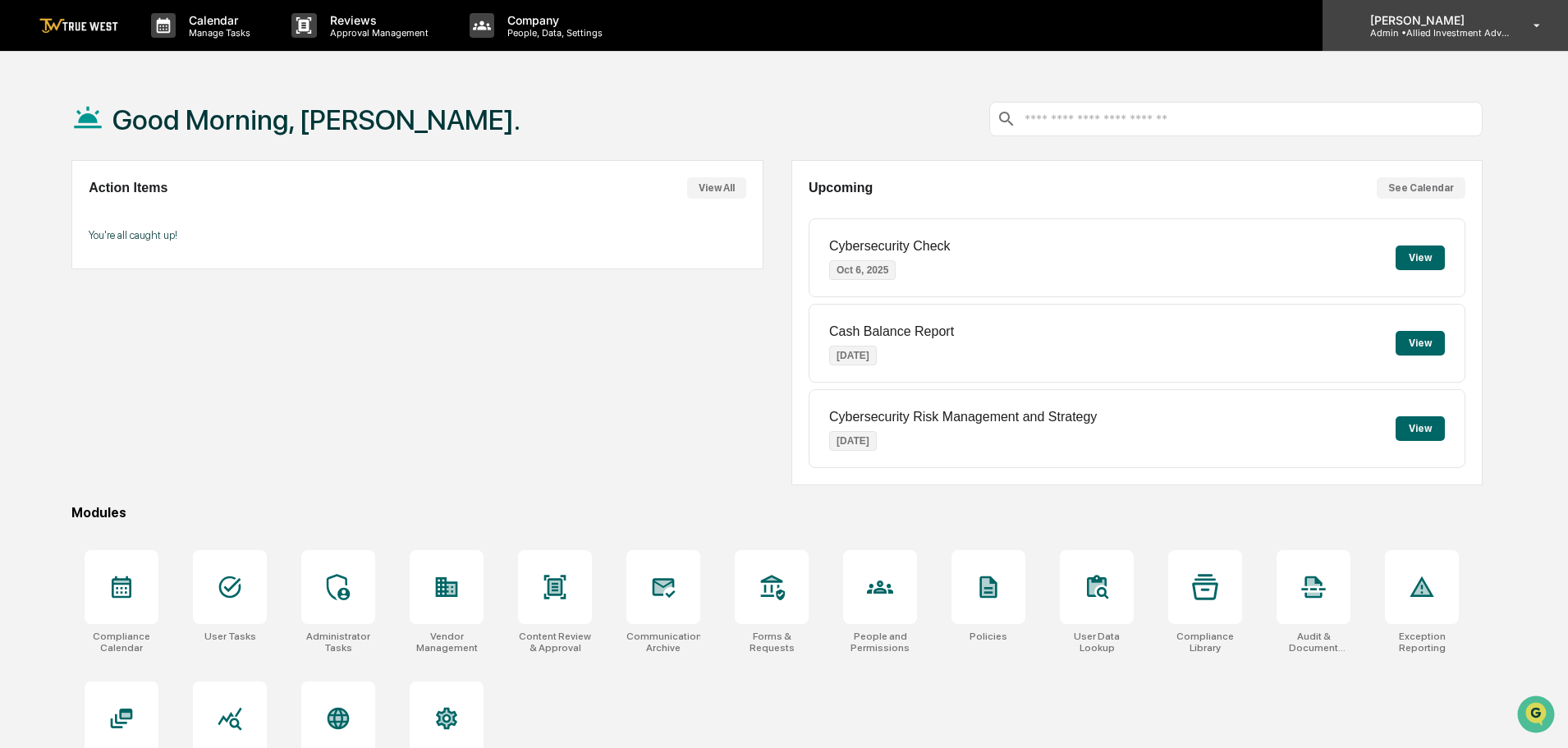
click at [1403, 22] on p "[PERSON_NAME]" at bounding box center [1433, 20] width 153 height 14
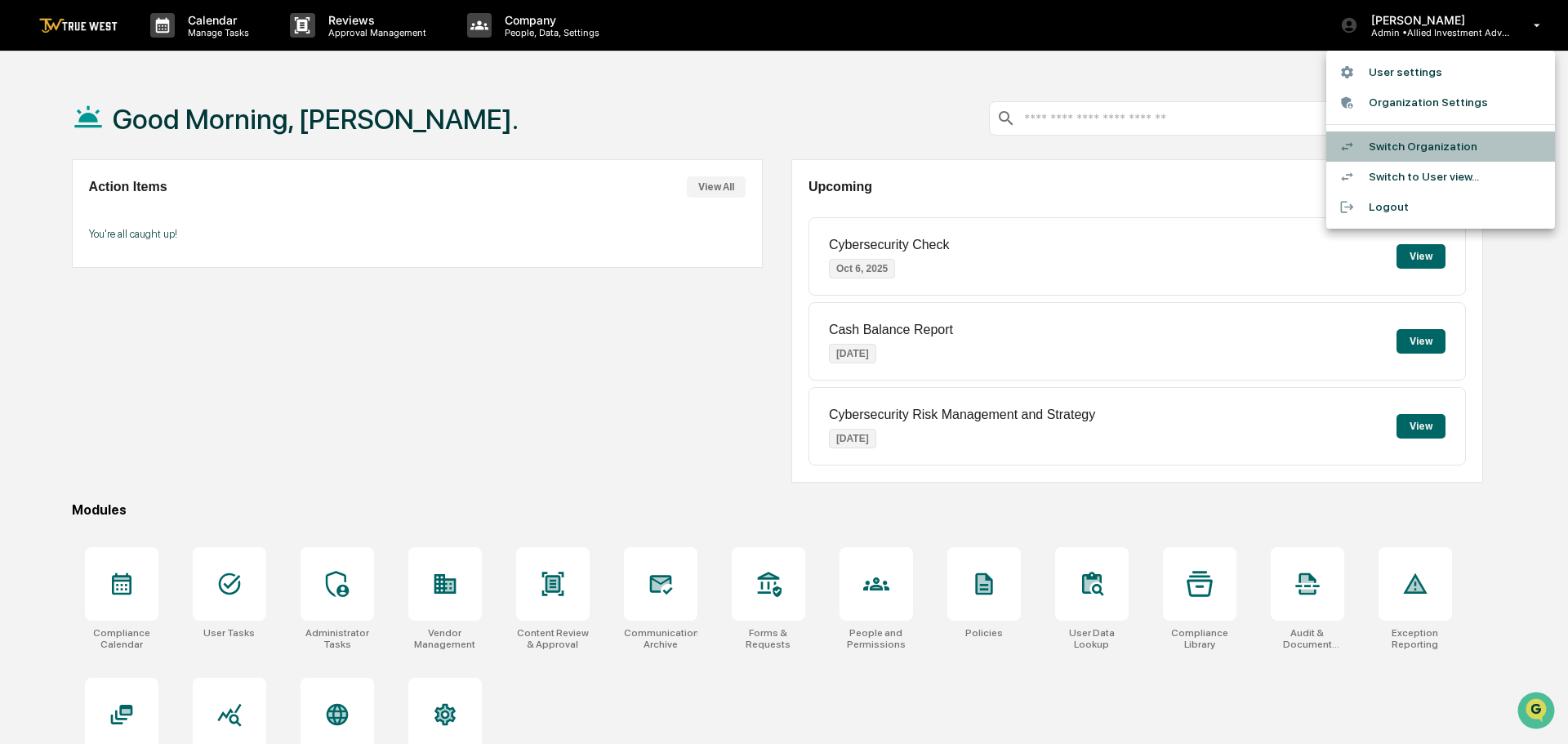
click at [1382, 140] on li "Switch Organization" at bounding box center [1440, 146] width 228 height 30
